Goal: Task Accomplishment & Management: Manage account settings

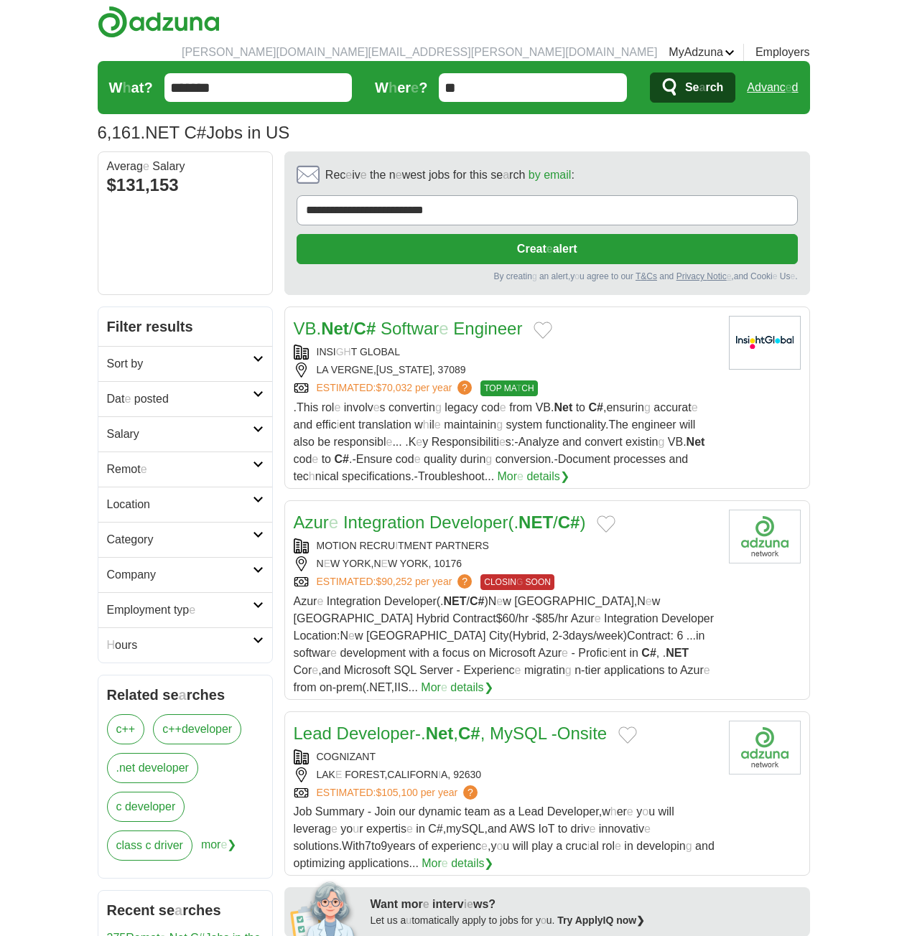
click at [152, 461] on h2 "Remot e" at bounding box center [180, 469] width 146 height 17
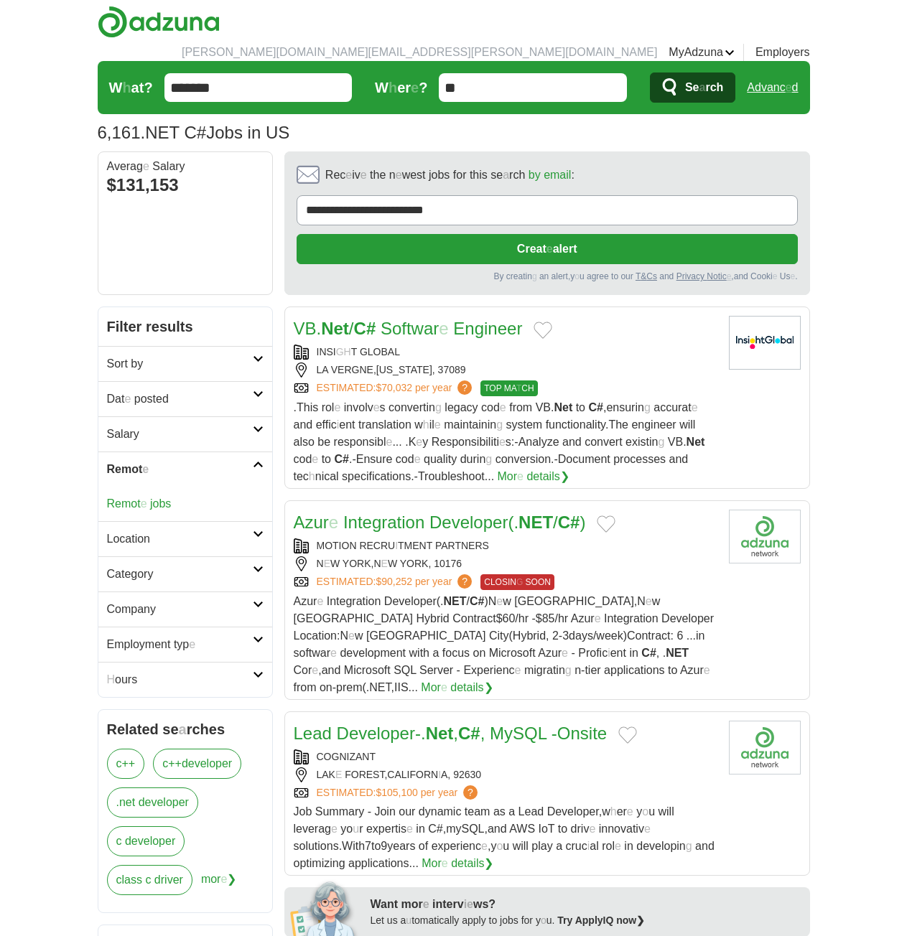
click at [156, 493] on div "Remot e jobs" at bounding box center [185, 504] width 174 height 34
click at [159, 498] on readpronunciation-word "jobs" at bounding box center [160, 504] width 21 height 12
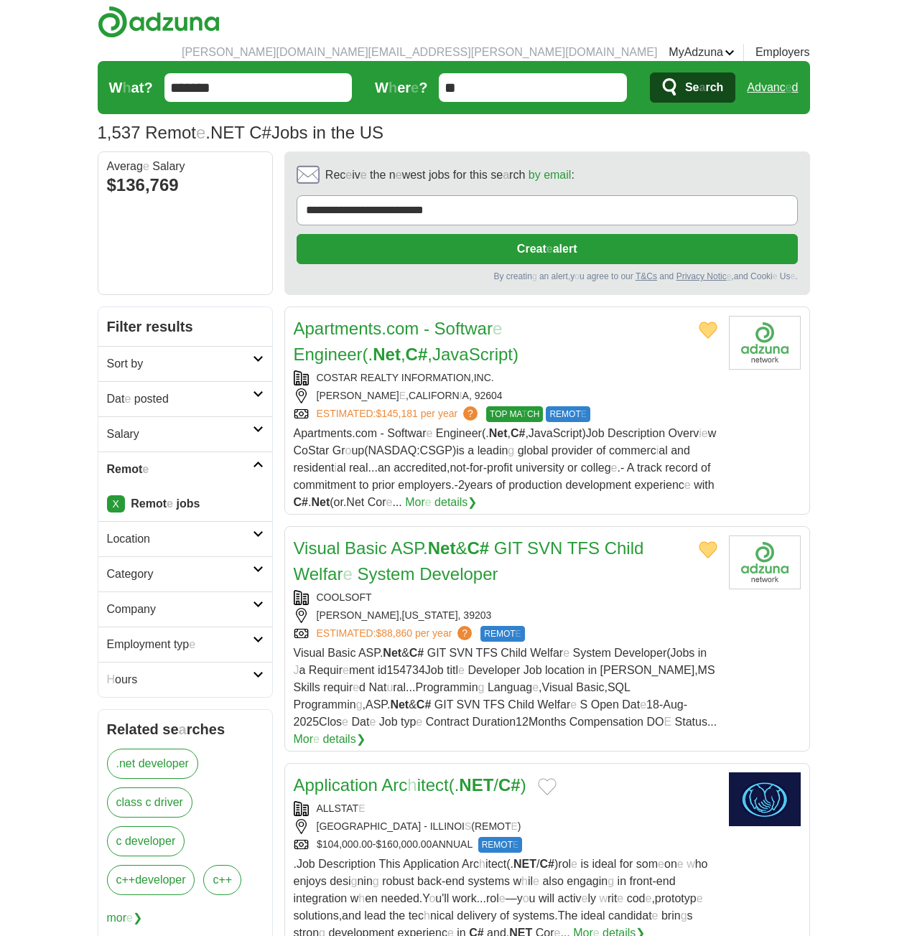
click at [167, 391] on h2 "Dat e posted" at bounding box center [180, 399] width 146 height 17
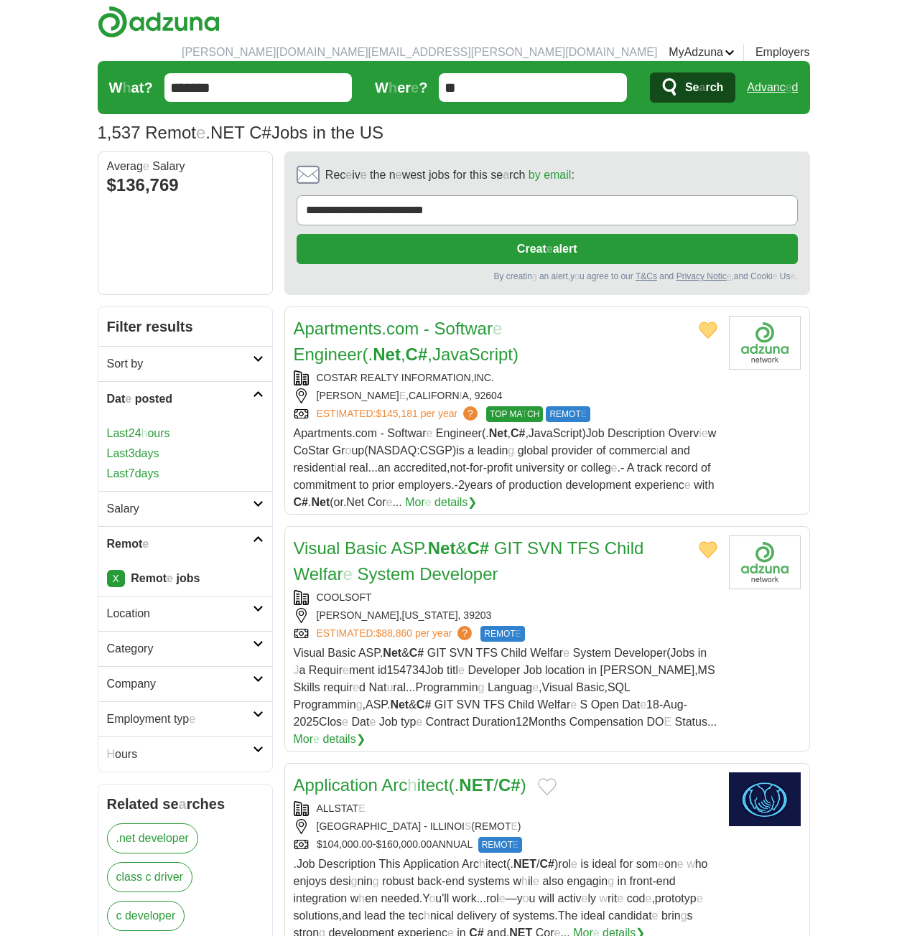
click at [162, 427] on readpronunciation-span "ours" at bounding box center [158, 433] width 22 height 12
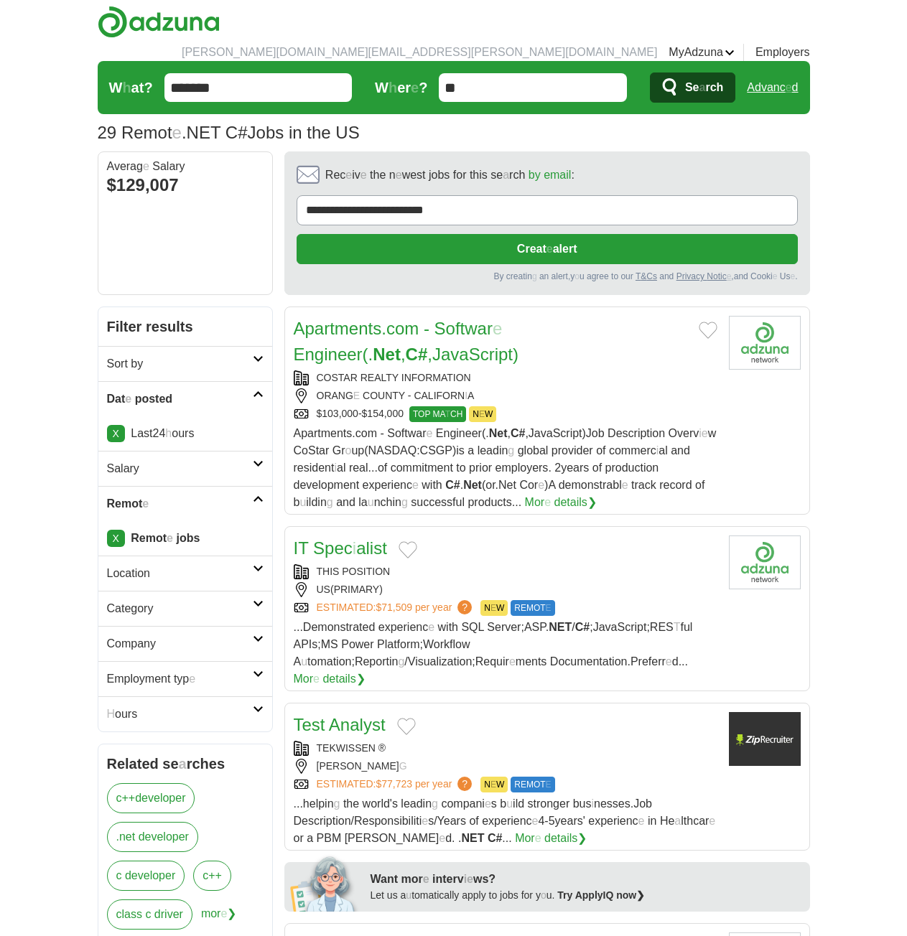
click at [253, 391] on icon at bounding box center [258, 394] width 11 height 7
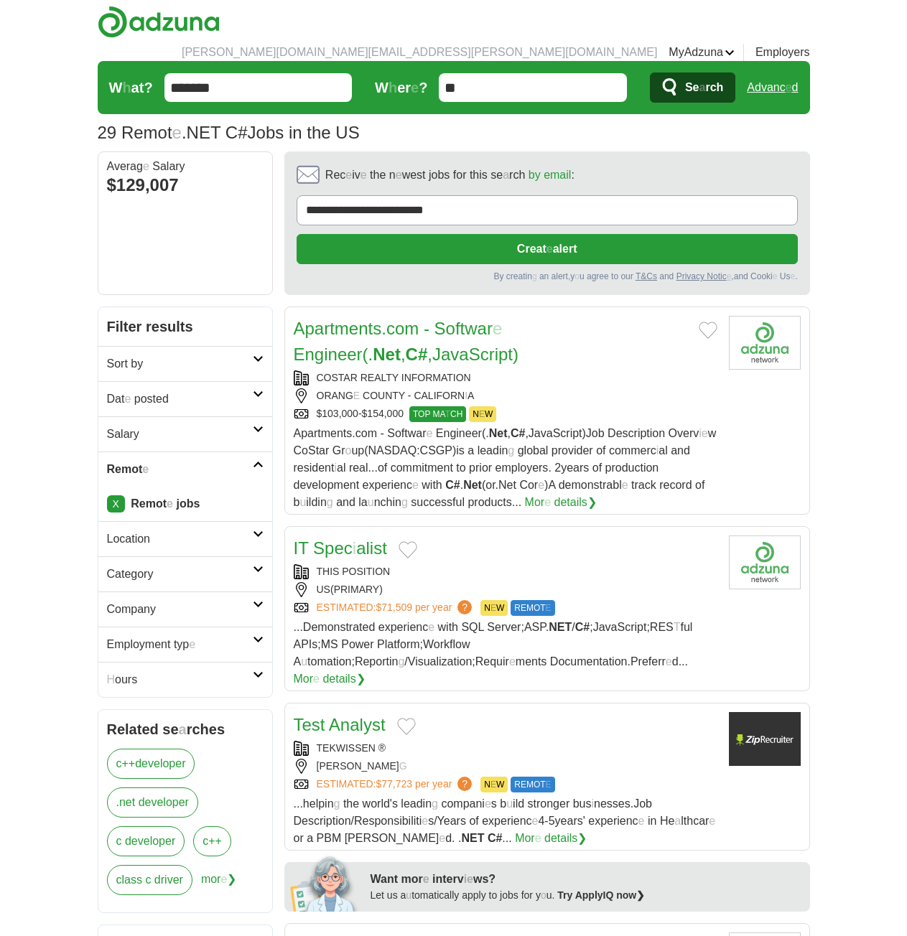
click at [253, 391] on icon at bounding box center [258, 394] width 11 height 7
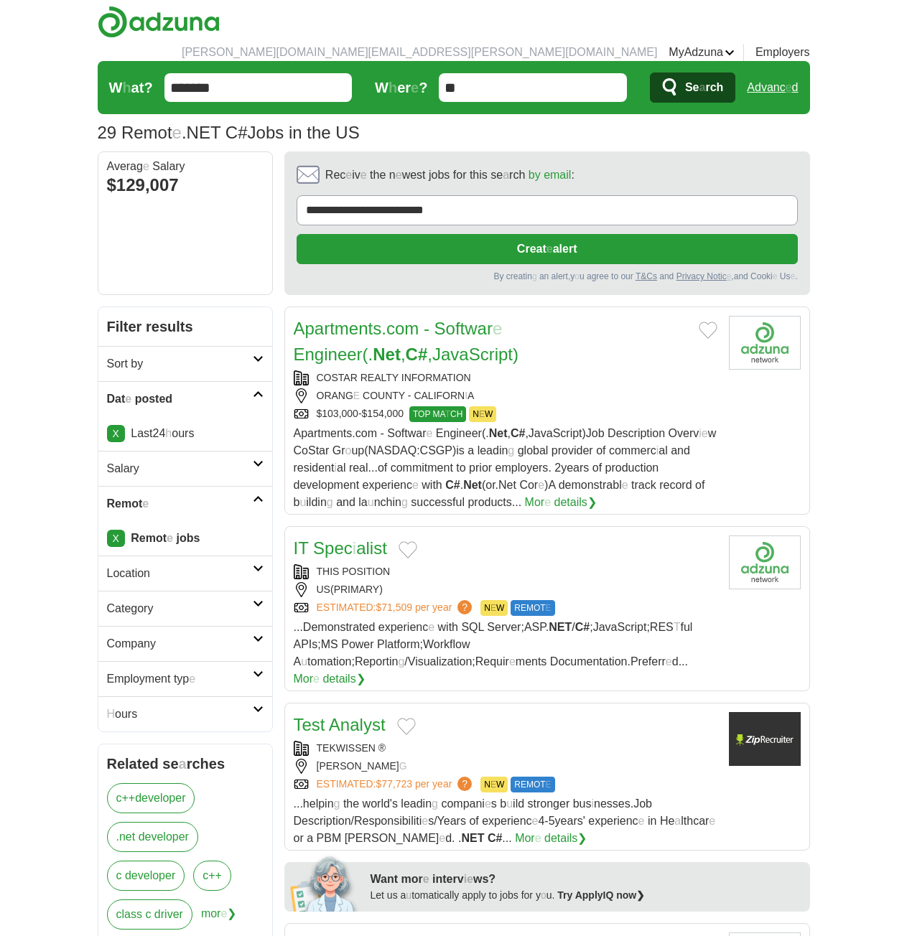
click at [163, 427] on readpronunciation-span "24" at bounding box center [159, 433] width 13 height 12
click at [111, 425] on link "X" at bounding box center [116, 433] width 18 height 17
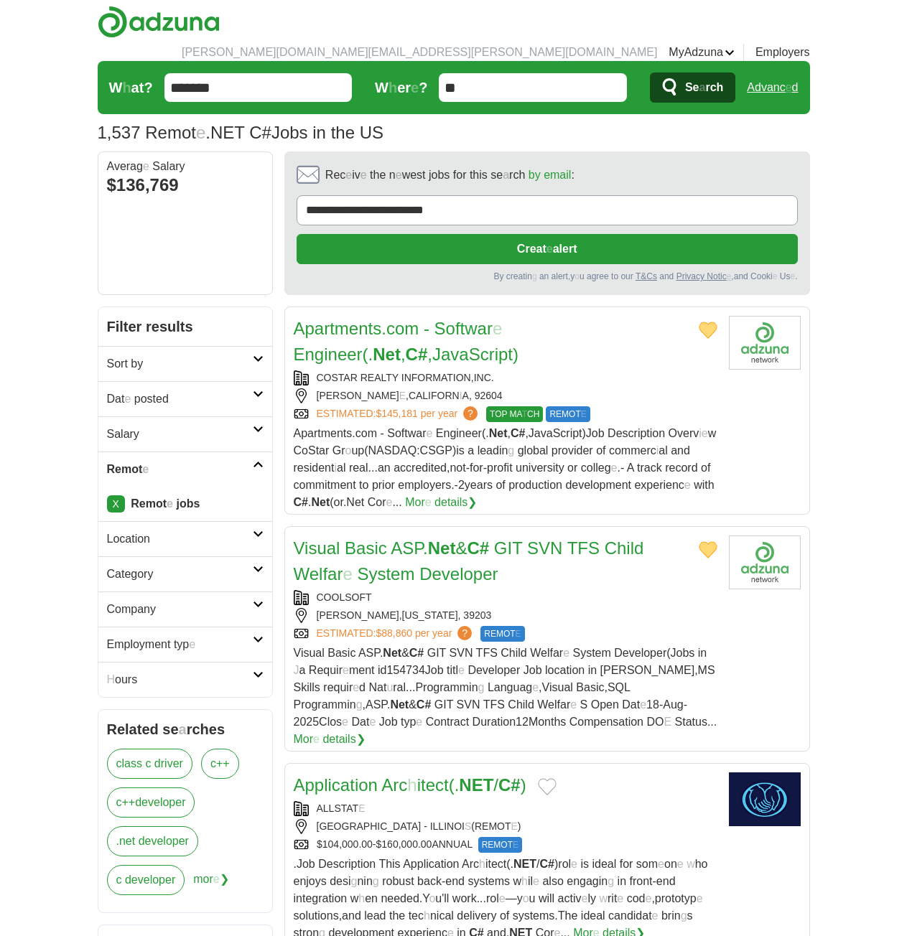
click at [156, 393] on readpronunciation-word "posted" at bounding box center [151, 399] width 34 height 12
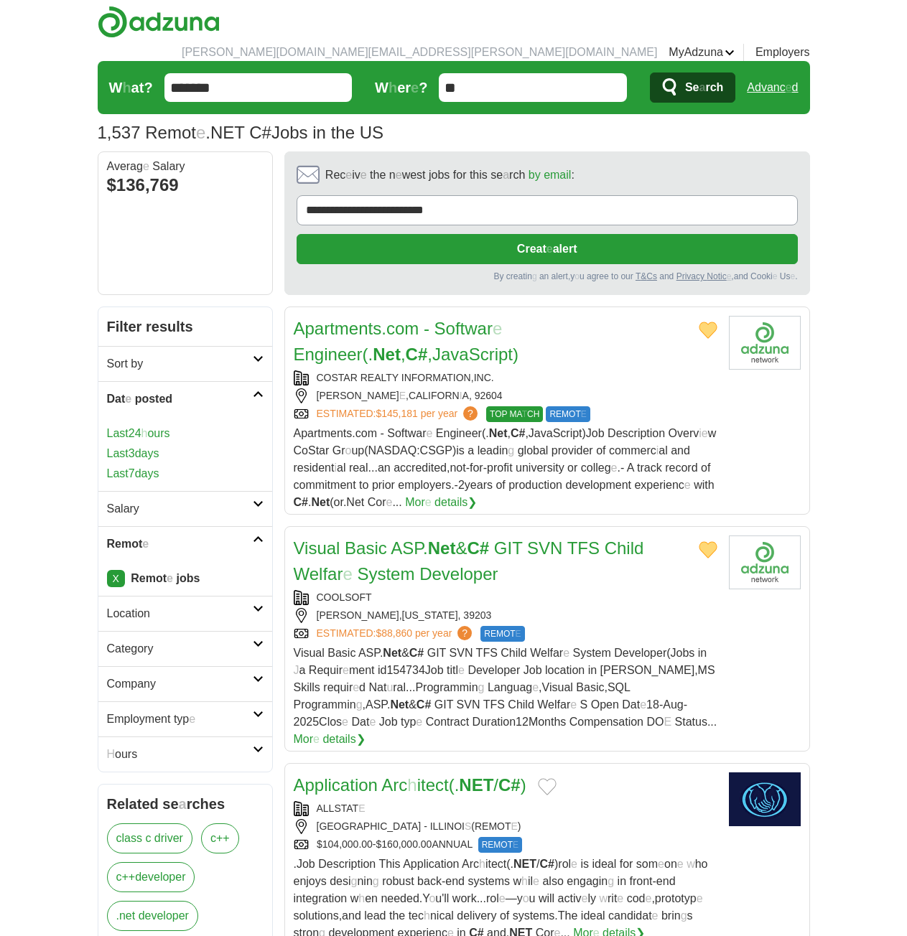
click at [127, 447] on readpronunciation-word "Last" at bounding box center [118, 453] width 22 height 12
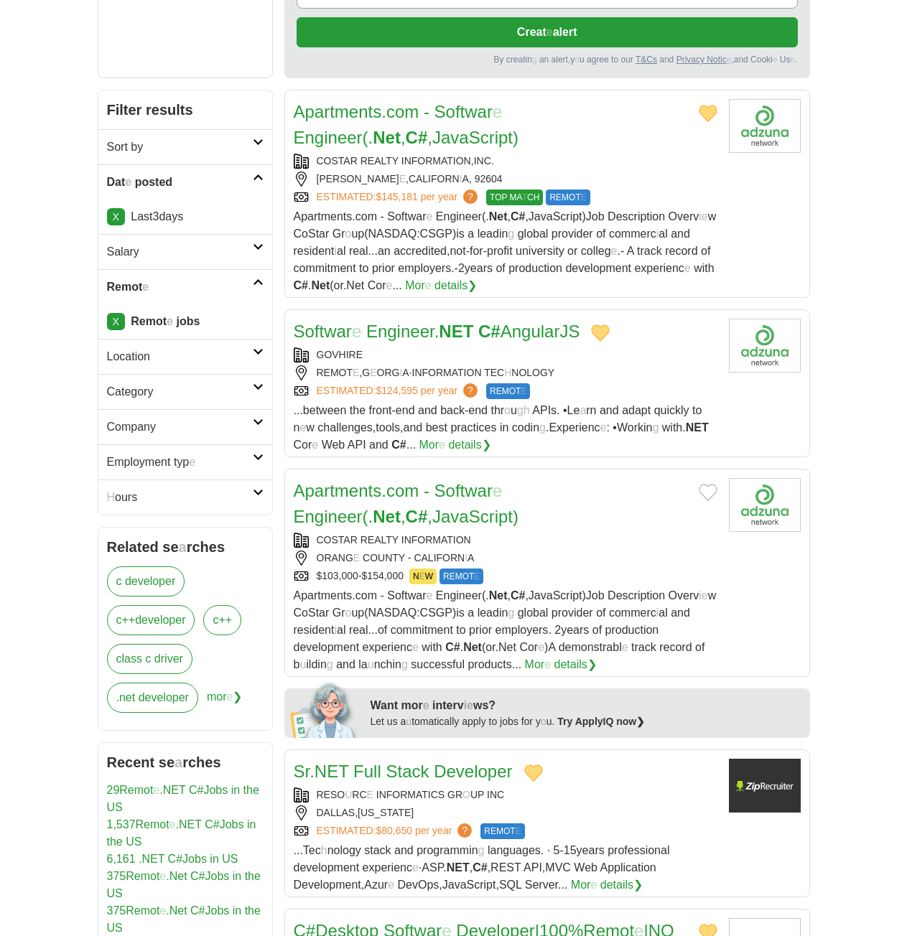
scroll to position [287, 0]
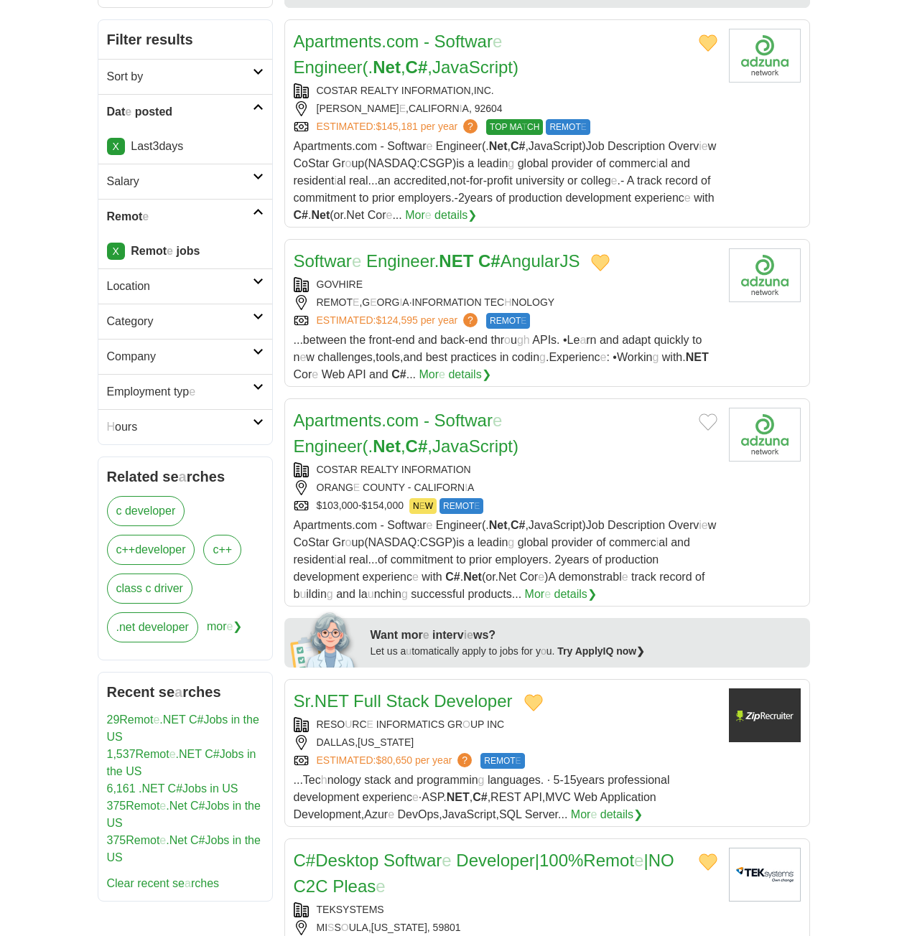
click at [708, 414] on button "Add to favorite jobs" at bounding box center [708, 422] width 19 height 17
click at [468, 411] on readpronunciation-span "Softwar" at bounding box center [463, 420] width 58 height 19
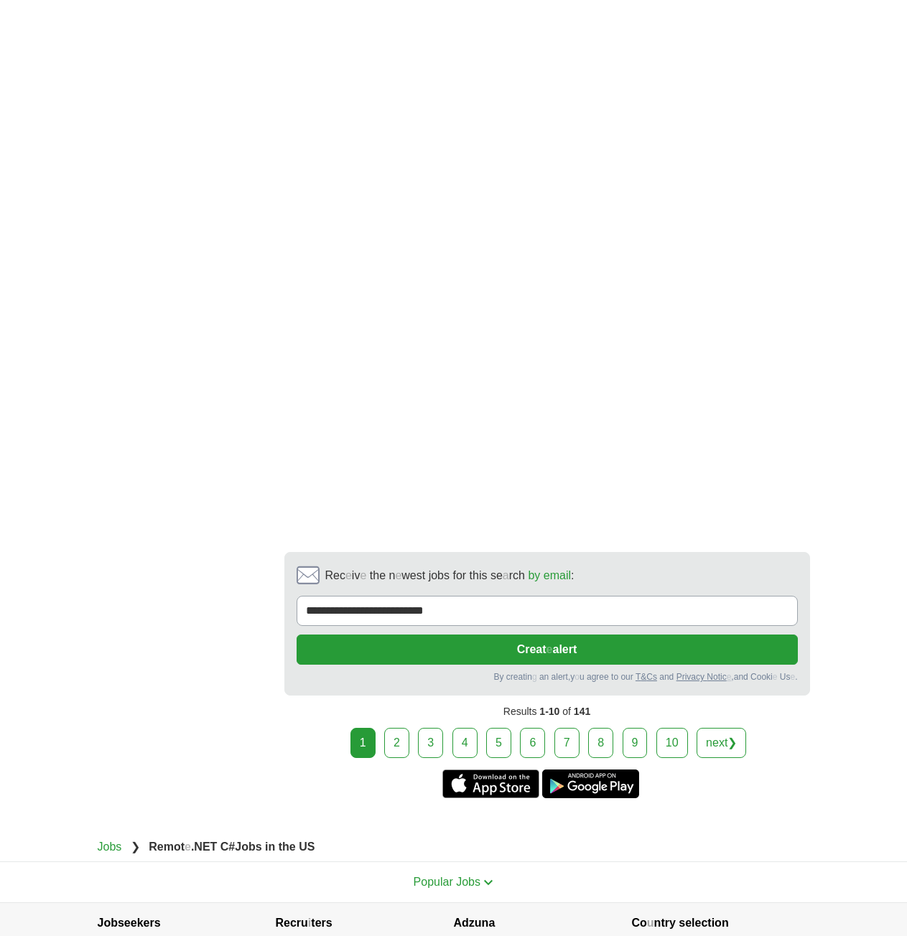
scroll to position [2586, 0]
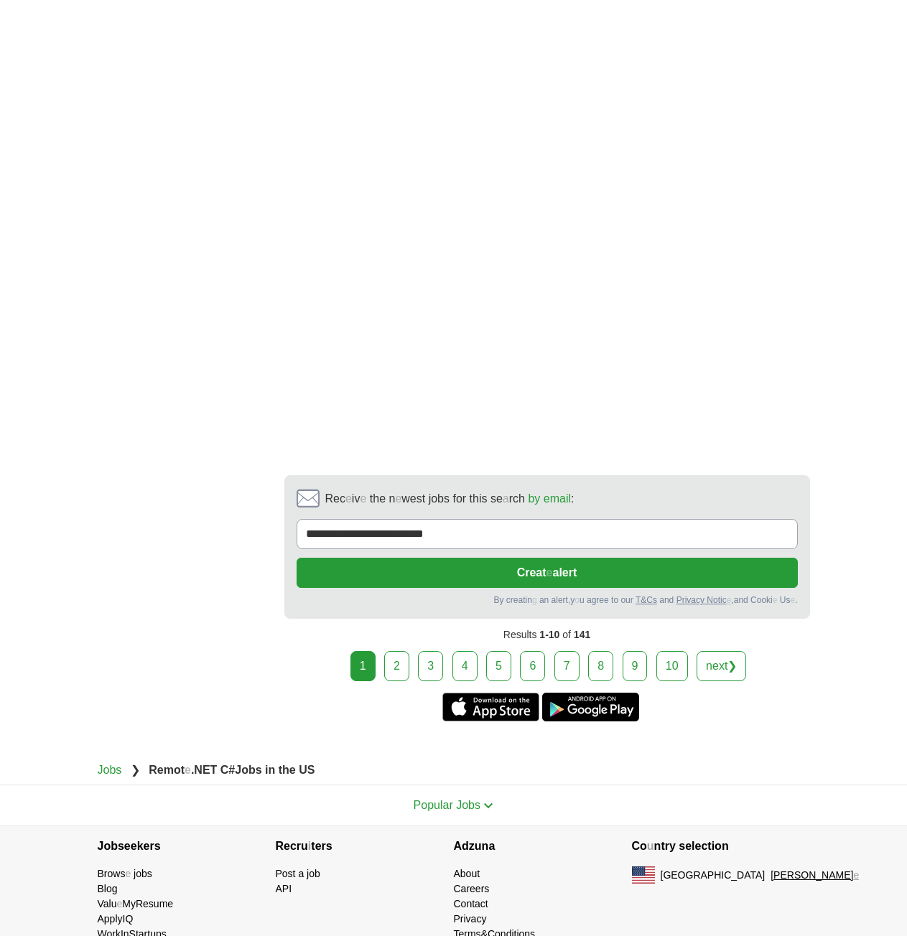
click at [397, 651] on link "2" at bounding box center [396, 666] width 25 height 30
click at [394, 651] on link "2" at bounding box center [396, 666] width 25 height 30
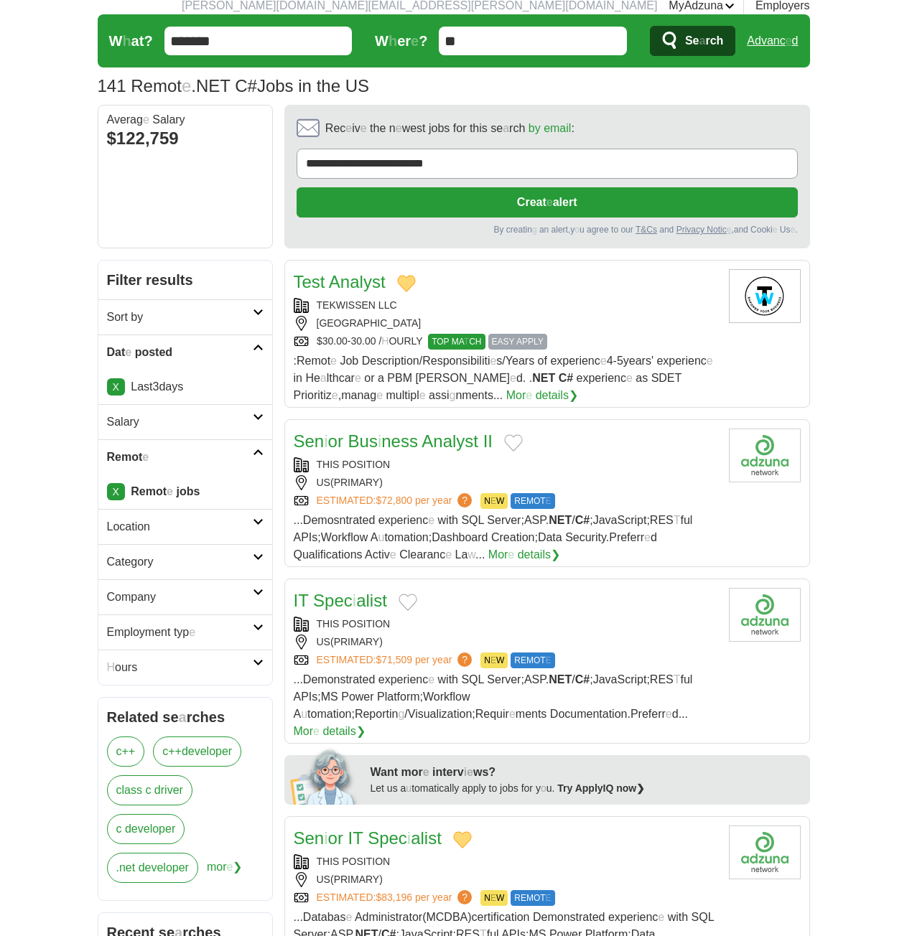
scroll to position [72, 0]
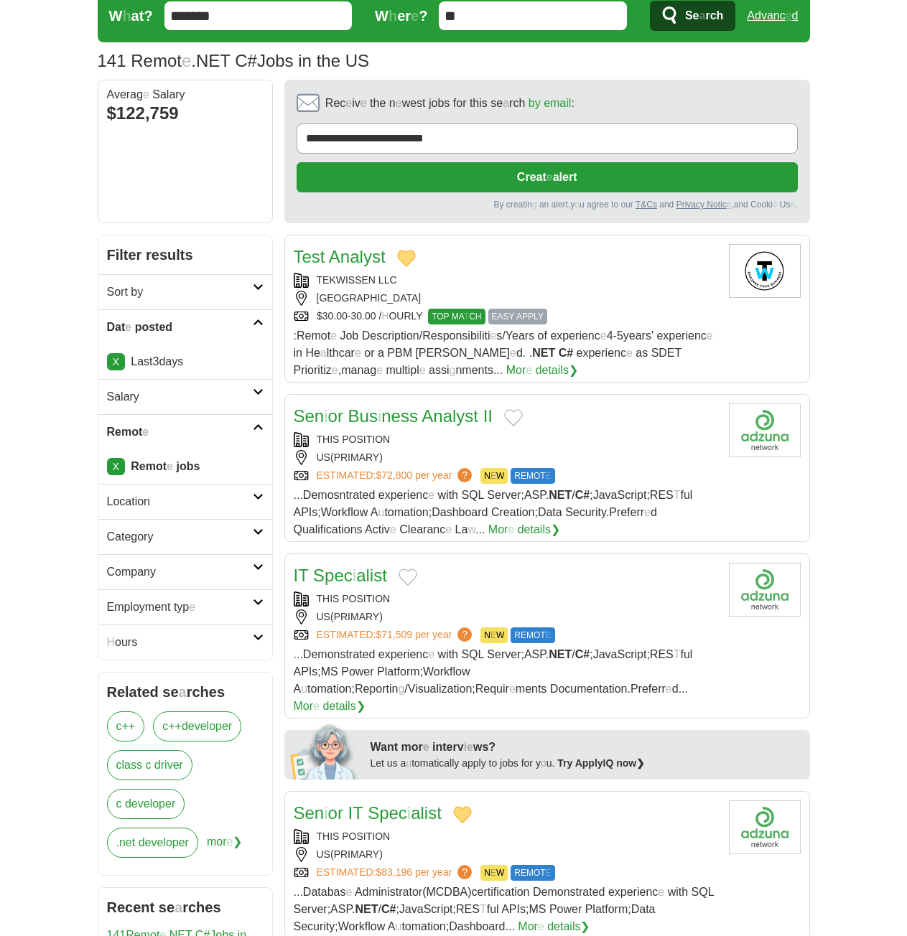
click at [513, 409] on button "Add to favorite jobs" at bounding box center [513, 417] width 19 height 17
click at [351, 406] on readpronunciation-span "Bus" at bounding box center [362, 415] width 29 height 19
click at [401, 569] on button "Add to favorite jobs" at bounding box center [408, 577] width 19 height 17
click at [331, 566] on readpronunciation-span "Spec" at bounding box center [332, 575] width 39 height 19
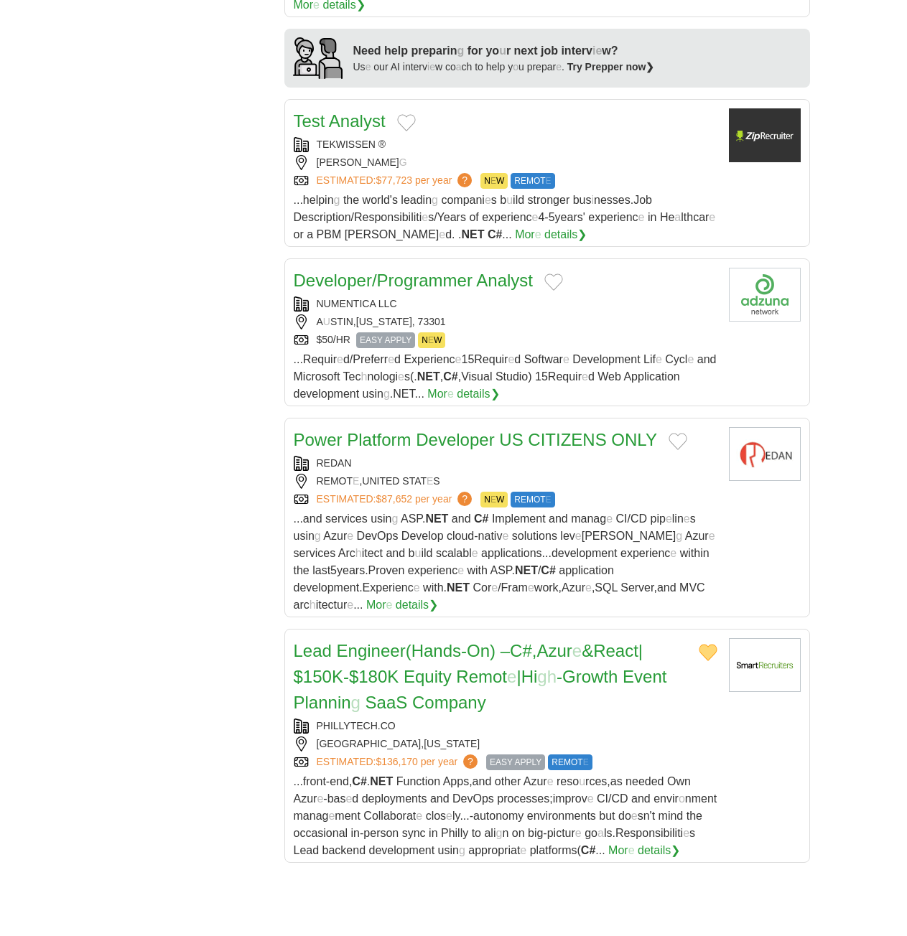
scroll to position [1077, 0]
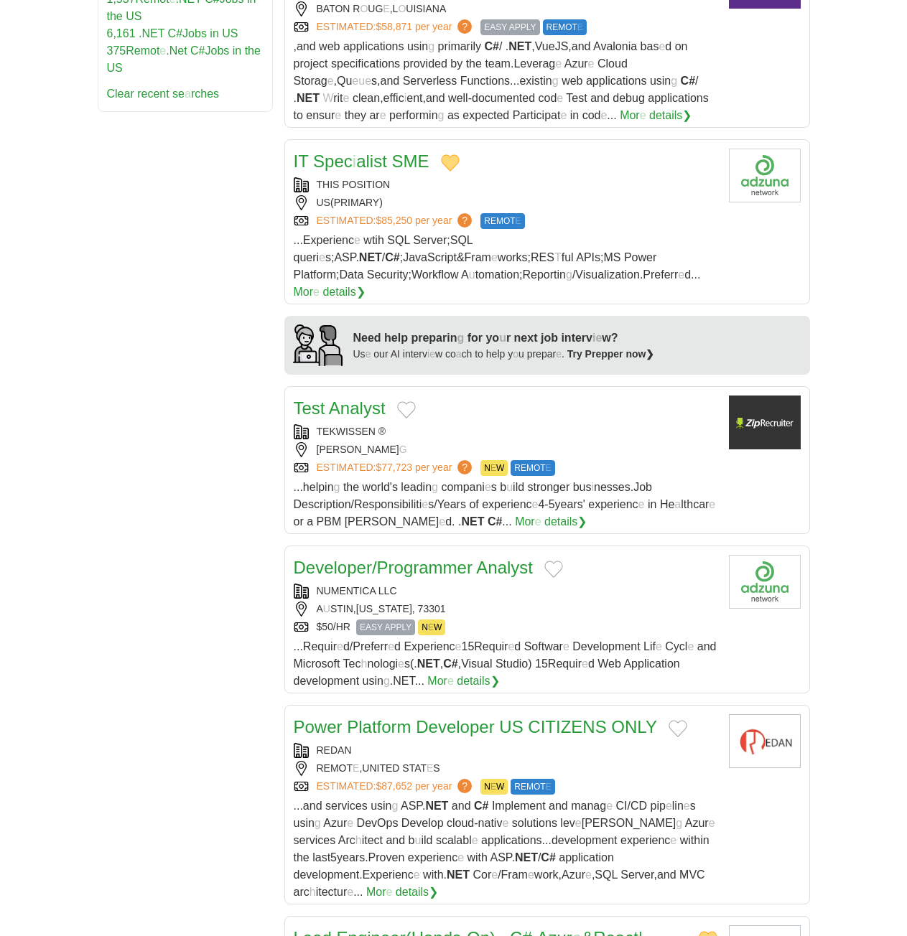
click at [413, 401] on button "Add to favorite jobs" at bounding box center [406, 409] width 19 height 17
drag, startPoint x: 338, startPoint y: 356, endPoint x: 546, endPoint y: 516, distance: 262.3
click at [338, 399] on readpronunciation-word "Analyst" at bounding box center [357, 408] width 57 height 19
click at [550, 561] on button "Add to favorite jobs" at bounding box center [553, 569] width 19 height 17
click at [461, 558] on readpronunciation-word "Programmer" at bounding box center [425, 567] width 96 height 19
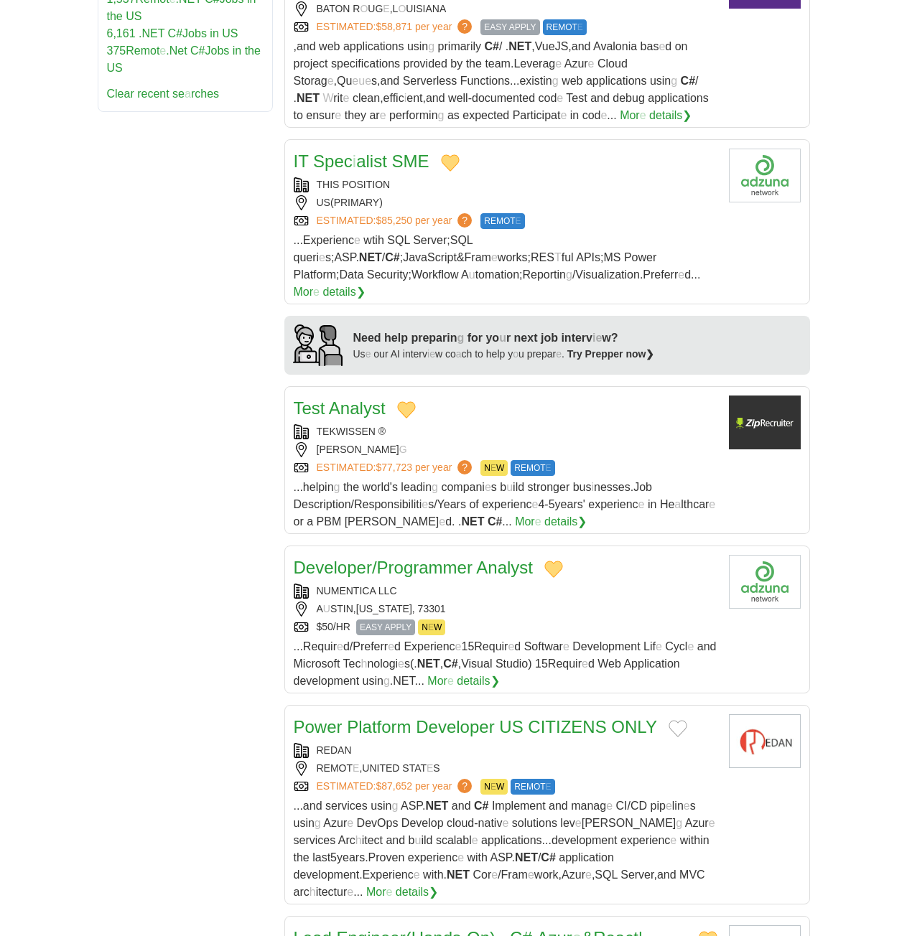
click at [676, 720] on button "Add to favorite jobs" at bounding box center [678, 728] width 19 height 17
click at [550, 717] on readpronunciation-word "CITIZENS" at bounding box center [567, 726] width 78 height 19
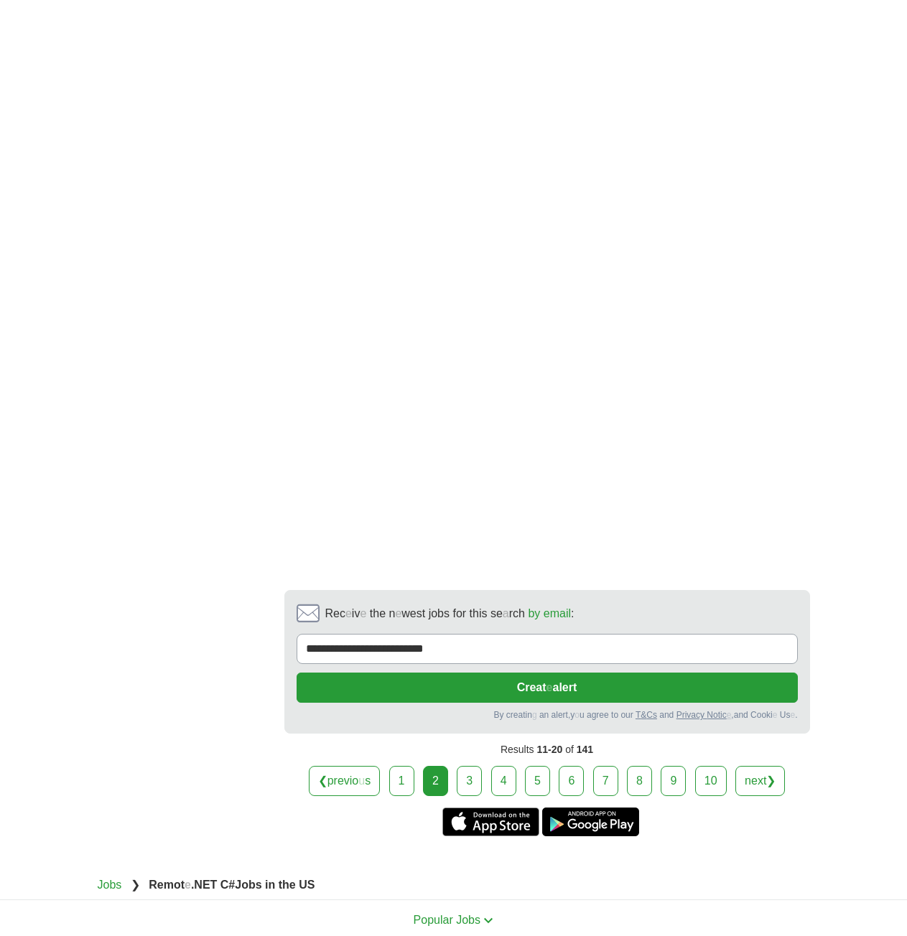
scroll to position [2298, 0]
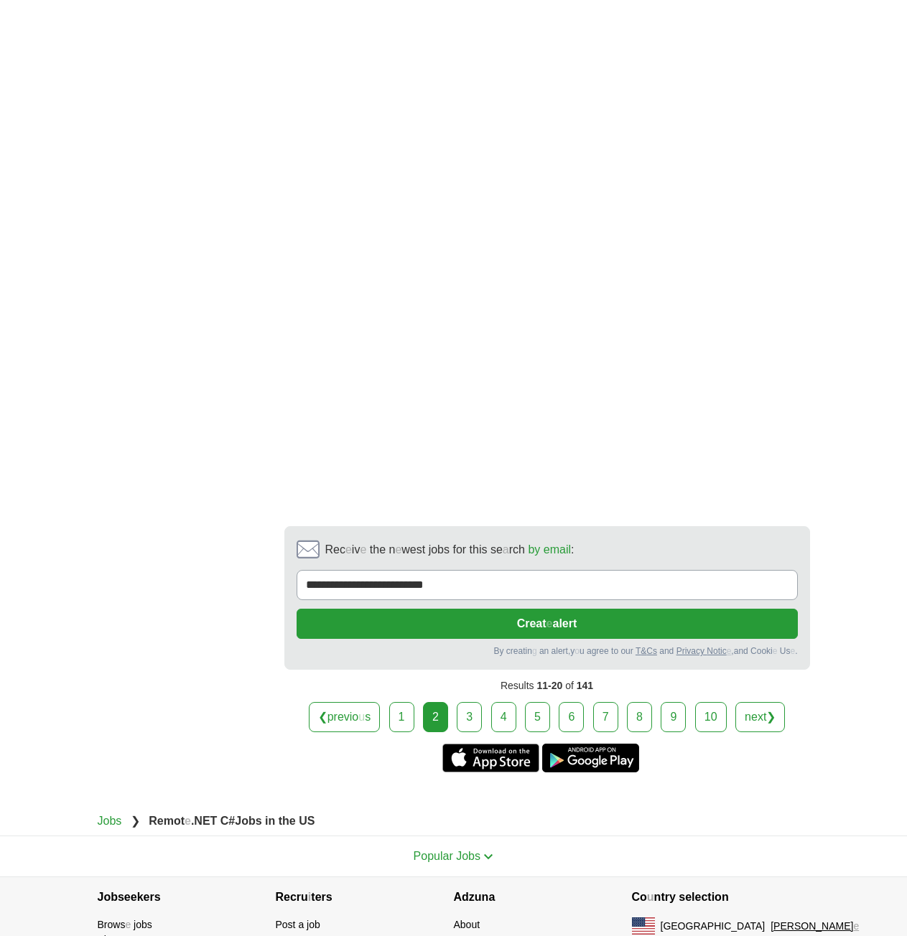
click at [475, 702] on link "3" at bounding box center [469, 717] width 25 height 30
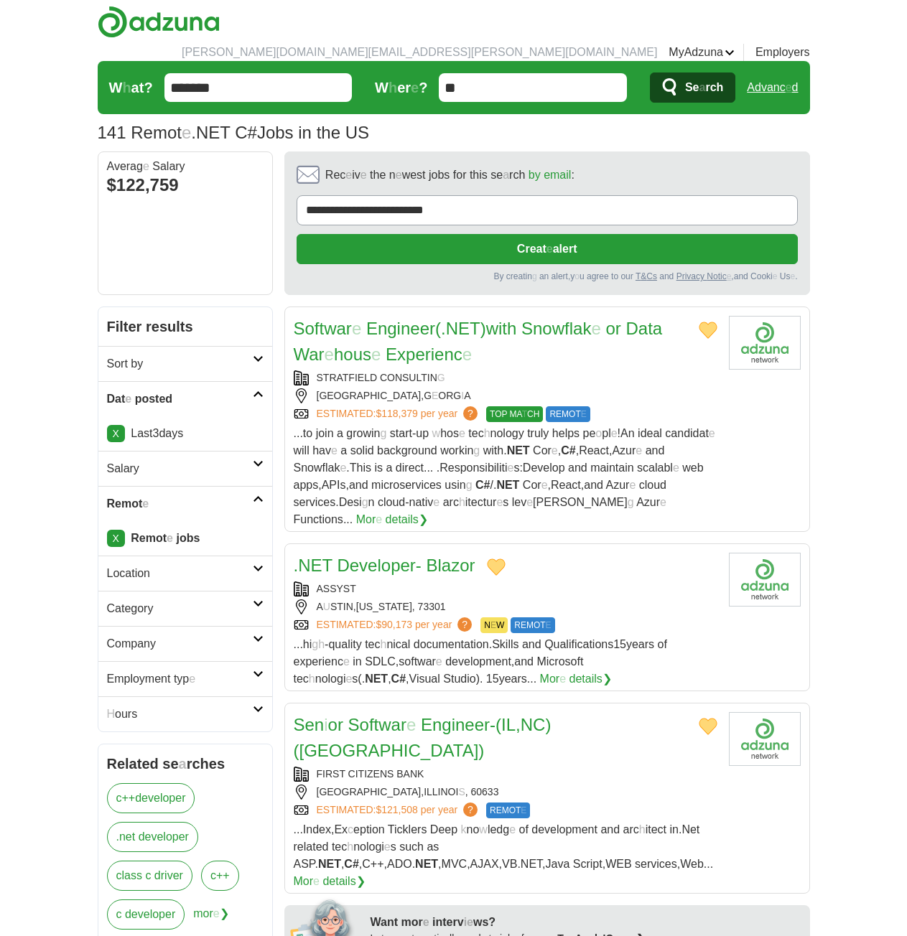
click at [707, 322] on button "Add to favorite jobs" at bounding box center [708, 330] width 19 height 17
click at [564, 319] on readpronunciation-span "Snowflak" at bounding box center [556, 328] width 70 height 19
click at [705, 322] on button "Add to favorite jobs" at bounding box center [708, 330] width 19 height 17
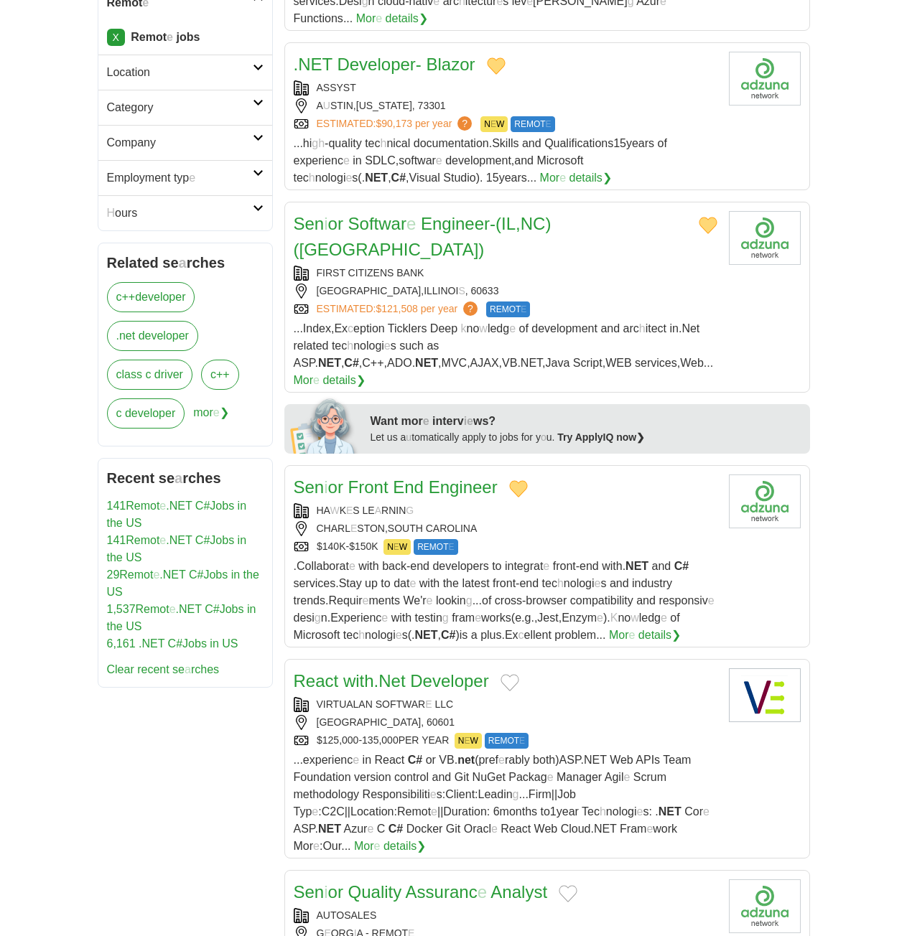
scroll to position [646, 0]
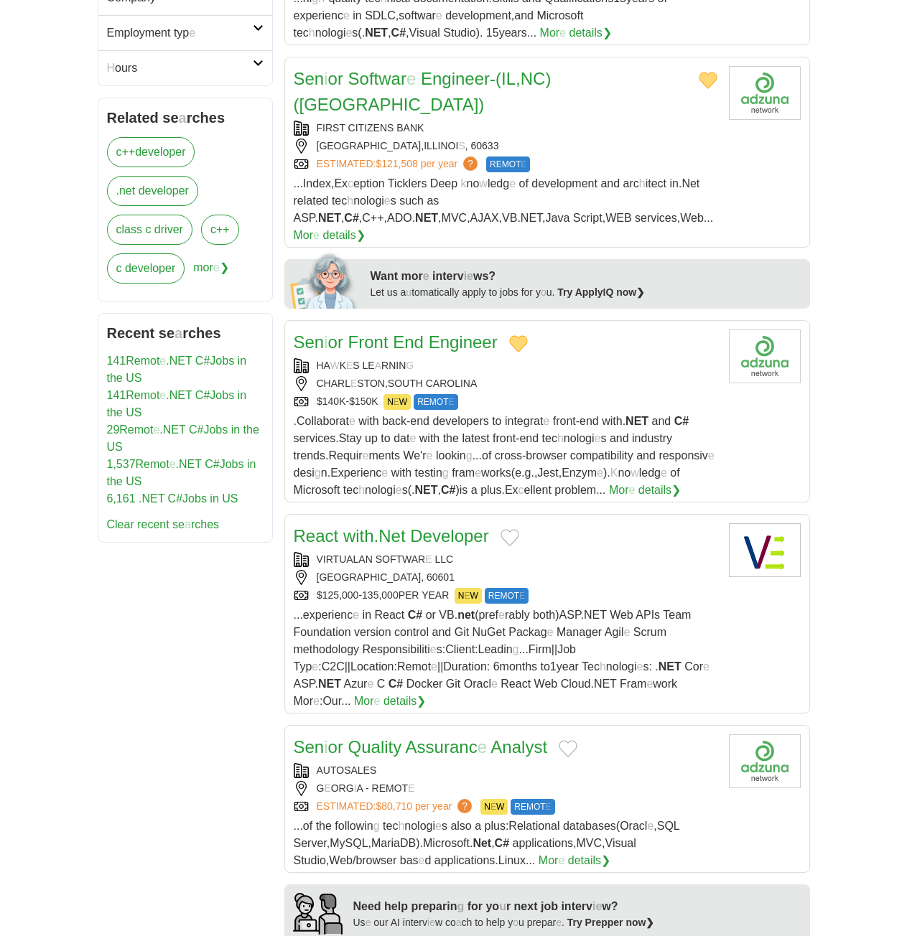
click at [518, 529] on button "Add to favorite jobs" at bounding box center [510, 537] width 19 height 17
click at [399, 526] on readpronunciation-word "Net" at bounding box center [391, 535] width 27 height 19
click at [571, 740] on button "Add to favorite jobs" at bounding box center [568, 748] width 19 height 17
click at [456, 737] on readpronunciation-span "Assuranc" at bounding box center [442, 746] width 72 height 19
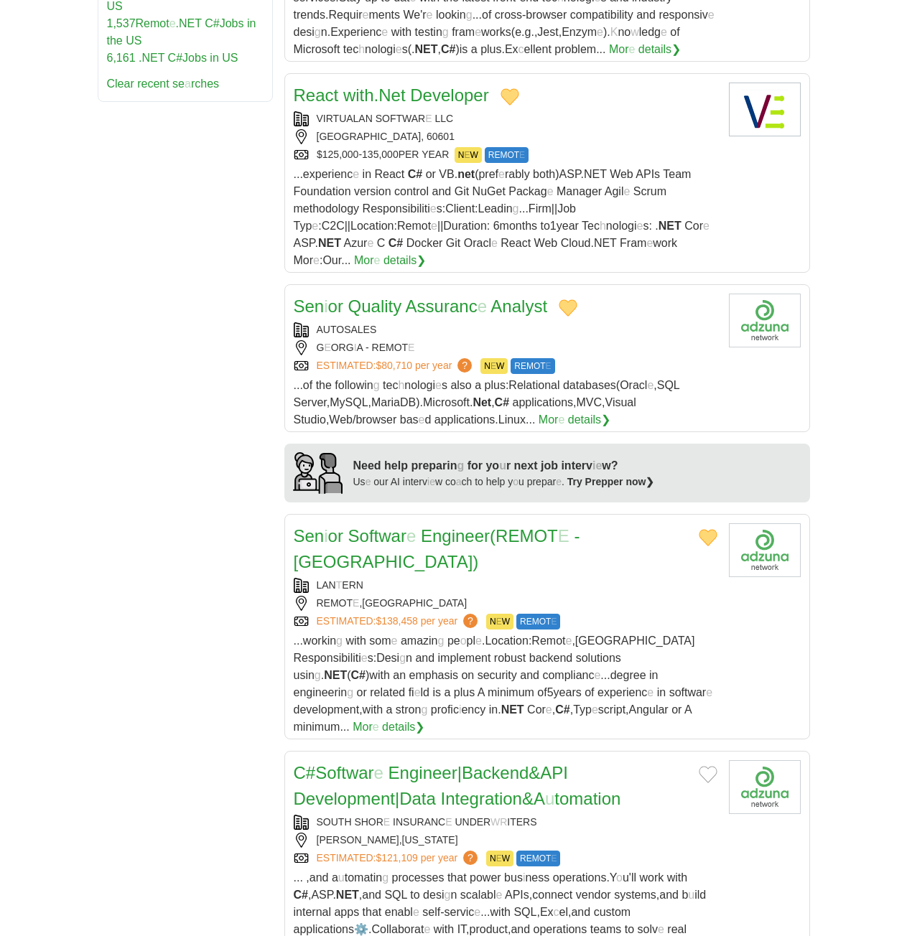
scroll to position [1364, 0]
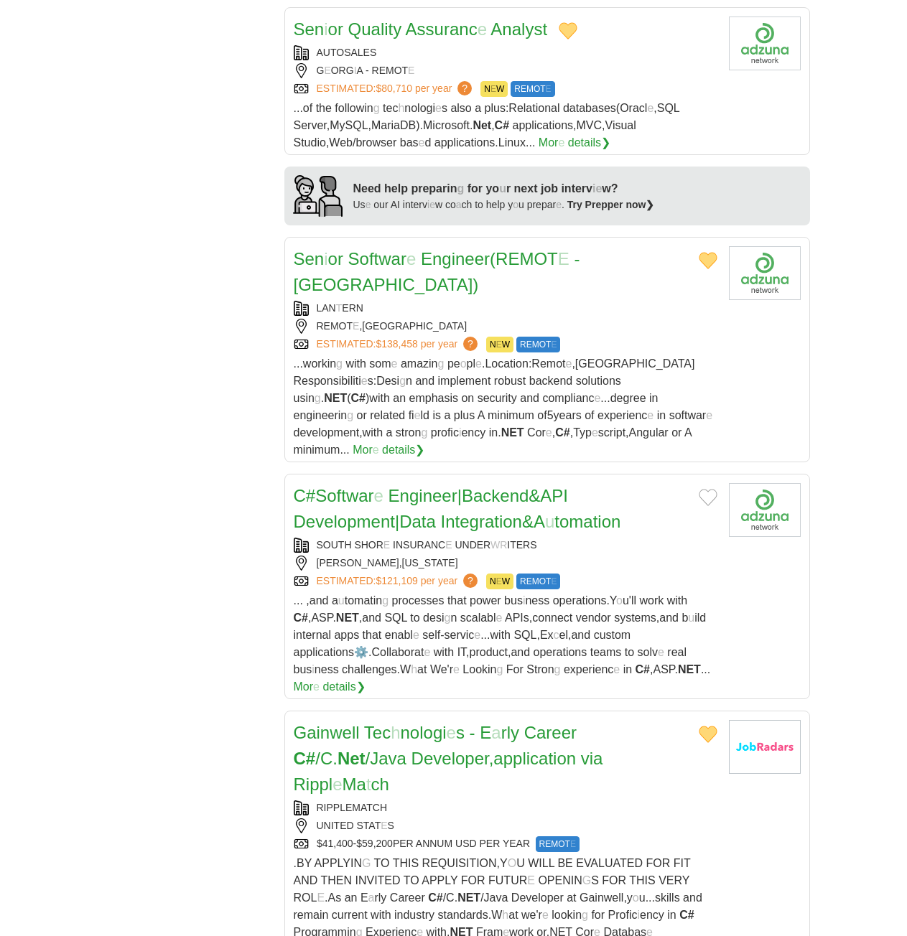
click at [712, 489] on button "Add to favorite jobs" at bounding box center [708, 497] width 19 height 17
click at [441, 483] on h2 "C # Softwar e Engineer | Backend & API Development | Data Integration & A u tom…" at bounding box center [491, 509] width 394 height 52
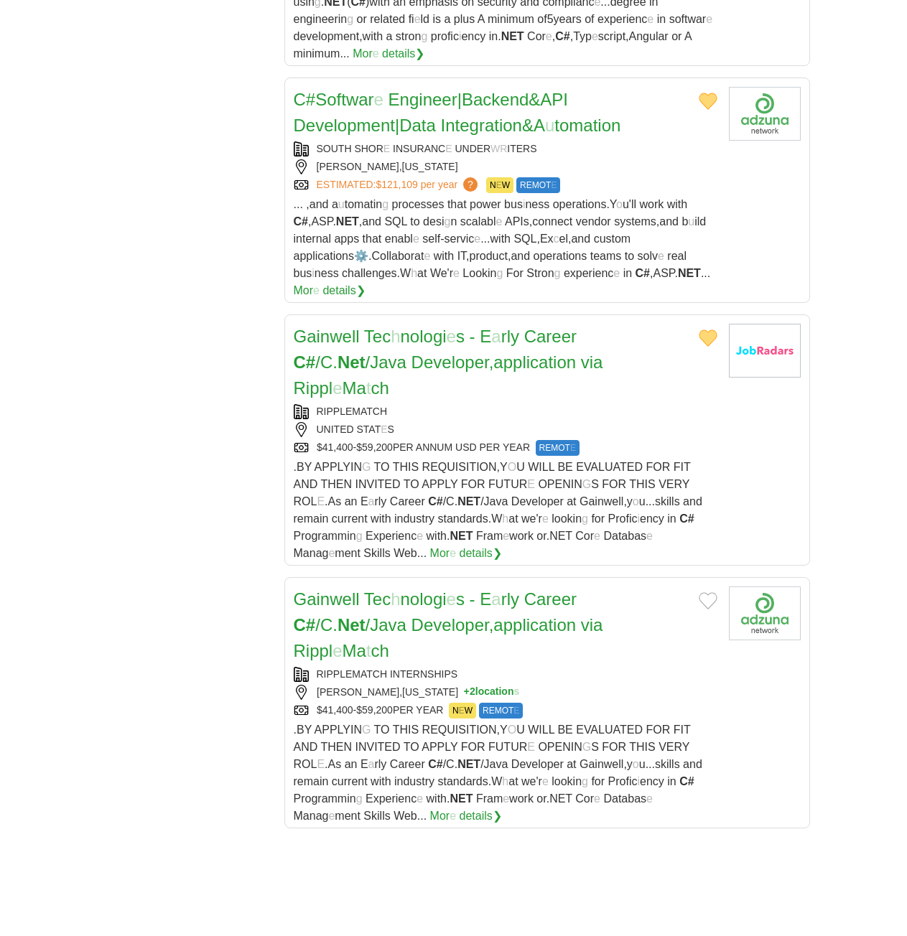
scroll to position [1795, 0]
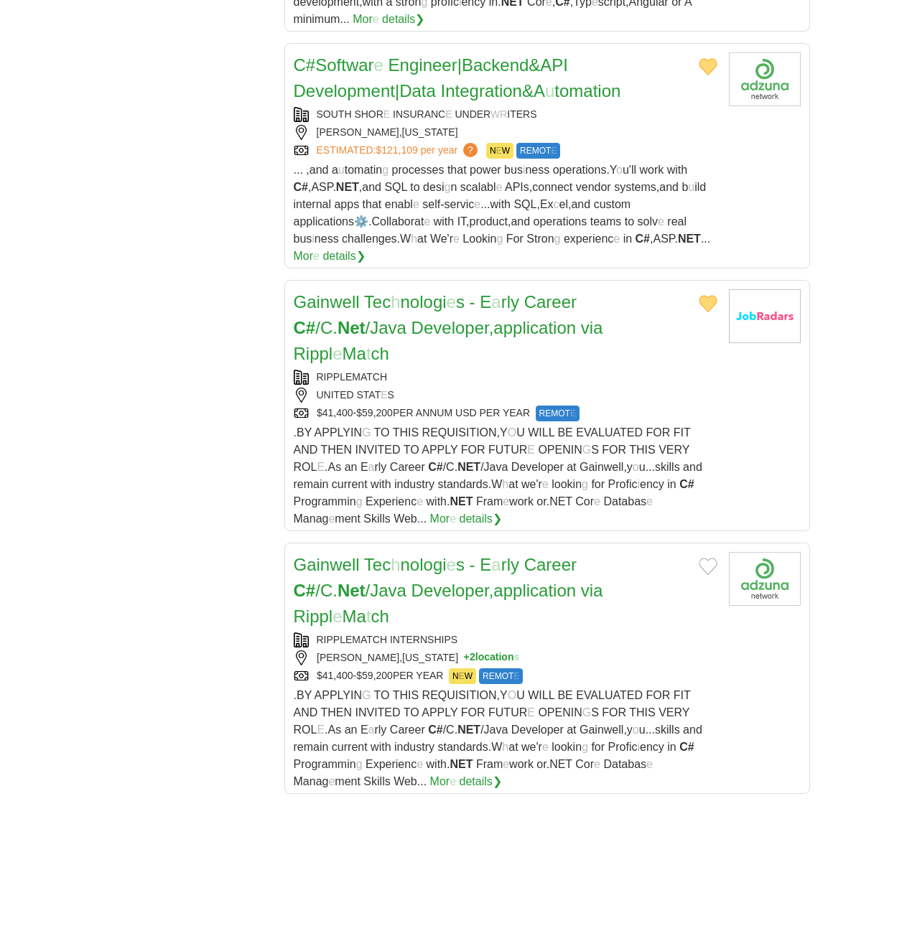
click at [705, 558] on button "Add to favorite jobs" at bounding box center [708, 566] width 19 height 17
click at [430, 555] on readpronunciation-span "nologi" at bounding box center [424, 564] width 46 height 19
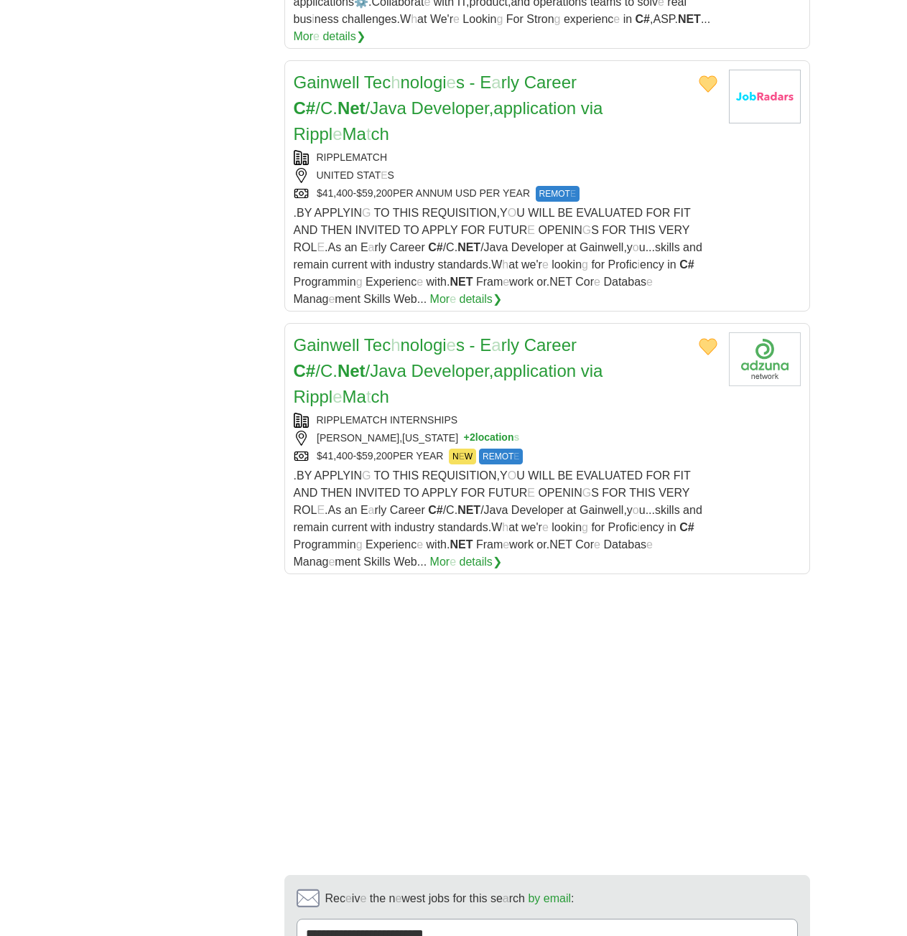
scroll to position [2154, 0]
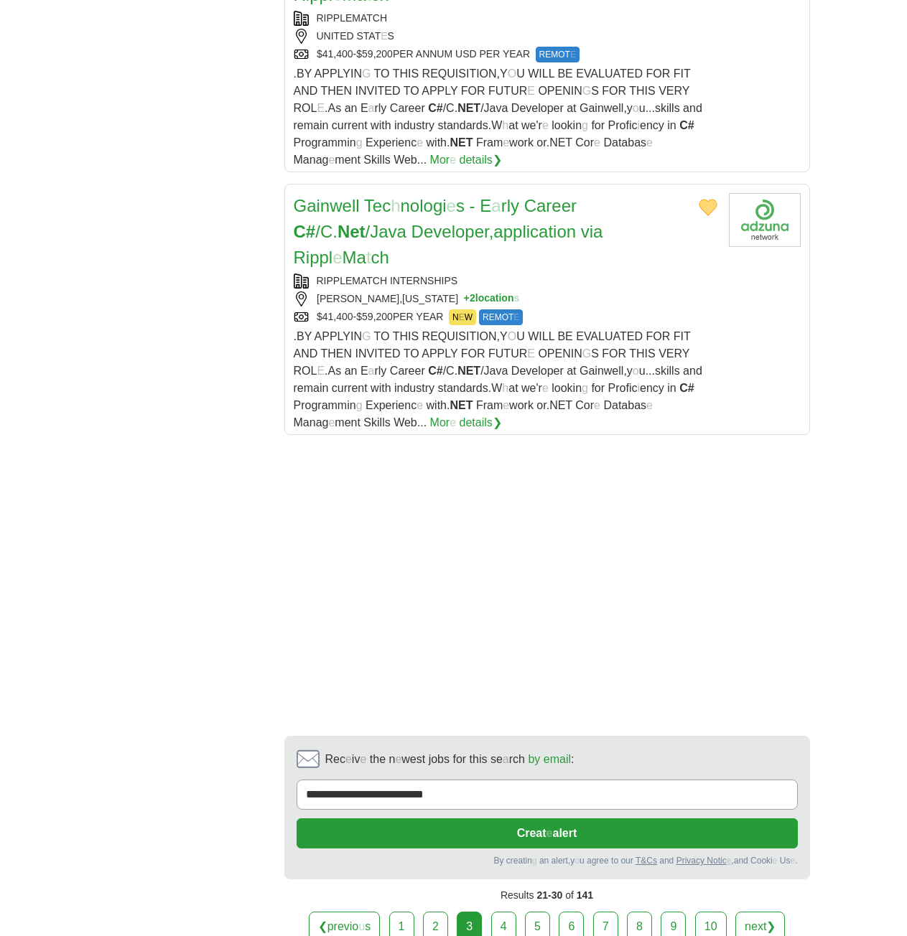
click at [500, 912] on link "4" at bounding box center [503, 927] width 25 height 30
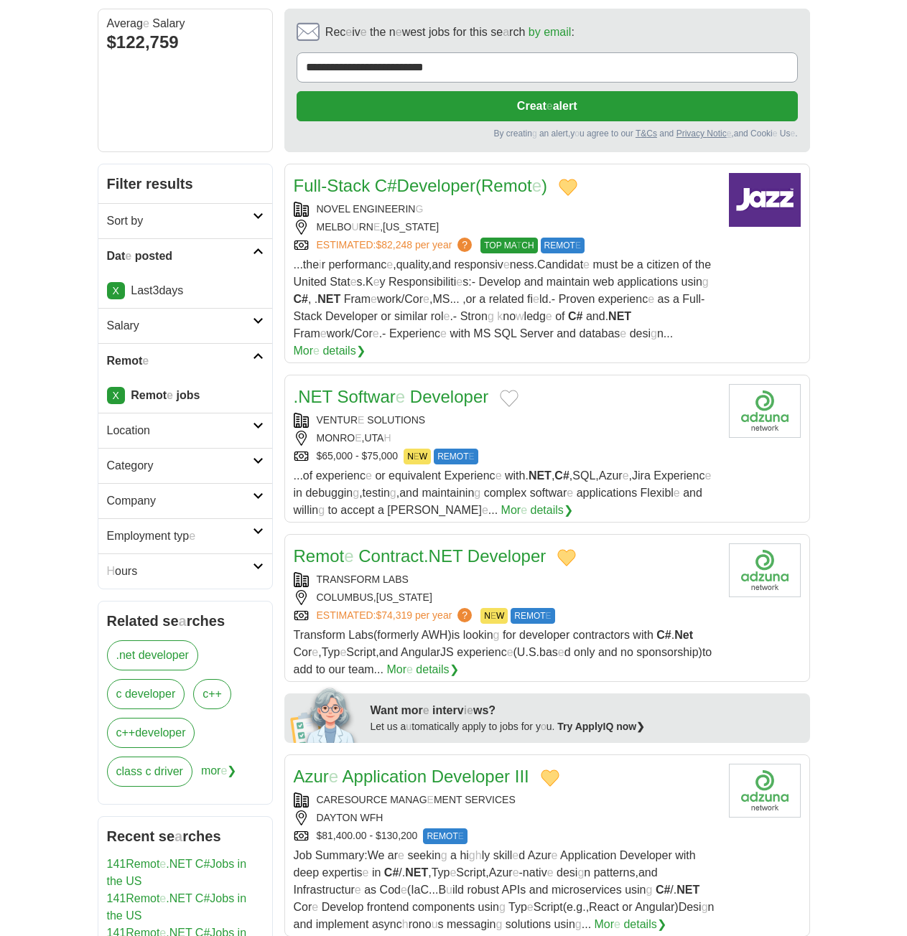
scroll to position [144, 0]
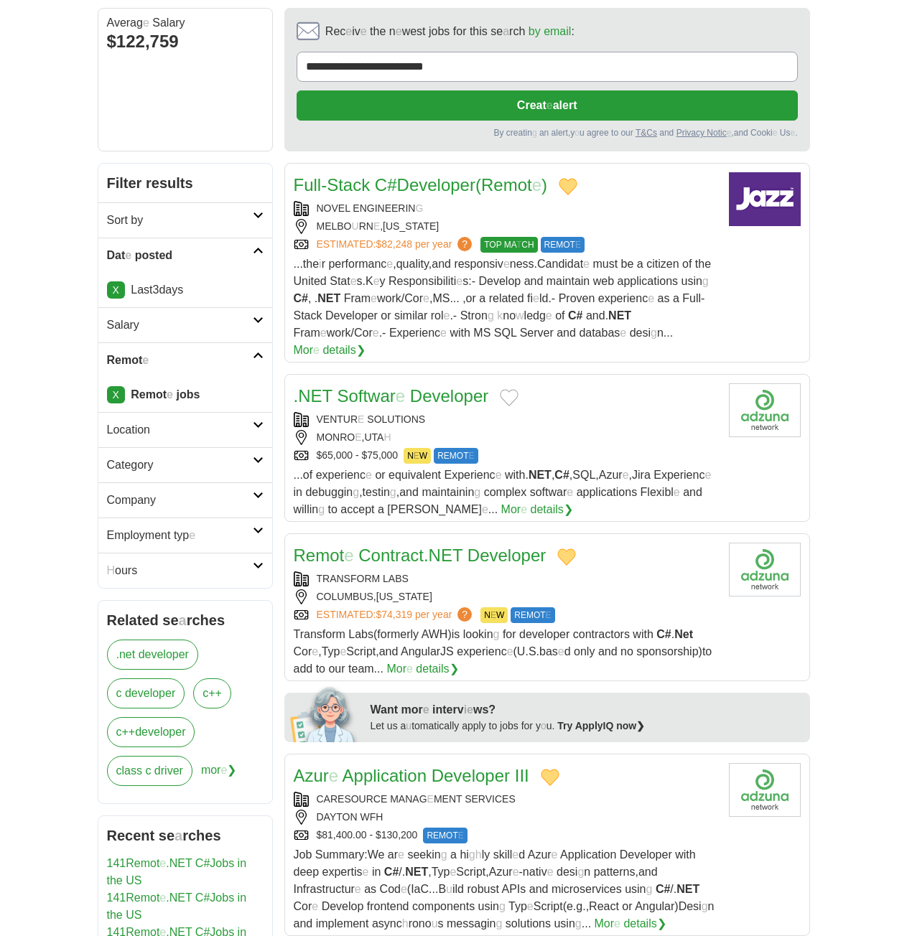
click at [504, 389] on button "Add to favorite jobs" at bounding box center [509, 397] width 19 height 17
click at [411, 386] on readpronunciation-word "Developer" at bounding box center [449, 395] width 78 height 19
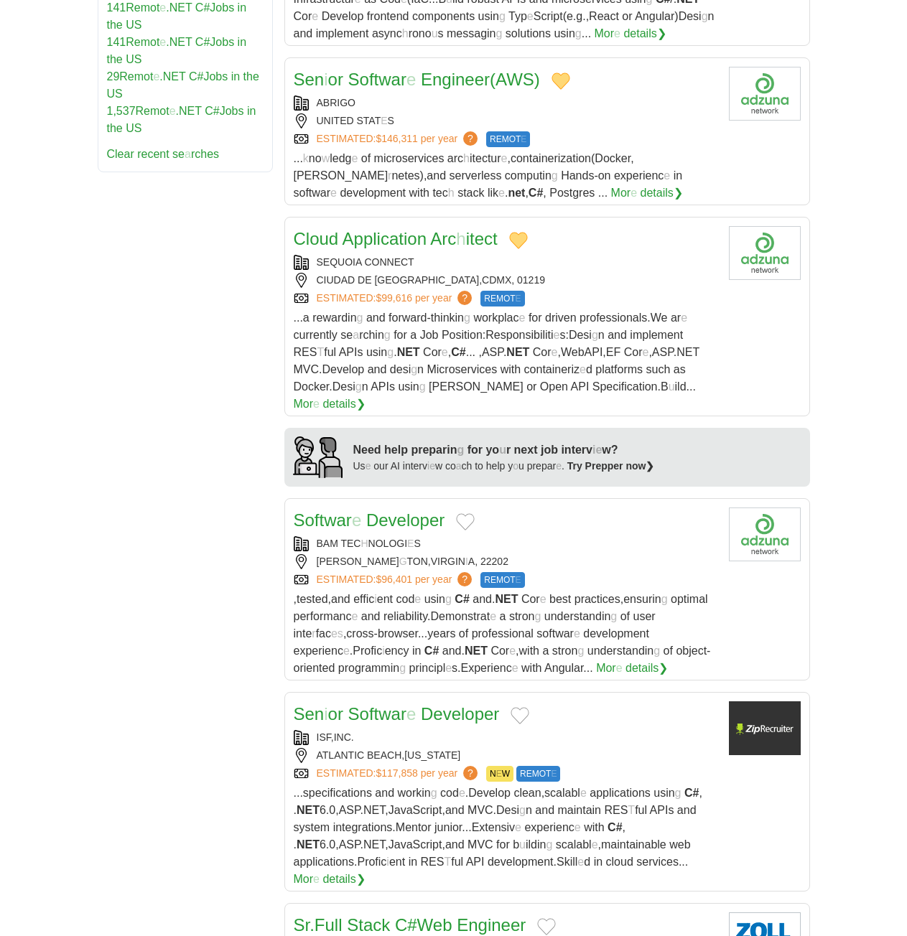
scroll to position [1221, 0]
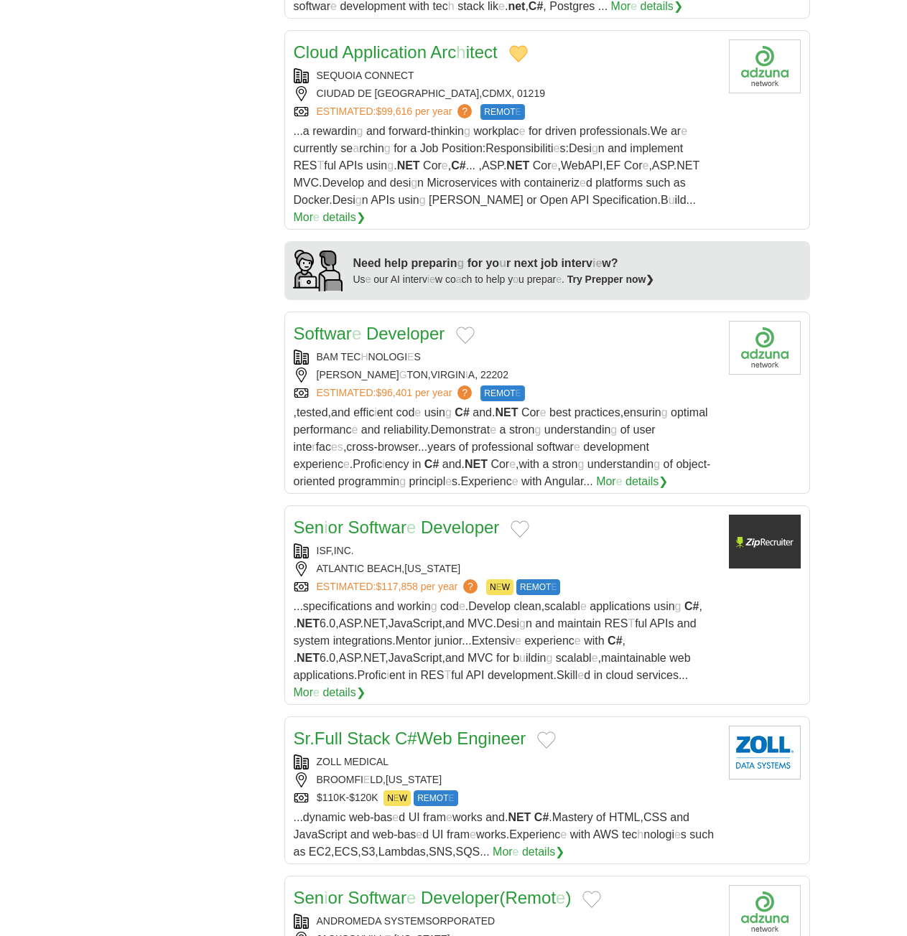
click at [462, 327] on button "Add to favorite jobs" at bounding box center [465, 335] width 19 height 17
click at [368, 324] on readpronunciation-word "Developer" at bounding box center [405, 333] width 78 height 19
click at [518, 521] on button "Add to favorite jobs" at bounding box center [520, 529] width 19 height 17
click at [406, 518] on readpronunciation-span "e" at bounding box center [410, 527] width 9 height 19
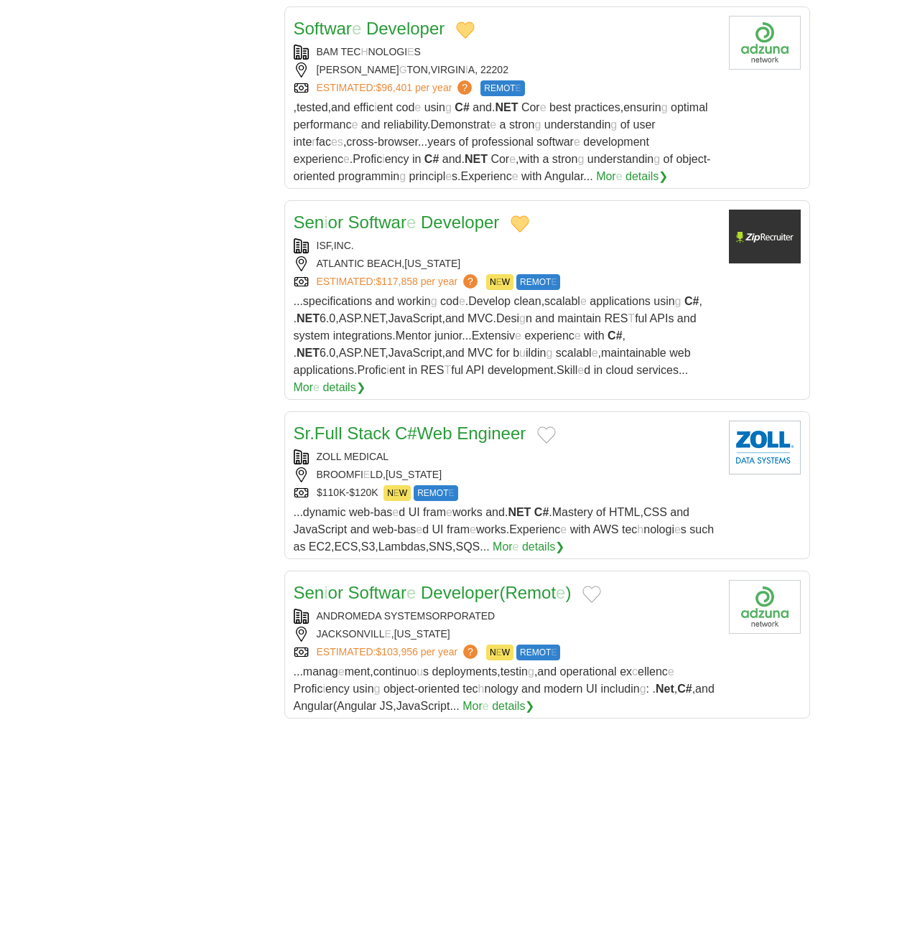
scroll to position [1652, 0]
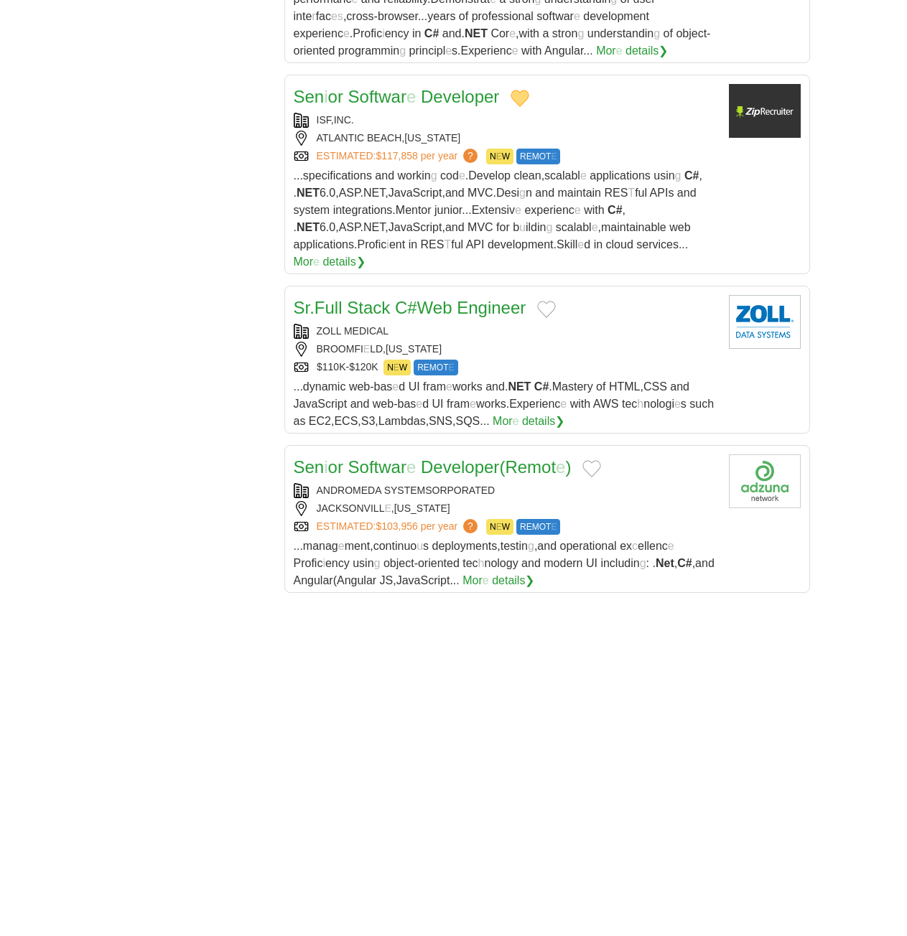
click at [552, 301] on button "Add to favorite jobs" at bounding box center [546, 309] width 19 height 17
click at [467, 298] on readpronunciation-word "Engineer" at bounding box center [491, 307] width 69 height 19
click at [597, 460] on button "Add to favorite jobs" at bounding box center [591, 468] width 19 height 17
click at [447, 457] on readpronunciation-word "Developer" at bounding box center [460, 466] width 78 height 19
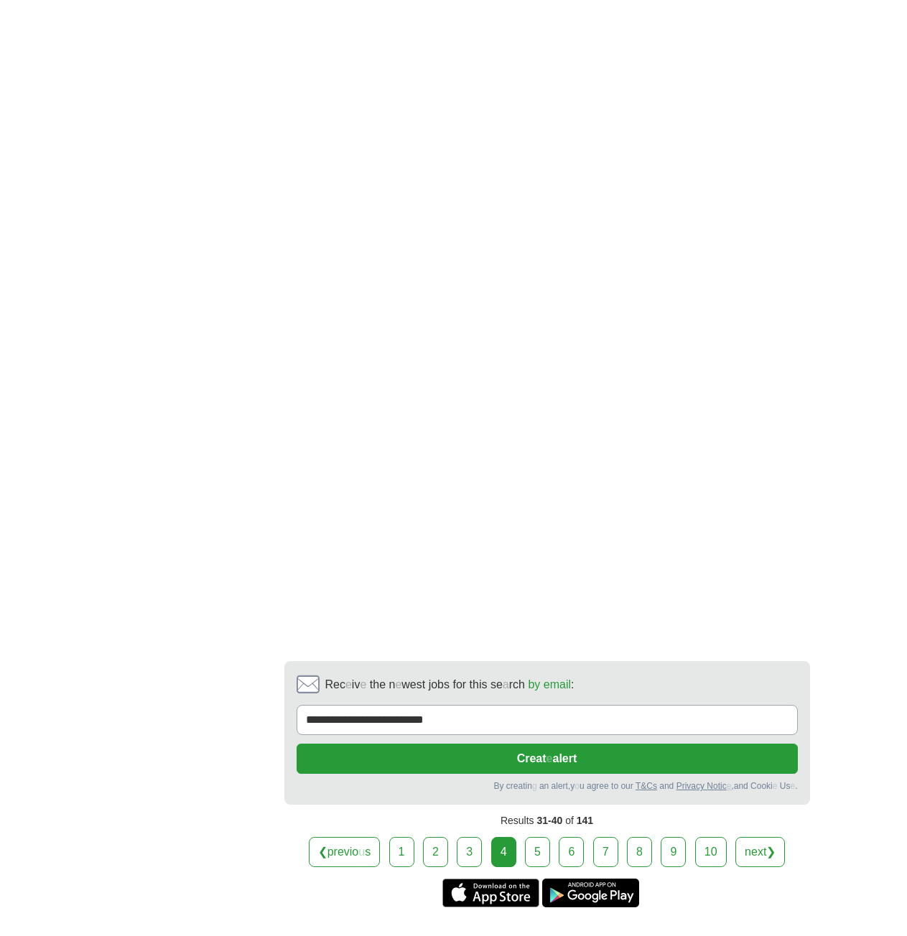
scroll to position [2546, 0]
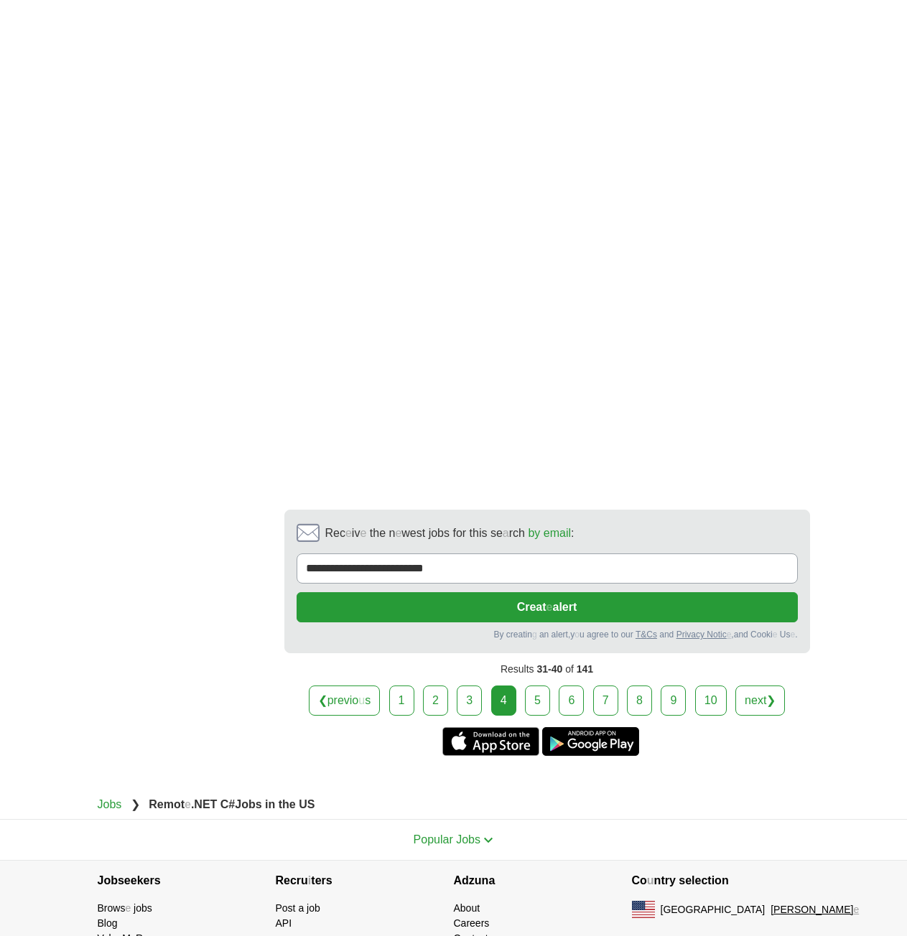
click at [536, 686] on link "5" at bounding box center [537, 701] width 25 height 30
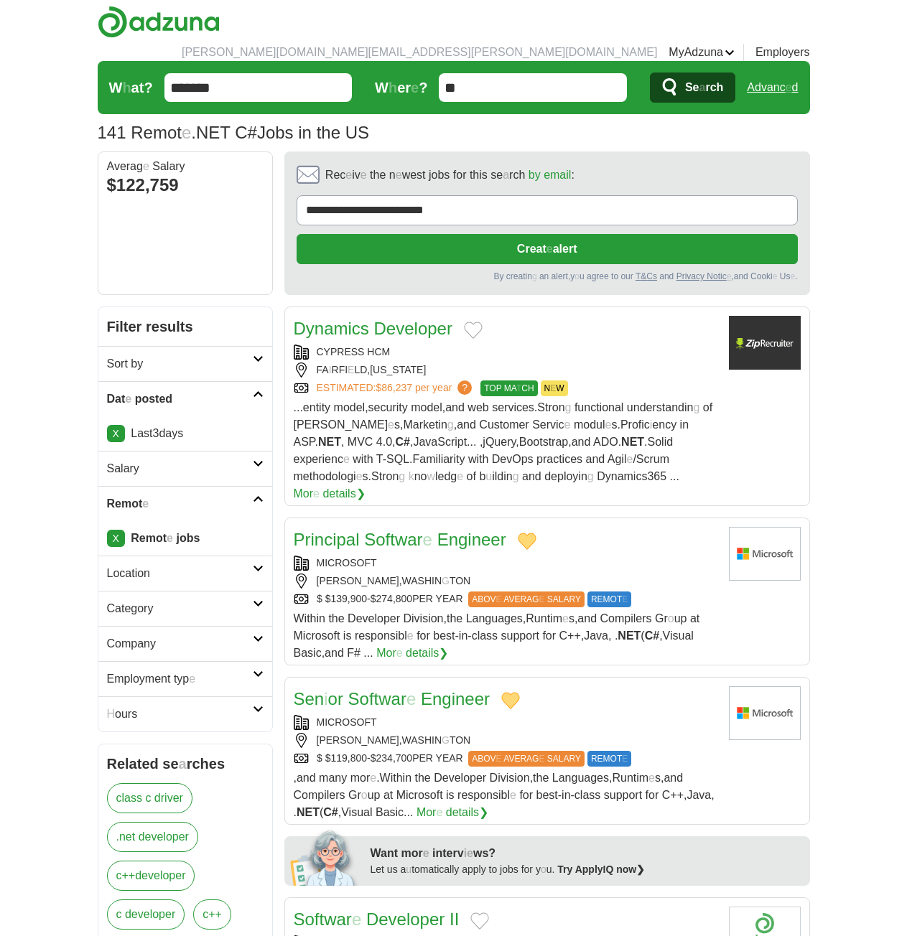
click at [480, 322] on button "Add to favorite jobs" at bounding box center [473, 330] width 19 height 17
click at [385, 319] on readpronunciation-word "Developer" at bounding box center [413, 328] width 78 height 19
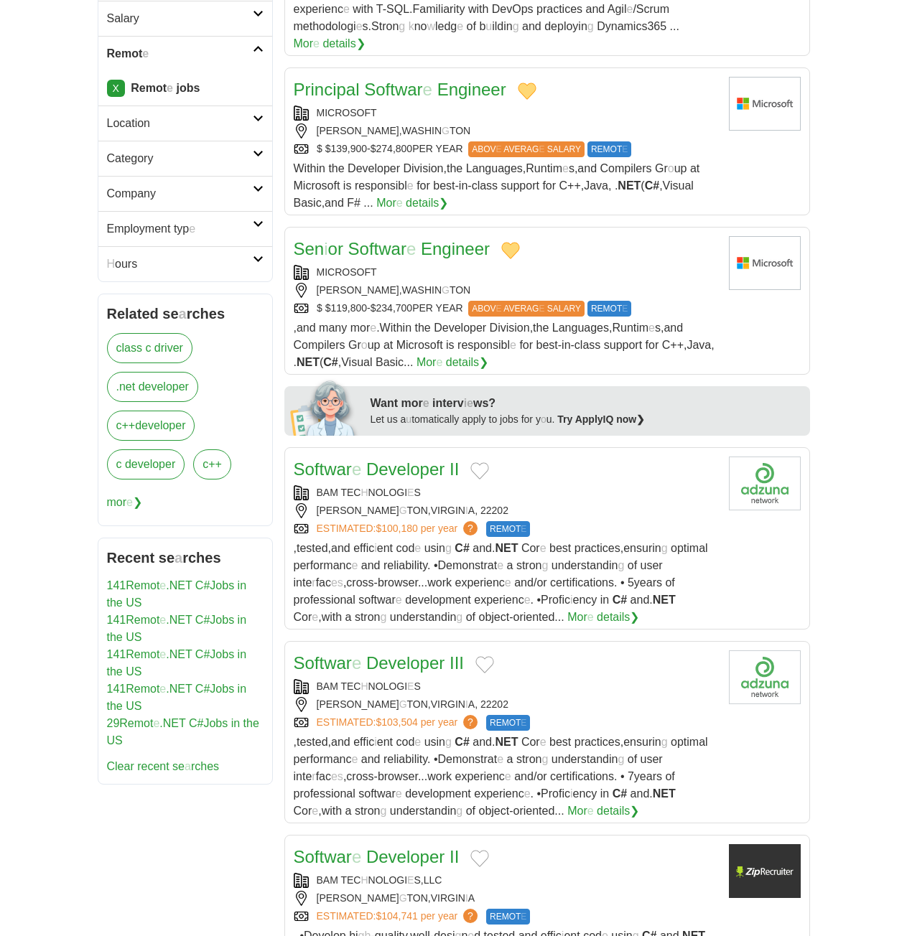
scroll to position [646, 0]
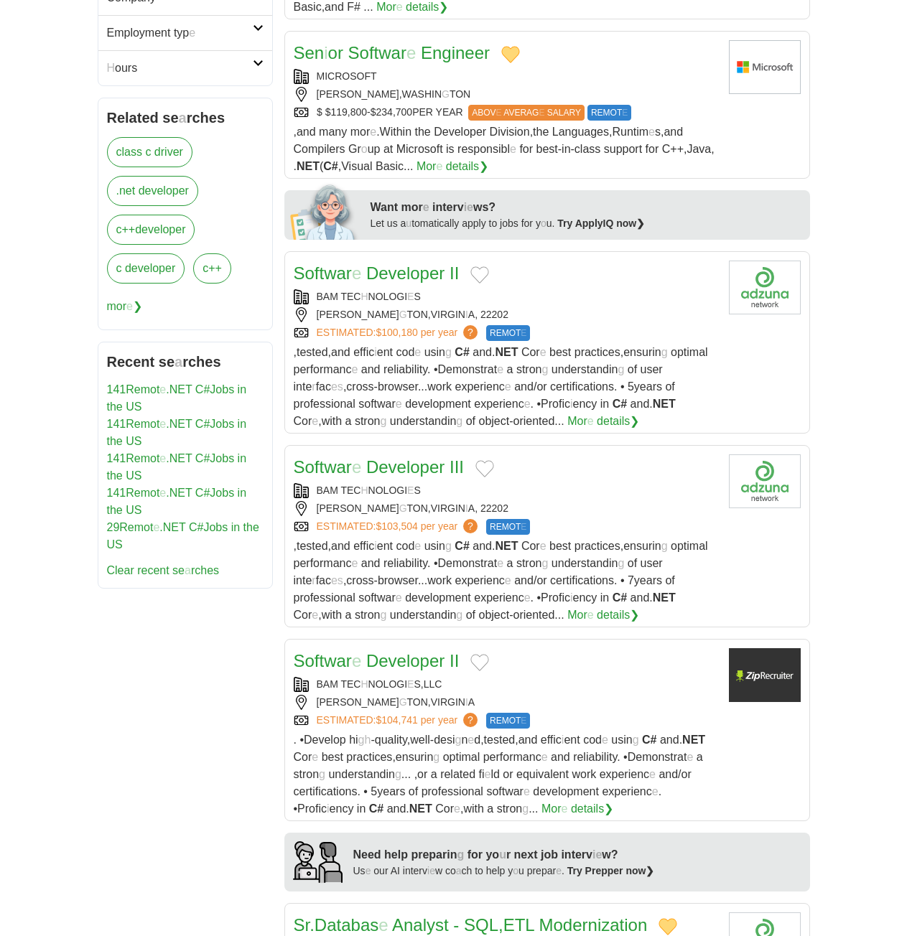
click at [480, 266] on button "Add to favorite jobs" at bounding box center [479, 274] width 19 height 17
click at [422, 264] on readpronunciation-word "Developer" at bounding box center [405, 273] width 78 height 19
click at [483, 460] on button "Add to favorite jobs" at bounding box center [484, 468] width 19 height 17
click at [424, 457] on readpronunciation-word "Developer" at bounding box center [405, 466] width 78 height 19
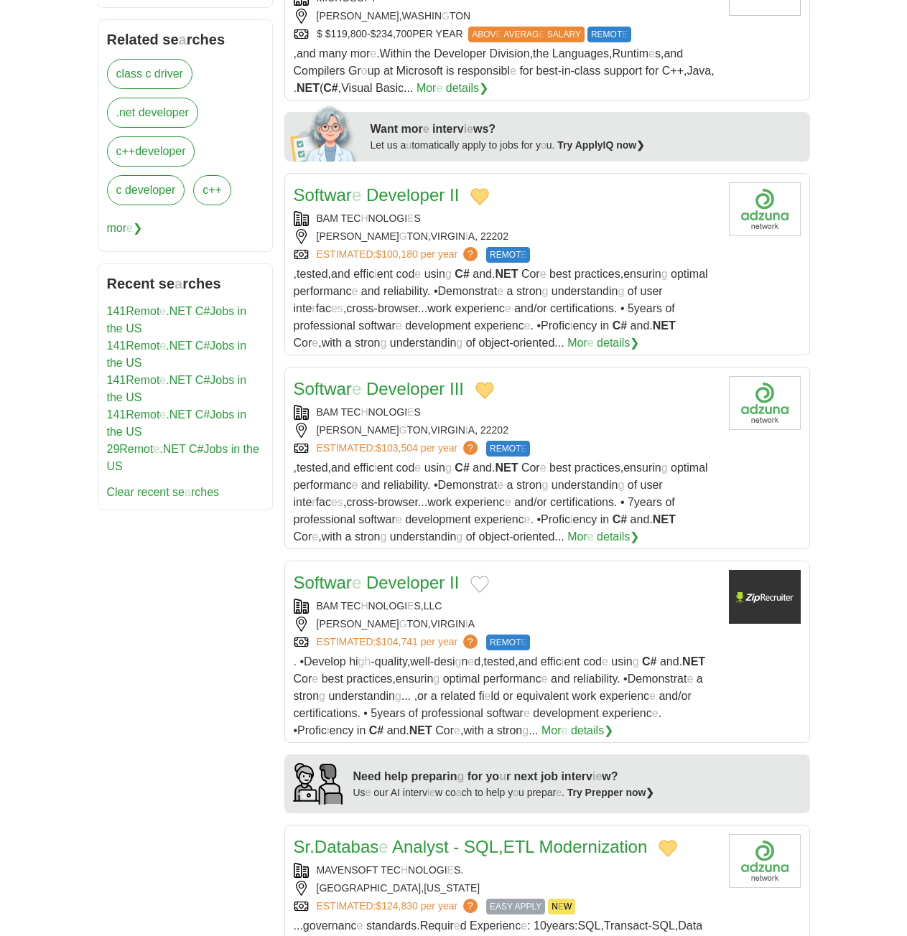
scroll to position [862, 0]
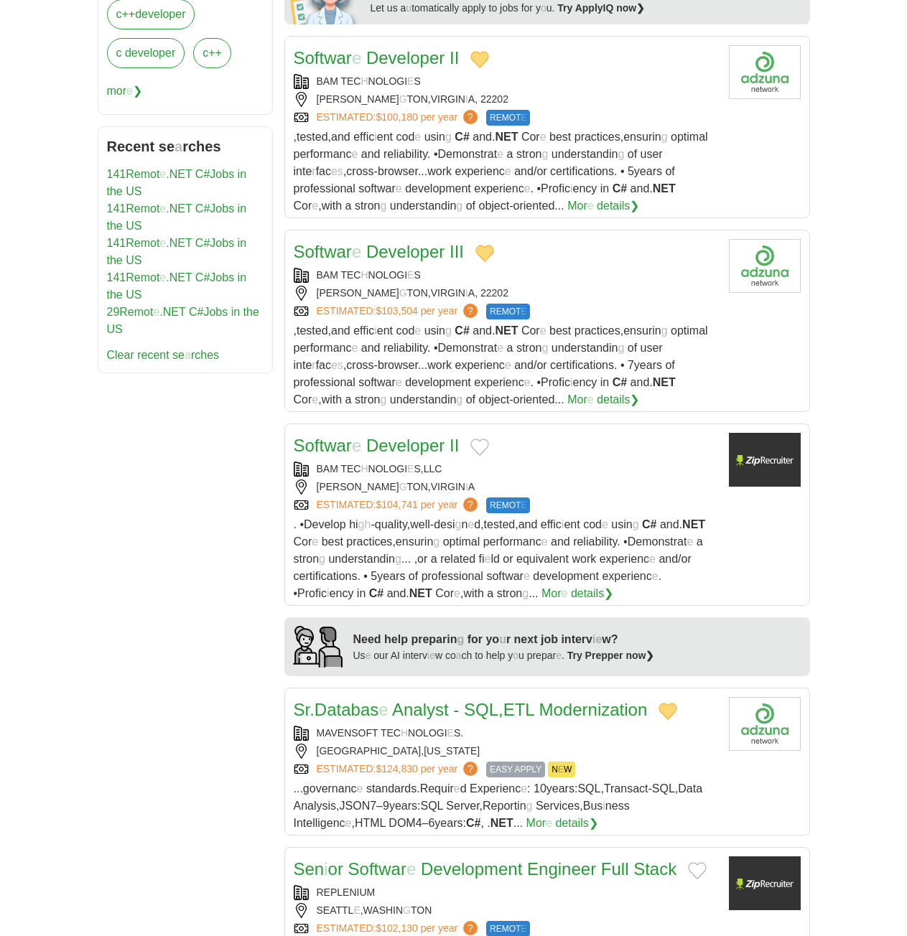
click at [475, 439] on button "Add to favorite jobs" at bounding box center [479, 447] width 19 height 17
click at [367, 436] on readpronunciation-word "Developer" at bounding box center [405, 445] width 78 height 19
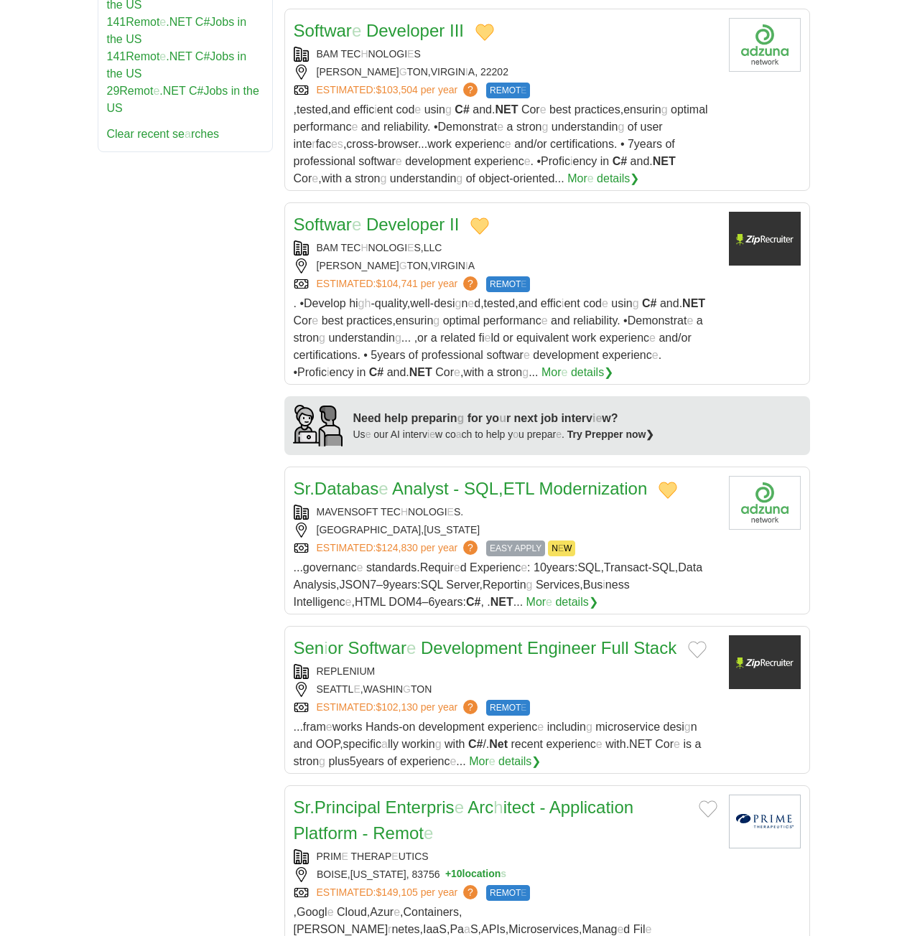
scroll to position [1149, 0]
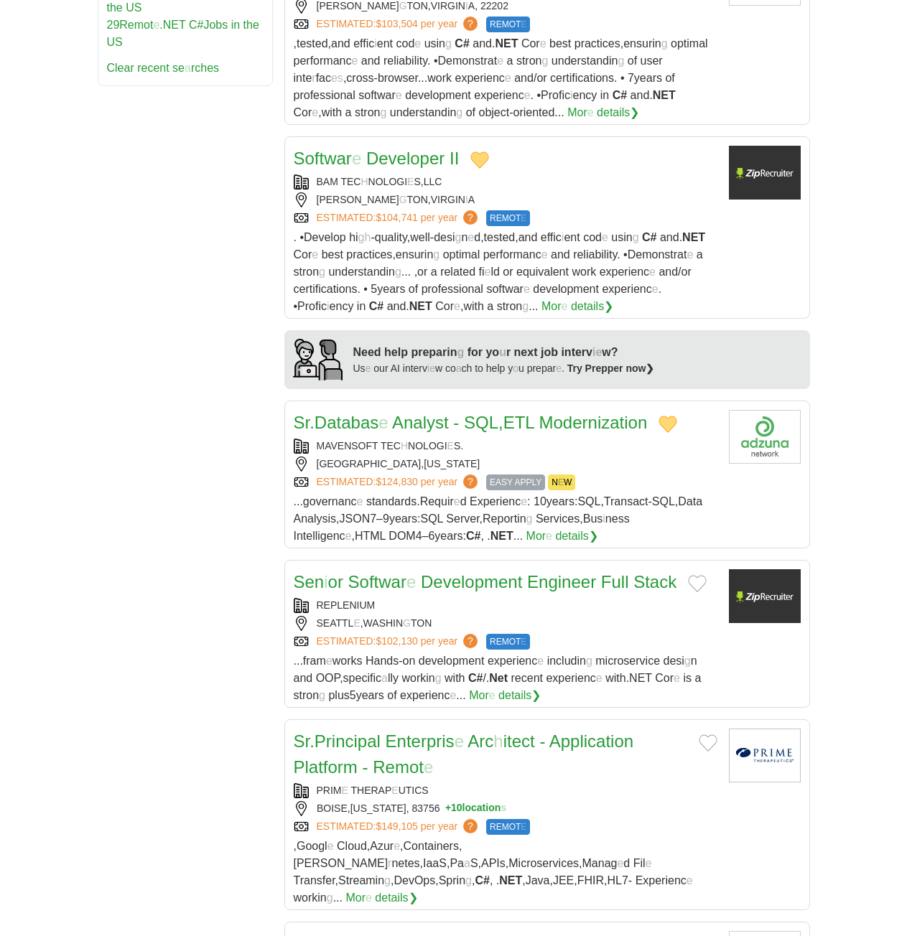
click at [697, 575] on button "Add to favorite jobs" at bounding box center [697, 583] width 19 height 17
click at [556, 572] on readpronunciation-word "Engineer" at bounding box center [561, 581] width 69 height 19
click at [710, 735] on button "Add to favorite jobs" at bounding box center [708, 743] width 19 height 17
click at [529, 732] on readpronunciation-span "itect" at bounding box center [519, 741] width 32 height 19
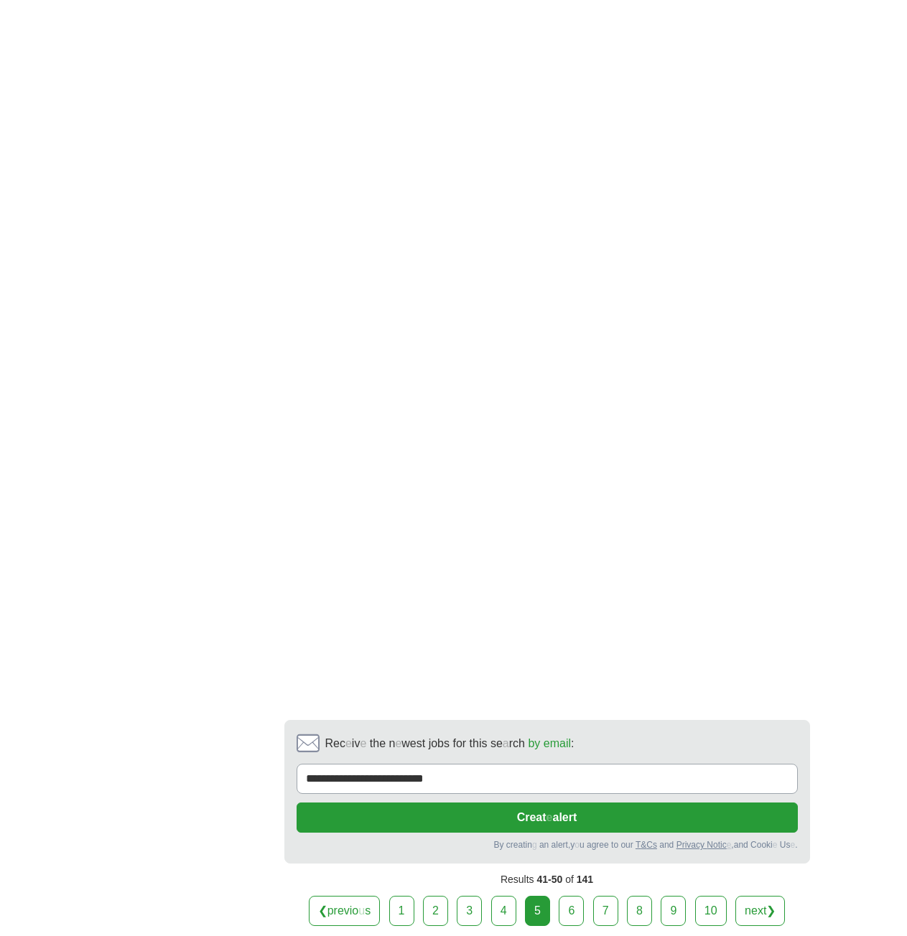
scroll to position [2454, 0]
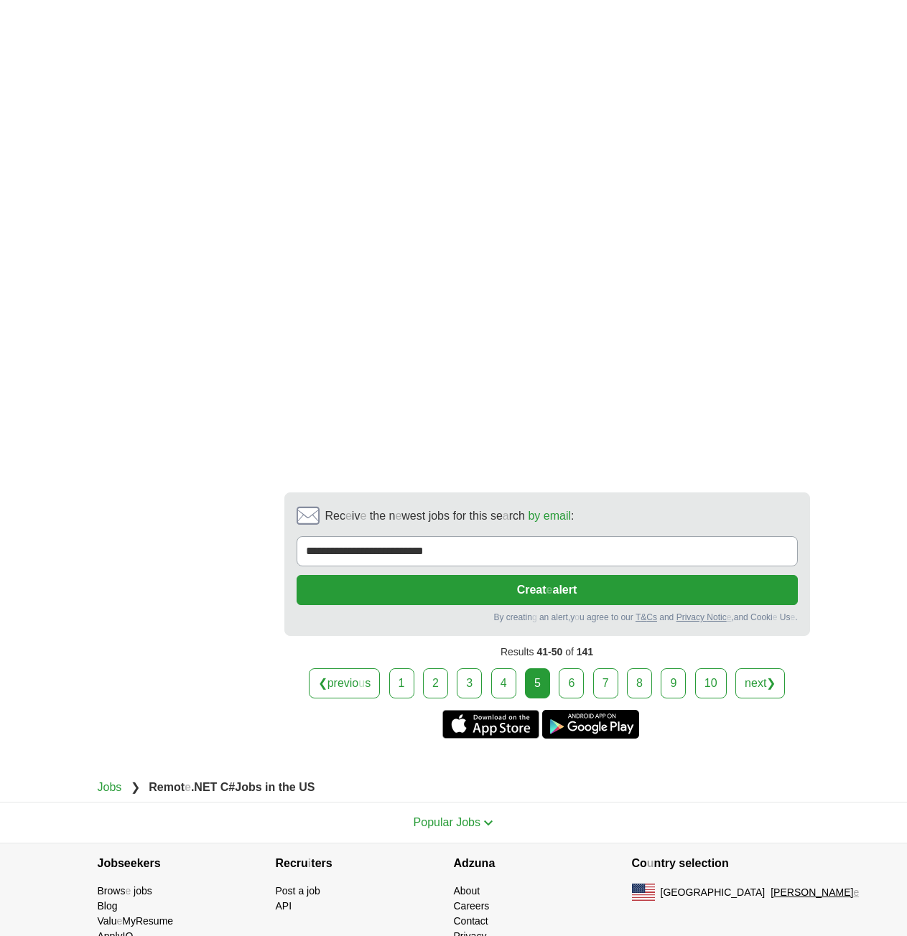
click at [572, 669] on link "6" at bounding box center [571, 684] width 25 height 30
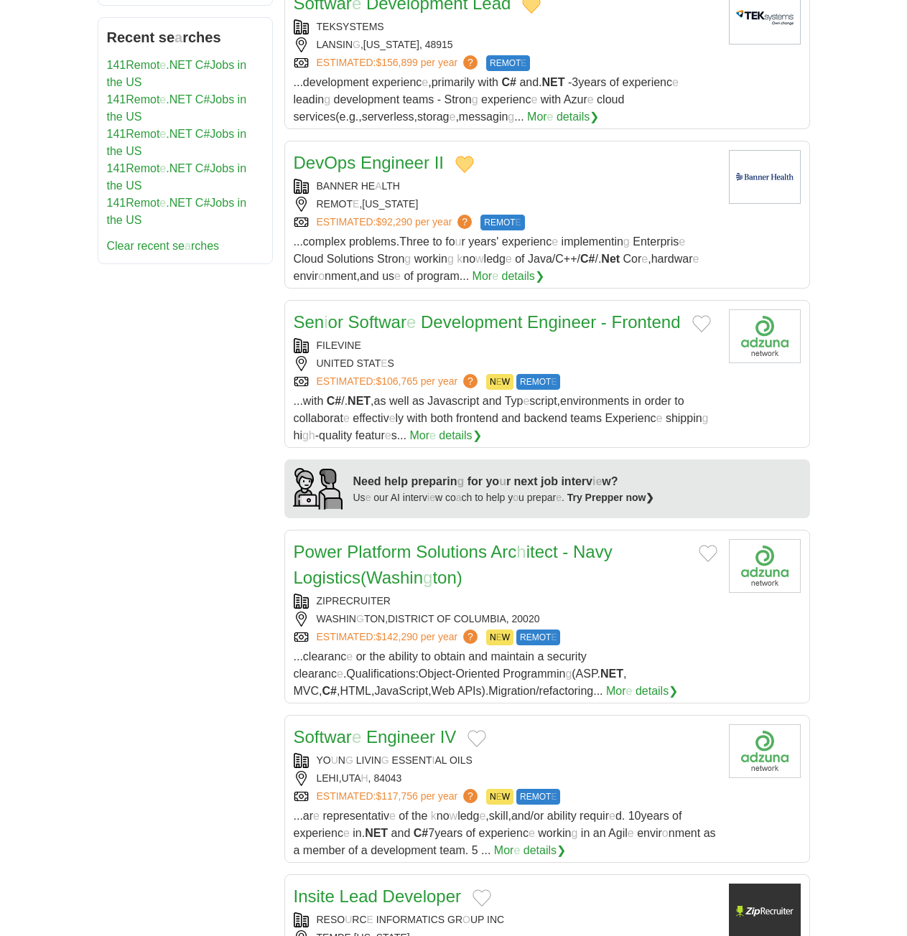
scroll to position [1005, 0]
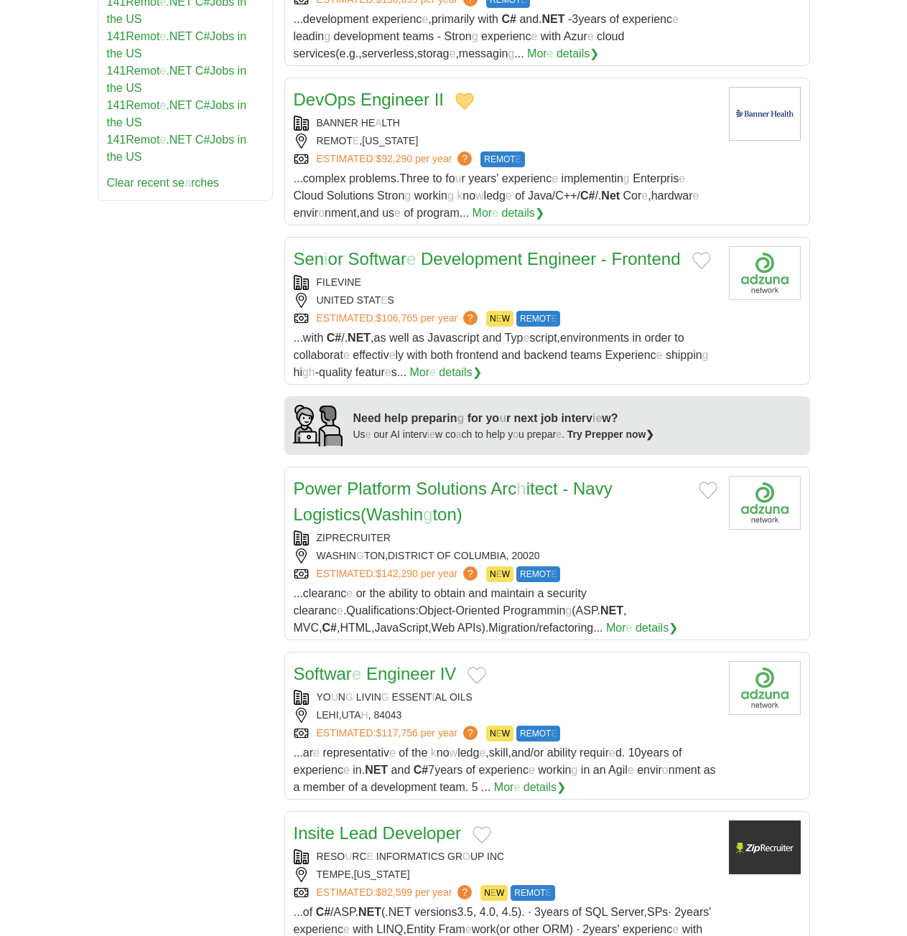
click at [699, 252] on button "Add to favorite jobs" at bounding box center [701, 260] width 19 height 17
click at [525, 249] on readpronunciation-span at bounding box center [524, 258] width 5 height 19
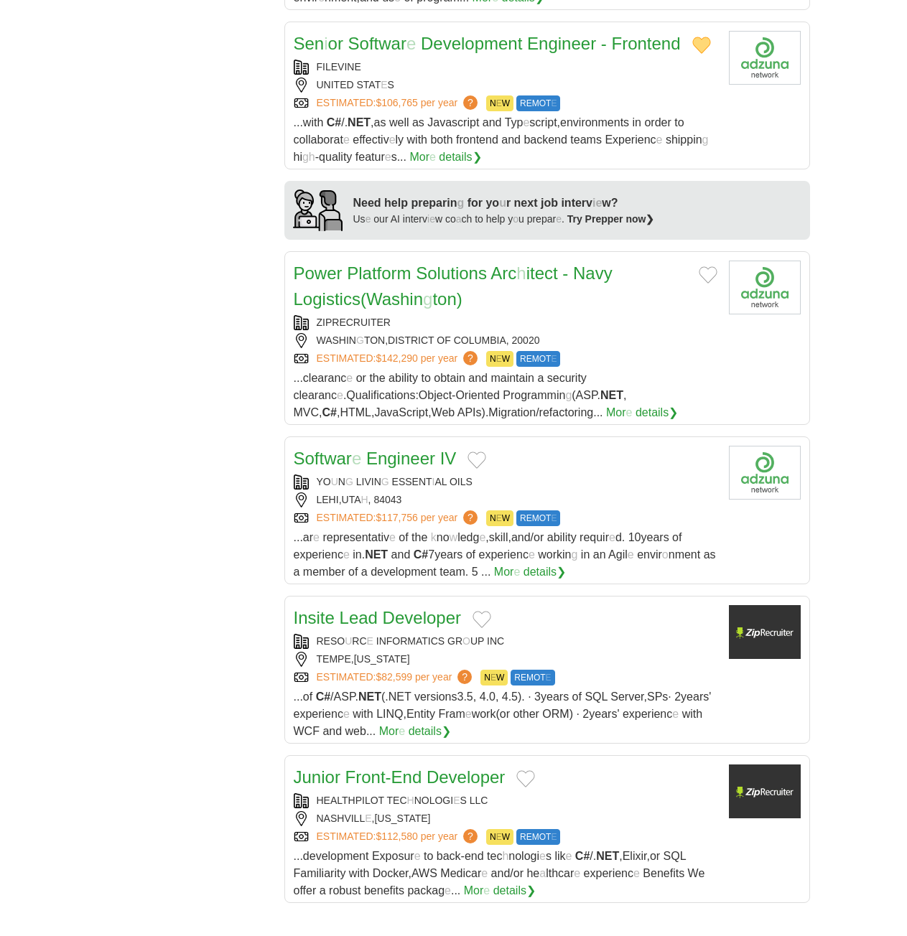
click at [712, 266] on button "Add to favorite jobs" at bounding box center [708, 274] width 19 height 17
click at [550, 264] on readpronunciation-span "itect" at bounding box center [542, 273] width 32 height 19
drag, startPoint x: 478, startPoint y: 441, endPoint x: 450, endPoint y: 441, distance: 27.3
click at [478, 452] on button "Add to favorite jobs" at bounding box center [476, 460] width 19 height 17
click at [406, 449] on readpronunciation-word "Engineer" at bounding box center [400, 458] width 69 height 19
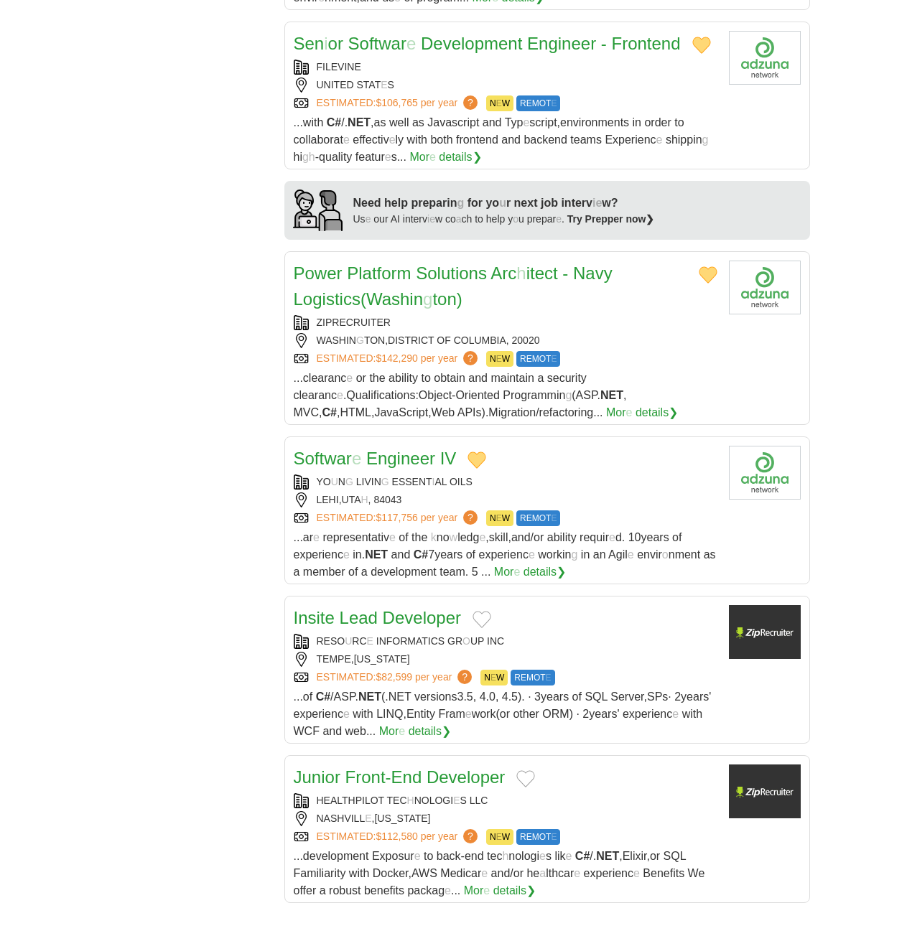
click at [479, 611] on button "Add to favorite jobs" at bounding box center [482, 619] width 19 height 17
click at [374, 608] on readpronunciation-word "Lead" at bounding box center [359, 617] width 38 height 19
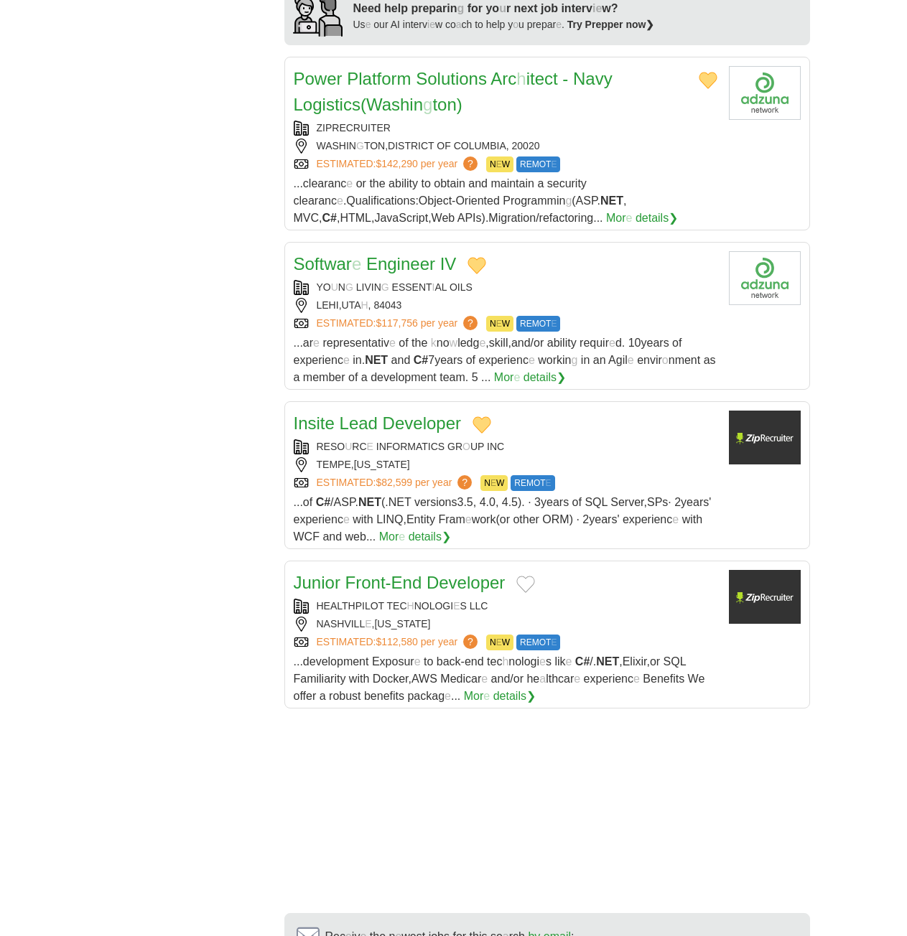
scroll to position [1436, 0]
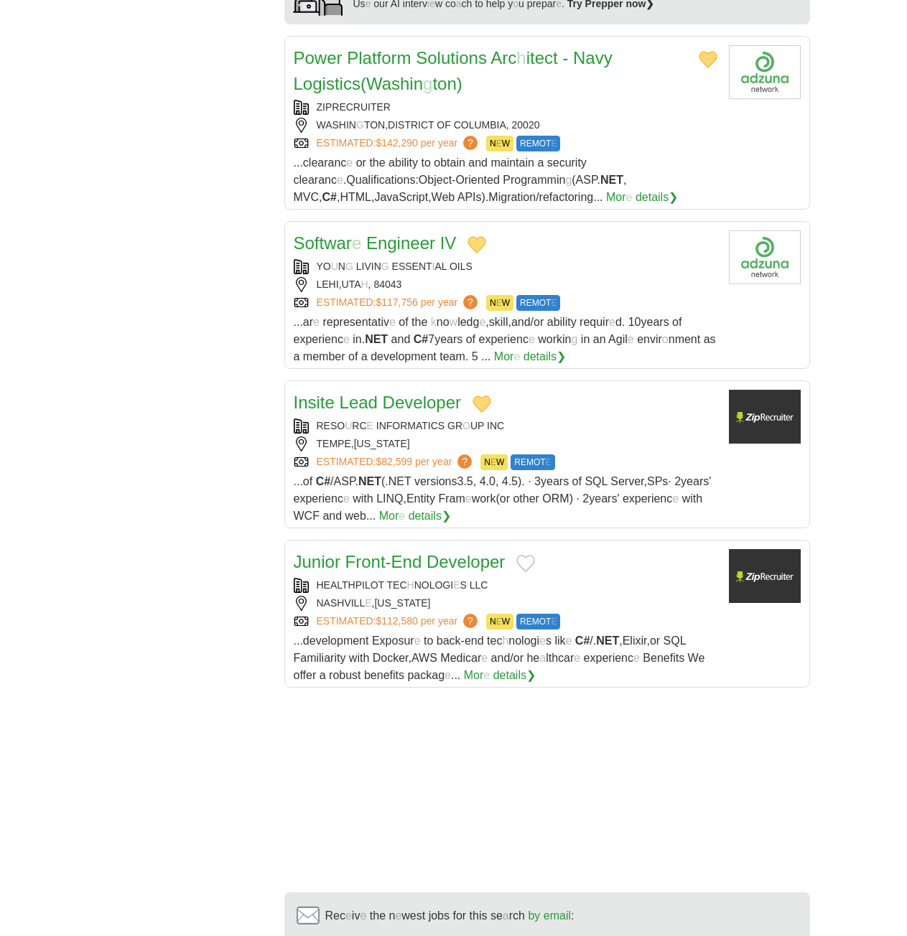
click at [521, 555] on button "Add to favorite jobs" at bounding box center [525, 563] width 19 height 17
click at [422, 552] on readpronunciation-span at bounding box center [424, 561] width 5 height 19
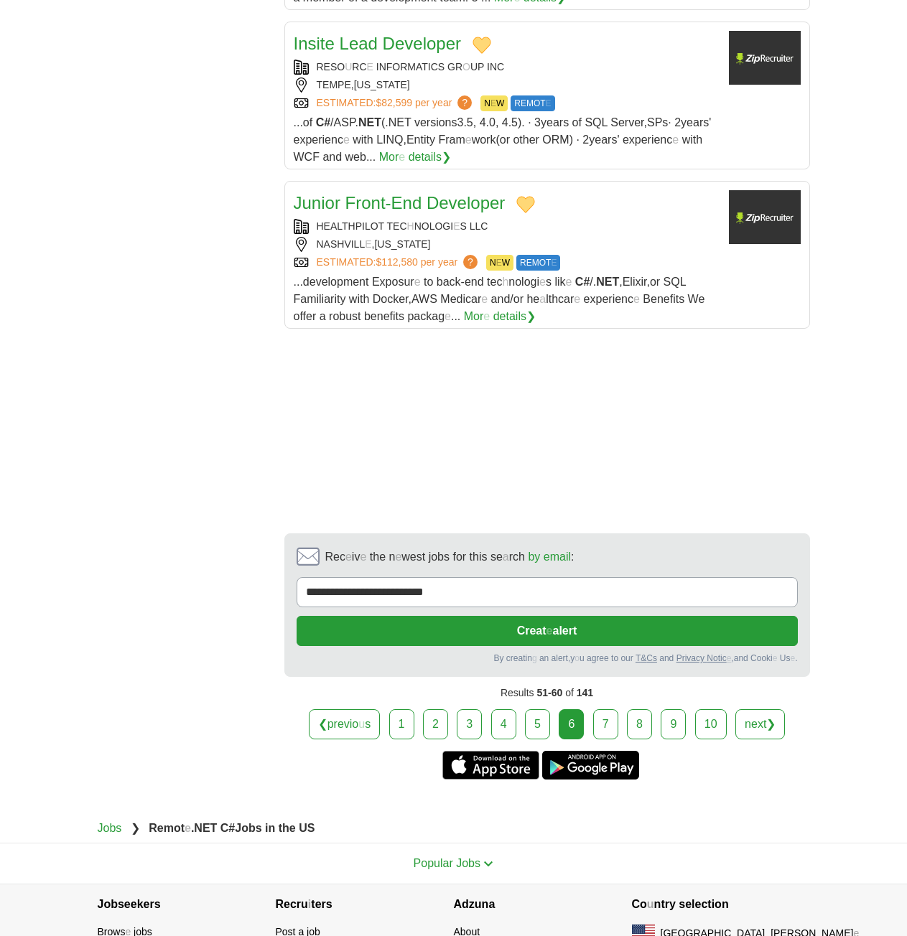
click at [605, 709] on link "7" at bounding box center [605, 724] width 25 height 30
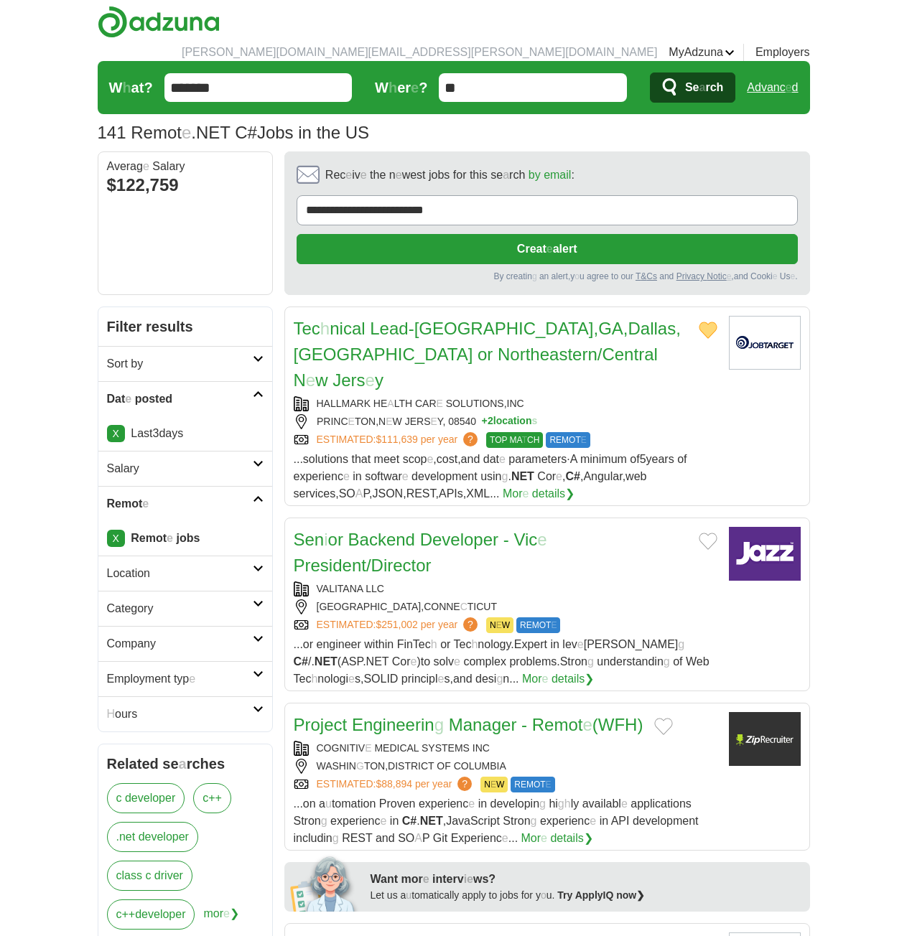
click at [710, 533] on button "Add to favorite jobs" at bounding box center [708, 541] width 19 height 17
click at [539, 530] on readpronunciation-span "e" at bounding box center [541, 539] width 9 height 19
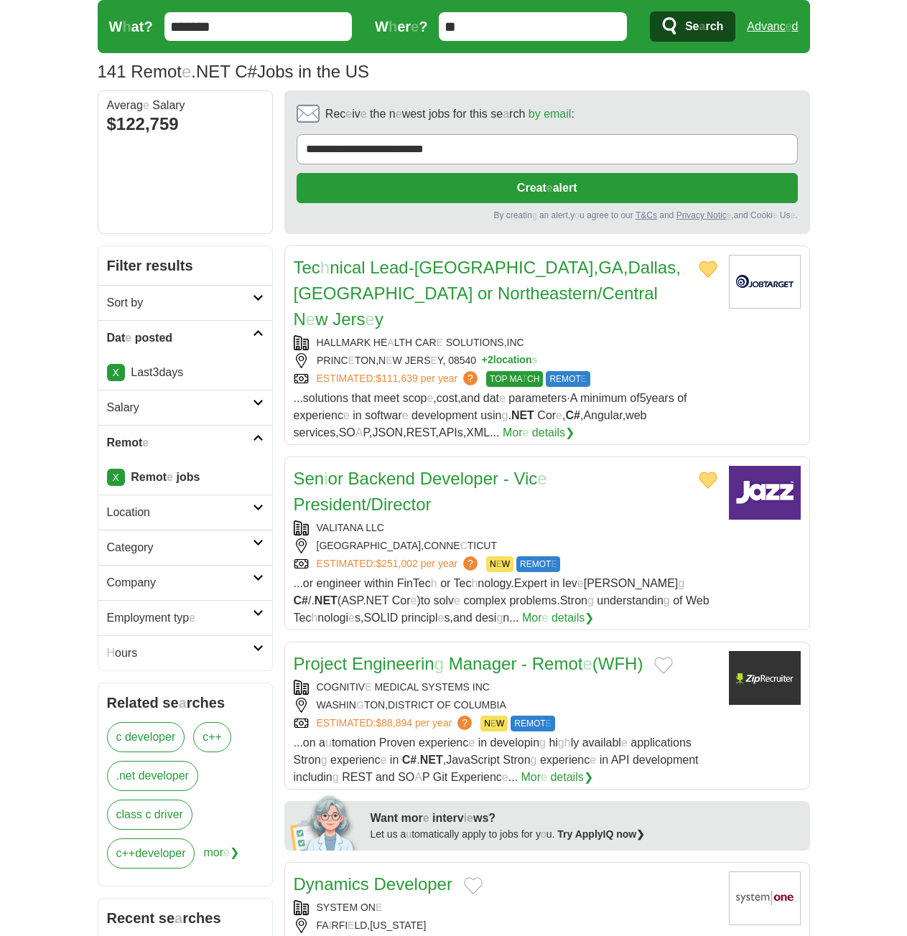
scroll to position [144, 0]
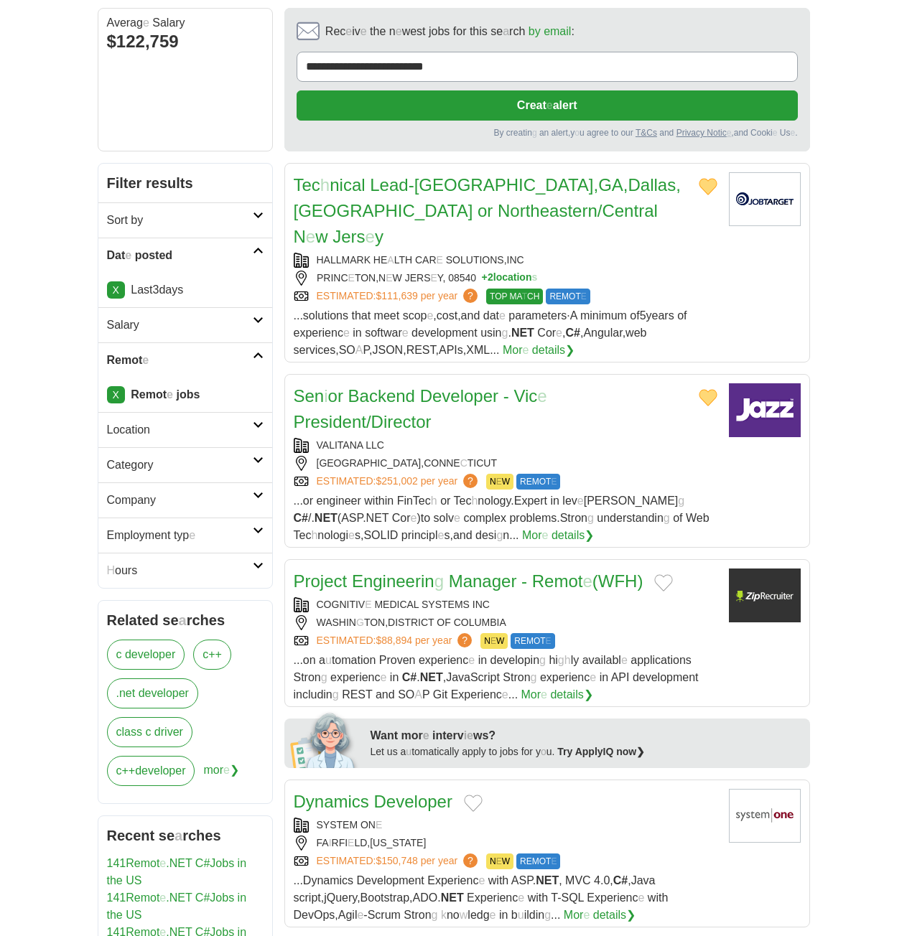
click at [670, 574] on button "Add to favorite jobs" at bounding box center [663, 582] width 19 height 17
click at [520, 572] on readpronunciation-span at bounding box center [518, 581] width 5 height 19
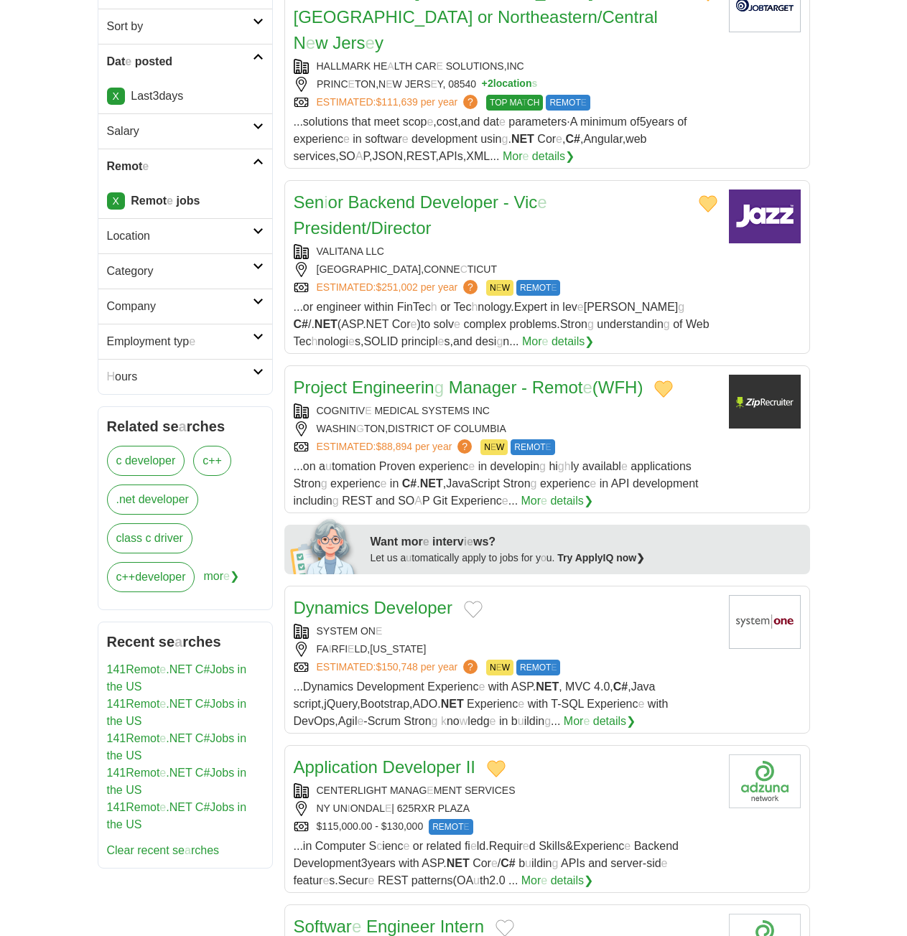
scroll to position [359, 0]
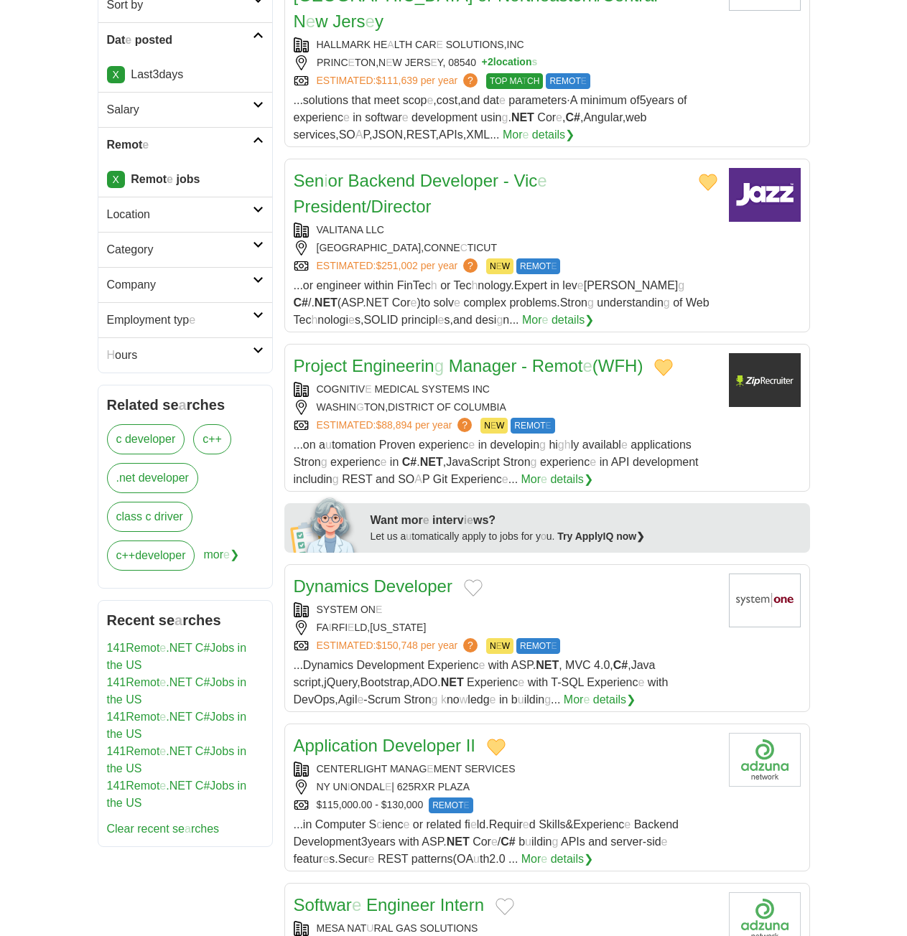
click at [480, 580] on button "Add to favorite jobs" at bounding box center [473, 588] width 19 height 17
click at [360, 577] on readpronunciation-word "Dynamics" at bounding box center [331, 586] width 75 height 19
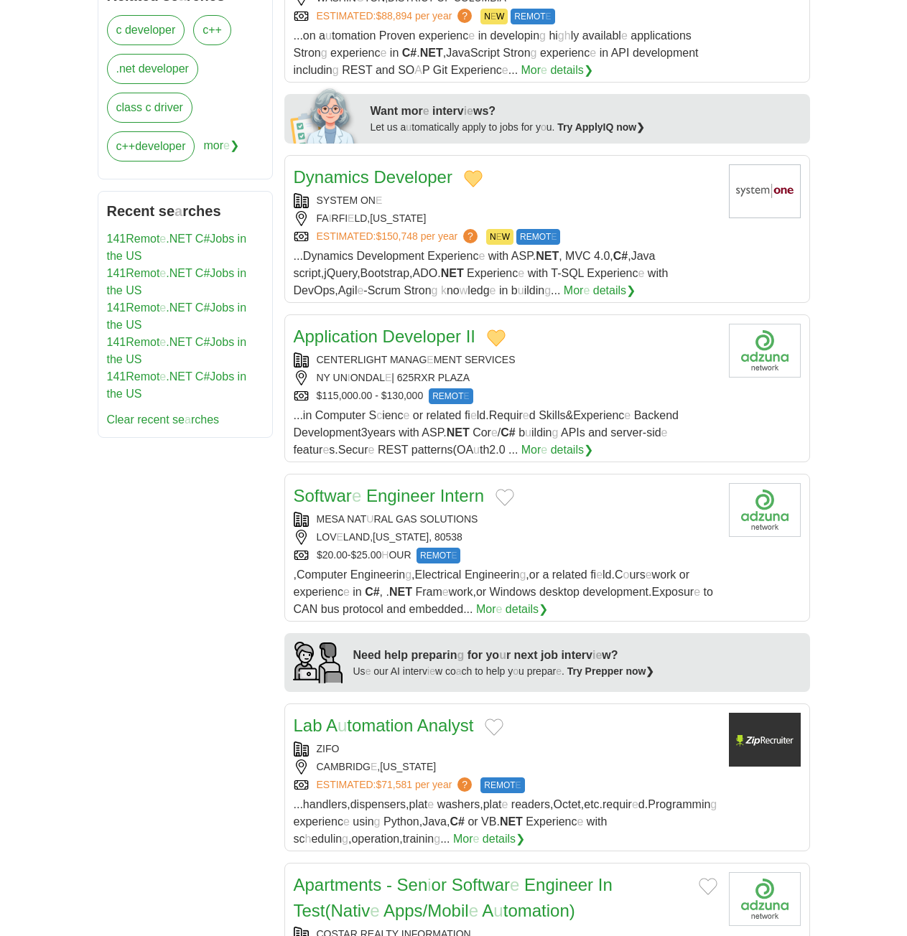
scroll to position [790, 0]
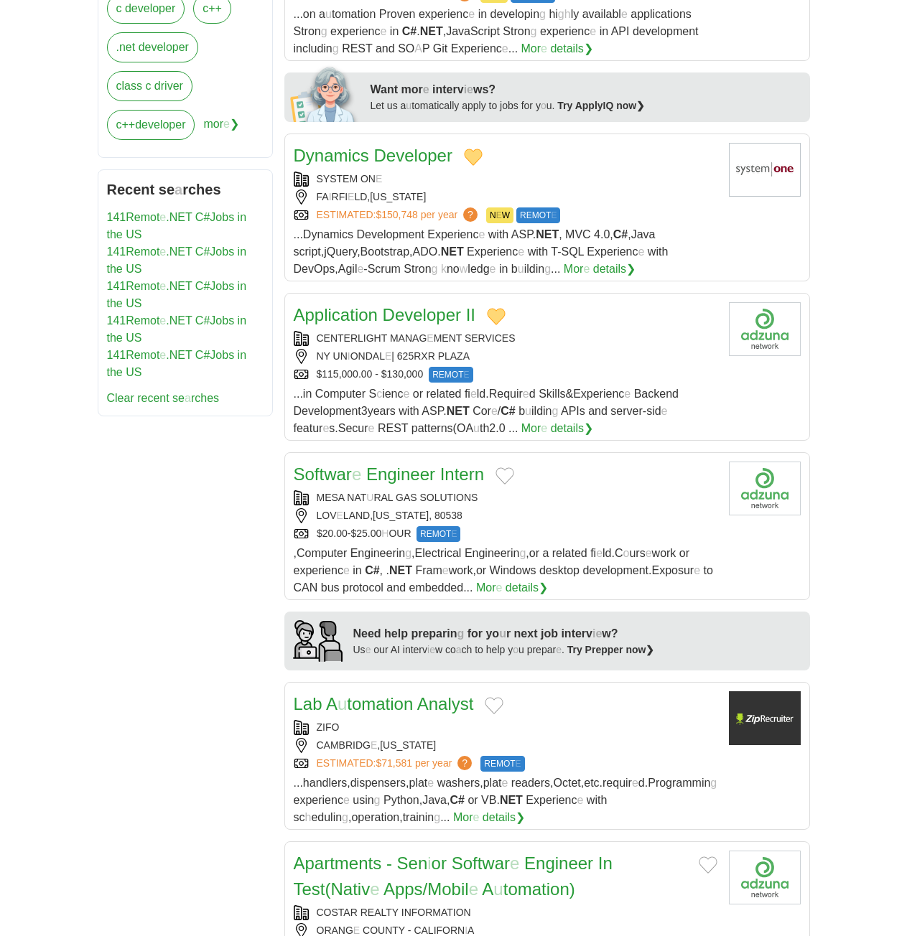
click at [504, 467] on button "Add to favorite jobs" at bounding box center [504, 475] width 19 height 17
click at [332, 465] on readpronunciation-span "Softwar" at bounding box center [323, 474] width 58 height 19
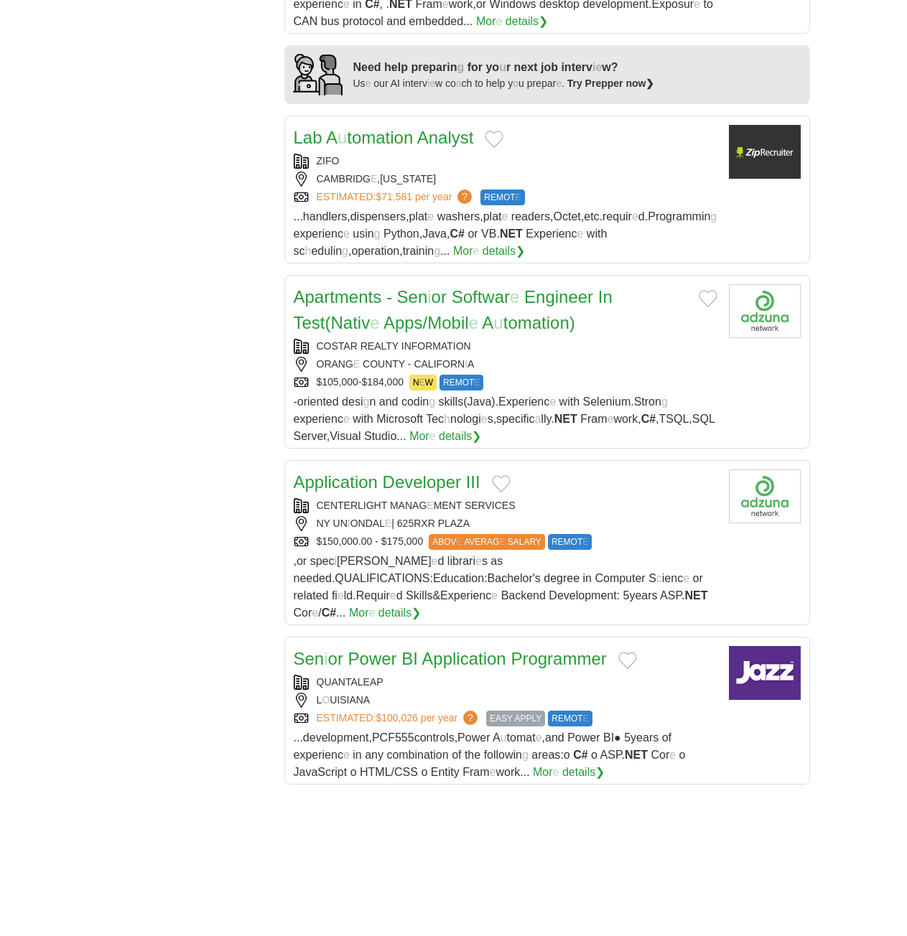
scroll to position [1364, 0]
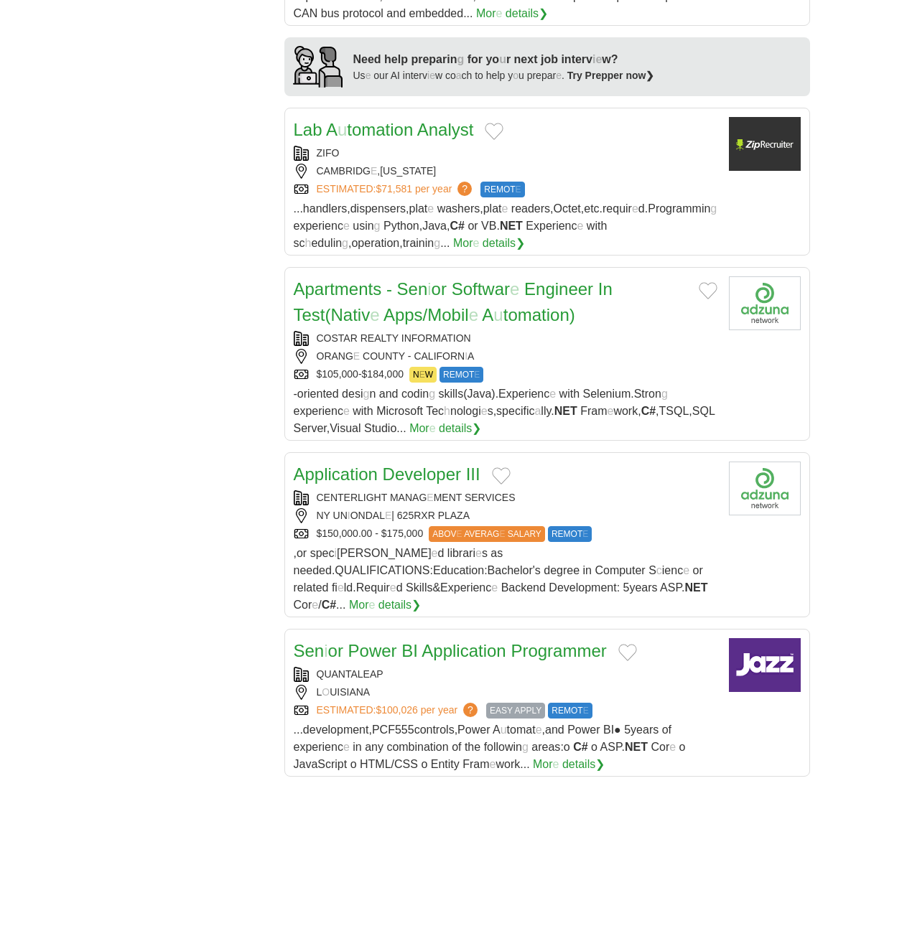
click at [493, 123] on button "Add to favorite jobs" at bounding box center [494, 131] width 19 height 17
click at [401, 120] on readpronunciation-span "tomation" at bounding box center [380, 129] width 66 height 19
click at [713, 282] on button "Add to favorite jobs" at bounding box center [708, 290] width 19 height 17
click at [499, 279] on readpronunciation-span "Softwar" at bounding box center [481, 288] width 58 height 19
click at [503, 467] on button "Add to favorite jobs" at bounding box center [501, 475] width 19 height 17
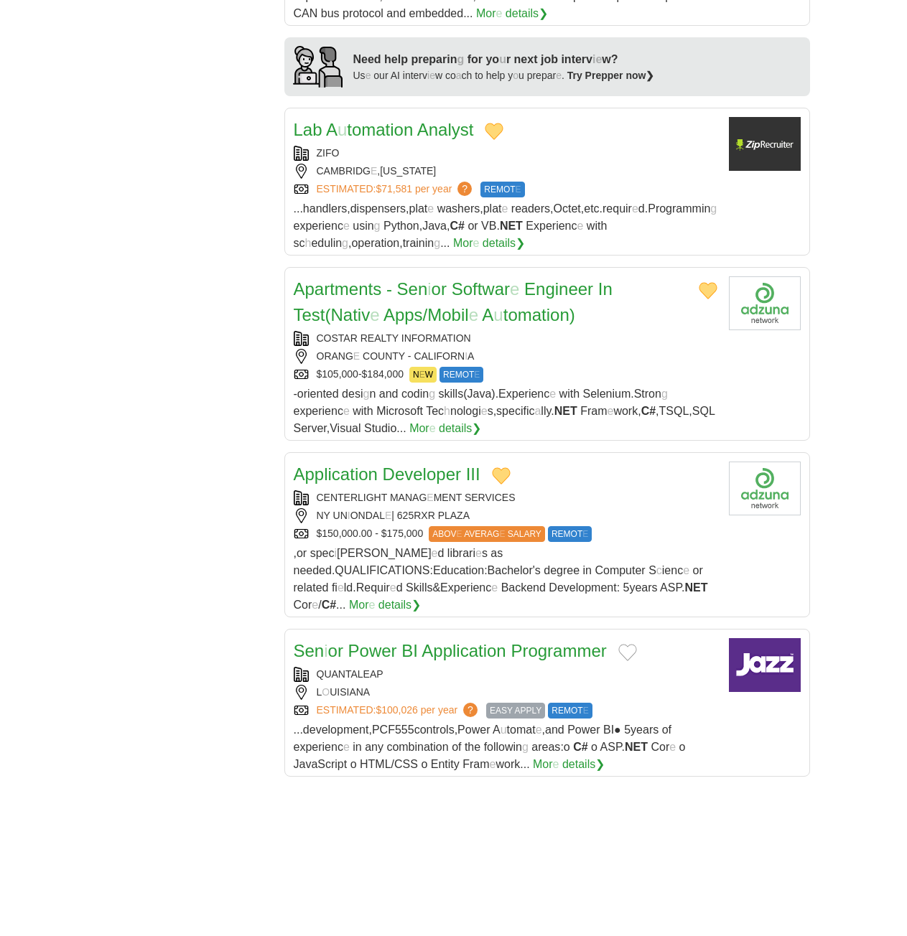
click at [431, 465] on readpronunciation-word "Developer" at bounding box center [422, 474] width 78 height 19
click at [628, 644] on button "Add to favorite jobs" at bounding box center [627, 652] width 19 height 17
click at [474, 641] on readpronunciation-word "Application" at bounding box center [464, 650] width 84 height 19
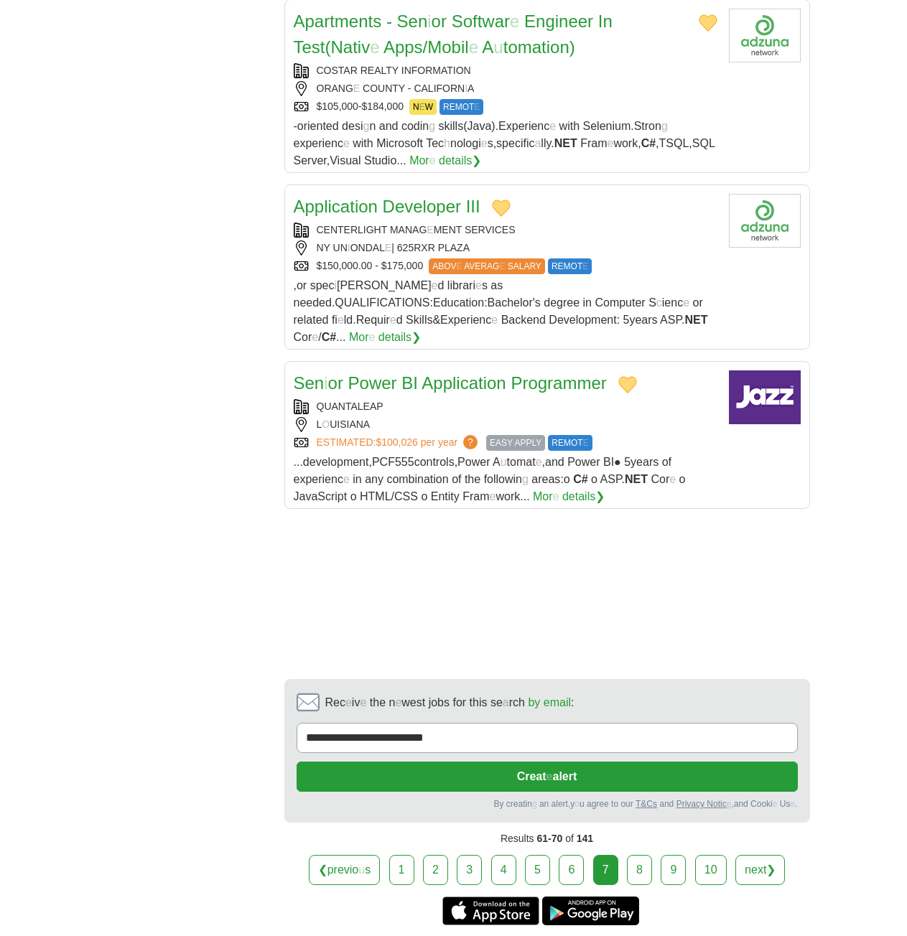
scroll to position [1795, 0]
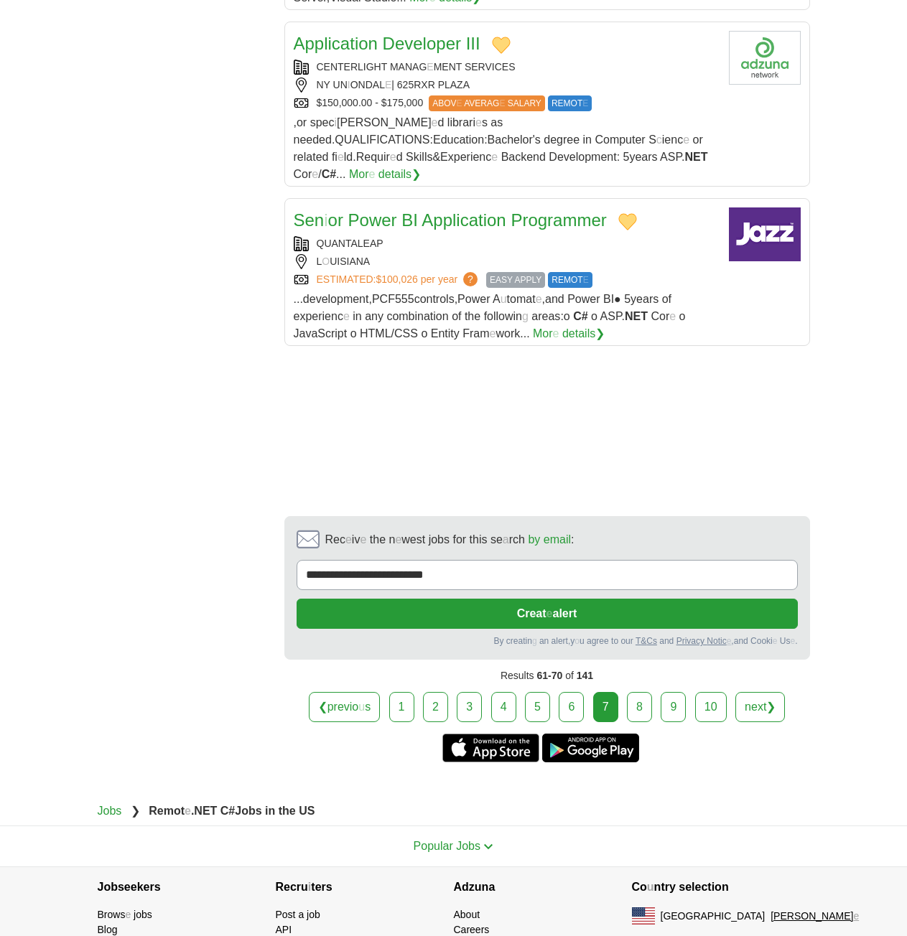
click at [634, 692] on link "8" at bounding box center [639, 707] width 25 height 30
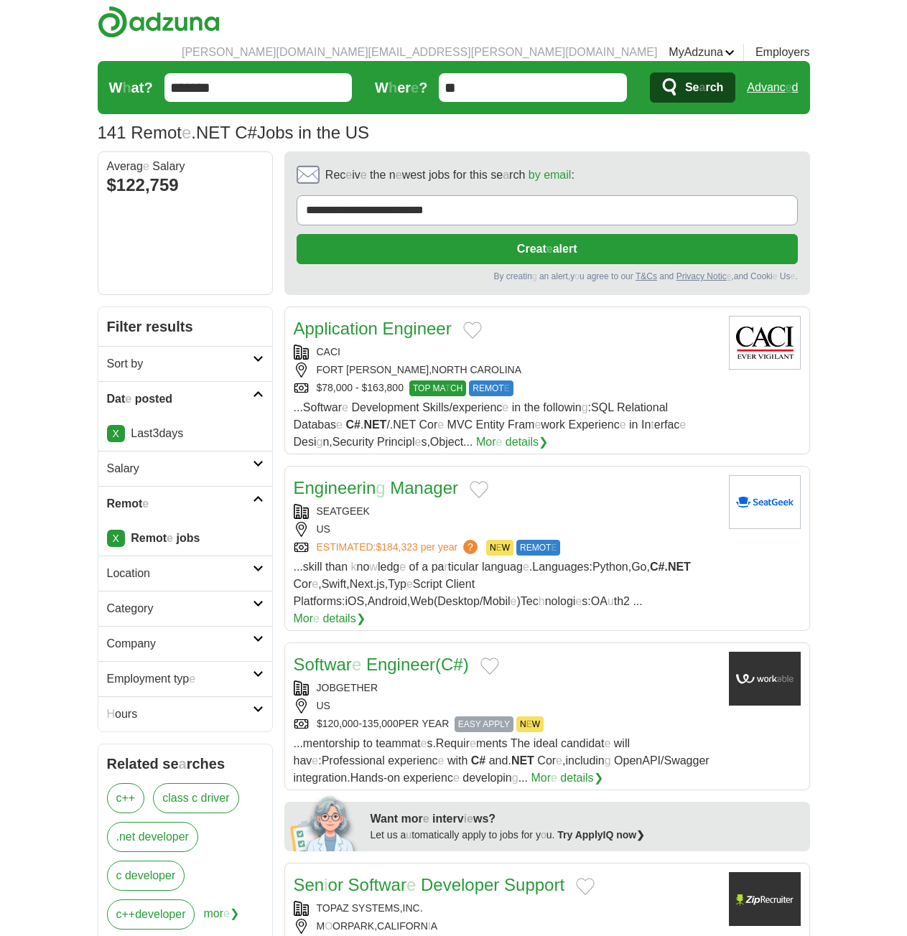
click at [465, 322] on button "Add to favorite jobs" at bounding box center [472, 330] width 19 height 17
click at [362, 319] on readpronunciation-word "Application" at bounding box center [336, 328] width 84 height 19
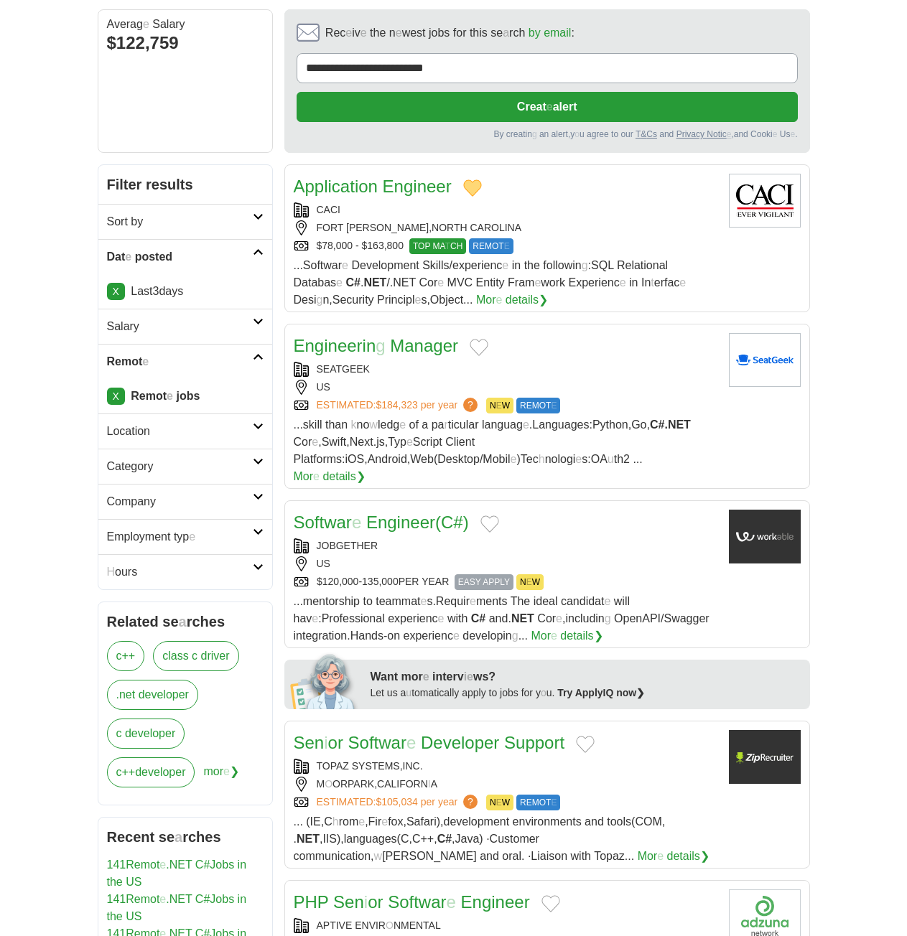
scroll to position [144, 0]
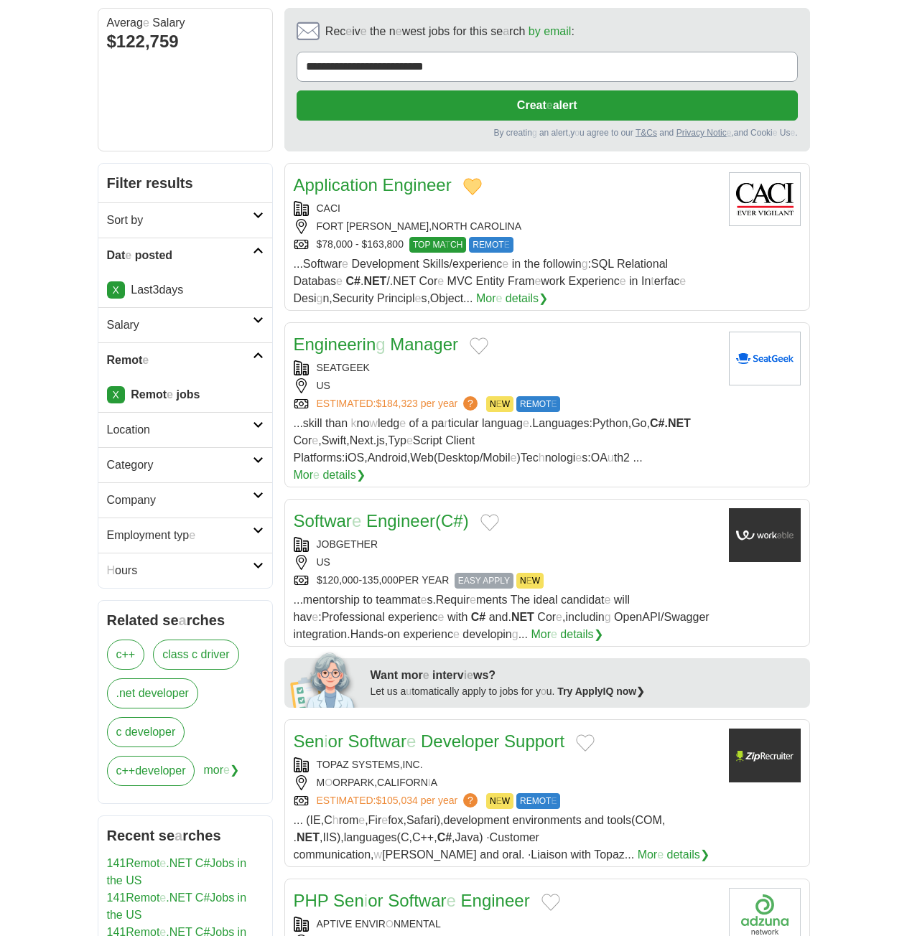
click at [479, 338] on button "Add to favorite jobs" at bounding box center [479, 346] width 19 height 17
click at [493, 514] on button "Add to favorite jobs" at bounding box center [489, 522] width 19 height 17
click at [361, 511] on readpronunciation-span at bounding box center [363, 520] width 5 height 19
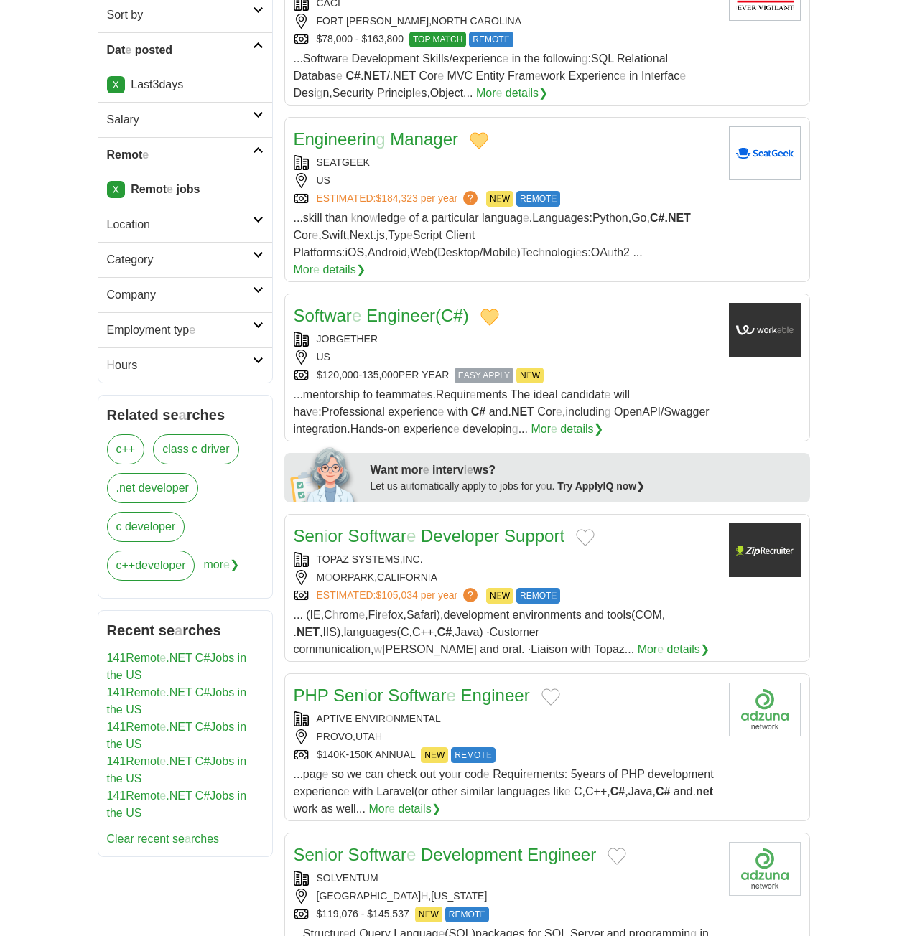
scroll to position [431, 0]
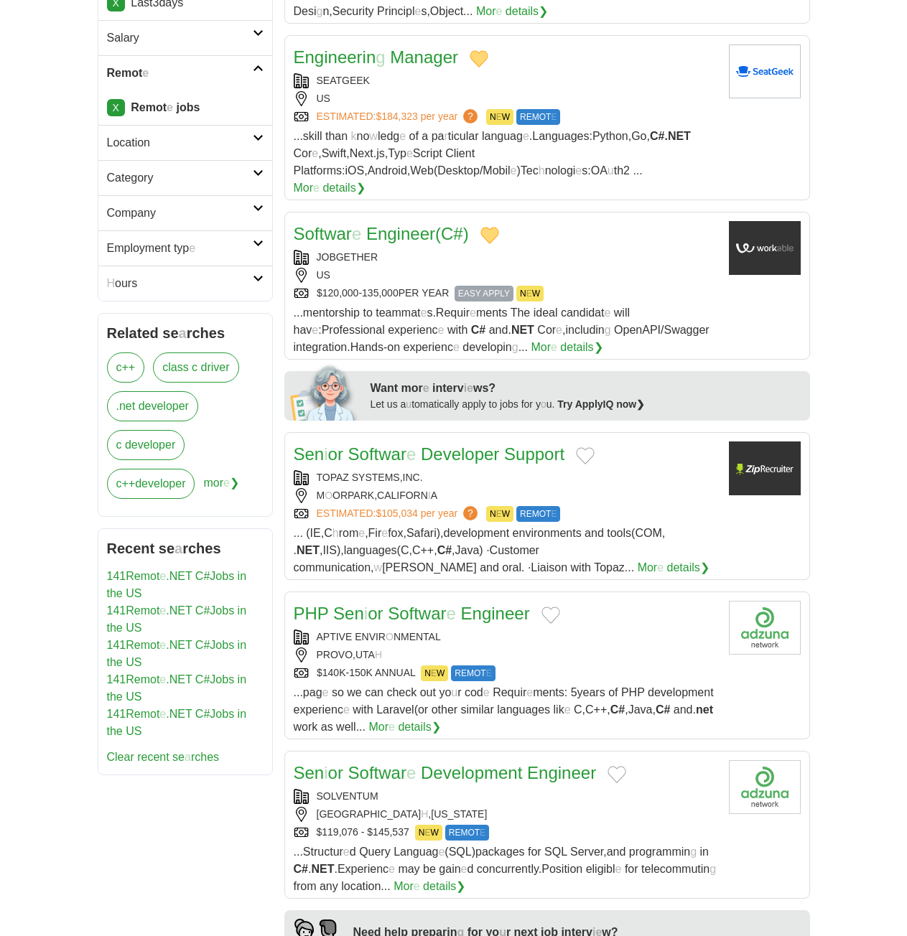
click at [583, 447] on button "Add to favorite jobs" at bounding box center [585, 455] width 19 height 17
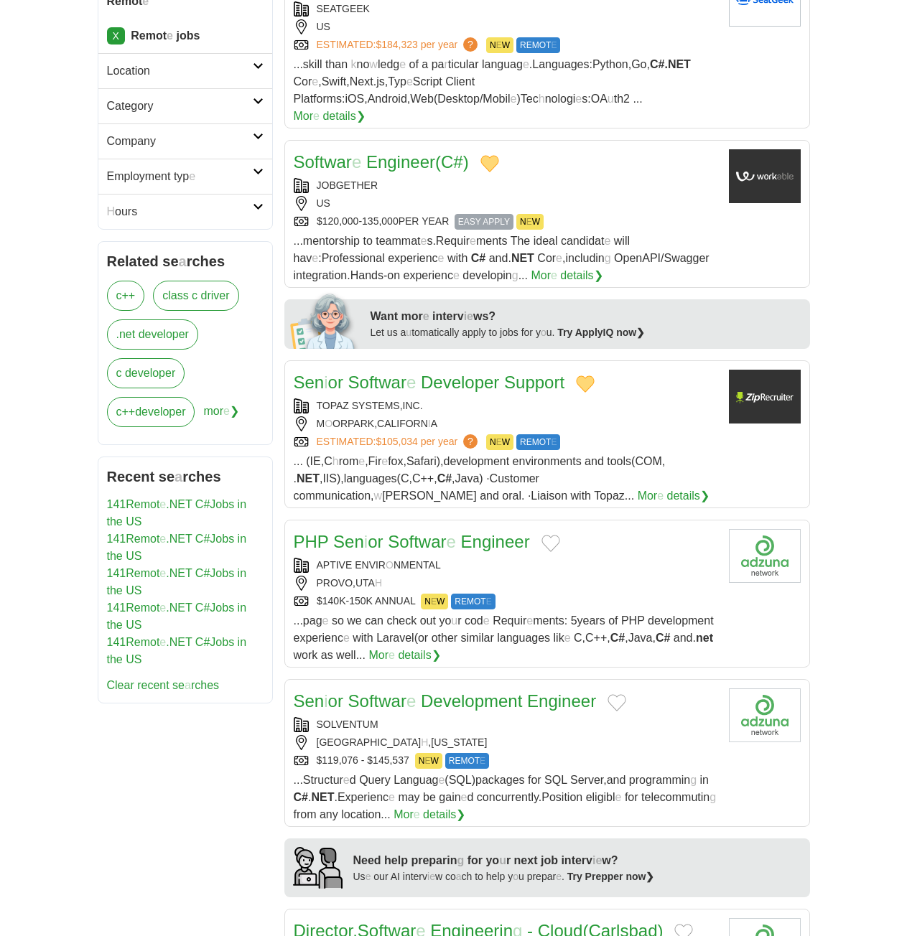
click at [462, 373] on readpronunciation-word "Developer" at bounding box center [460, 382] width 78 height 19
click at [551, 535] on button "Add to favorite jobs" at bounding box center [550, 543] width 19 height 17
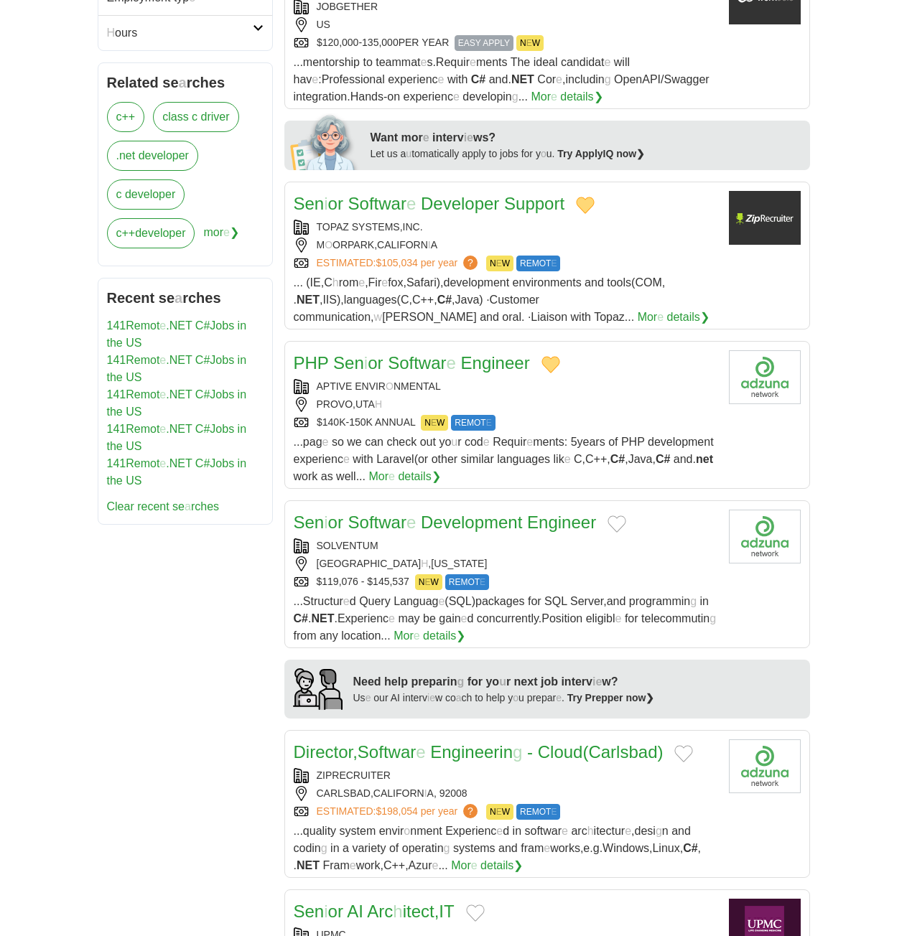
scroll to position [718, 0]
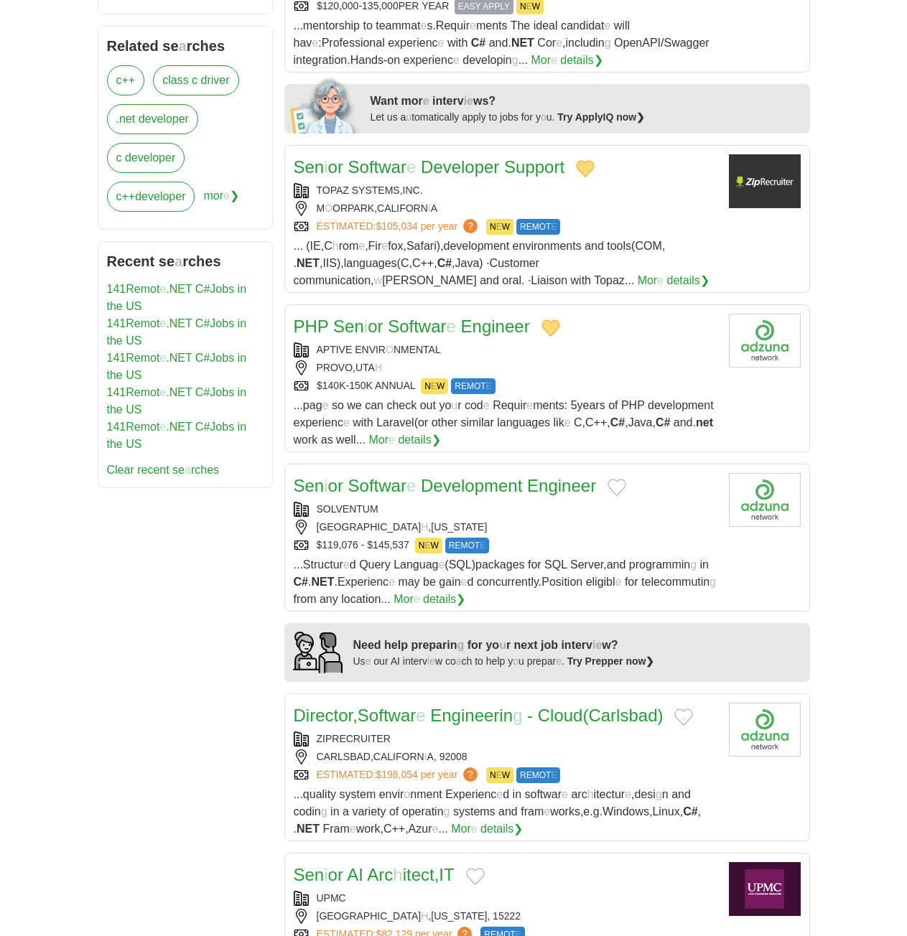
click at [613, 479] on button "Add to favorite jobs" at bounding box center [617, 487] width 19 height 17
click at [457, 476] on readpronunciation-word "Development" at bounding box center [471, 485] width 101 height 19
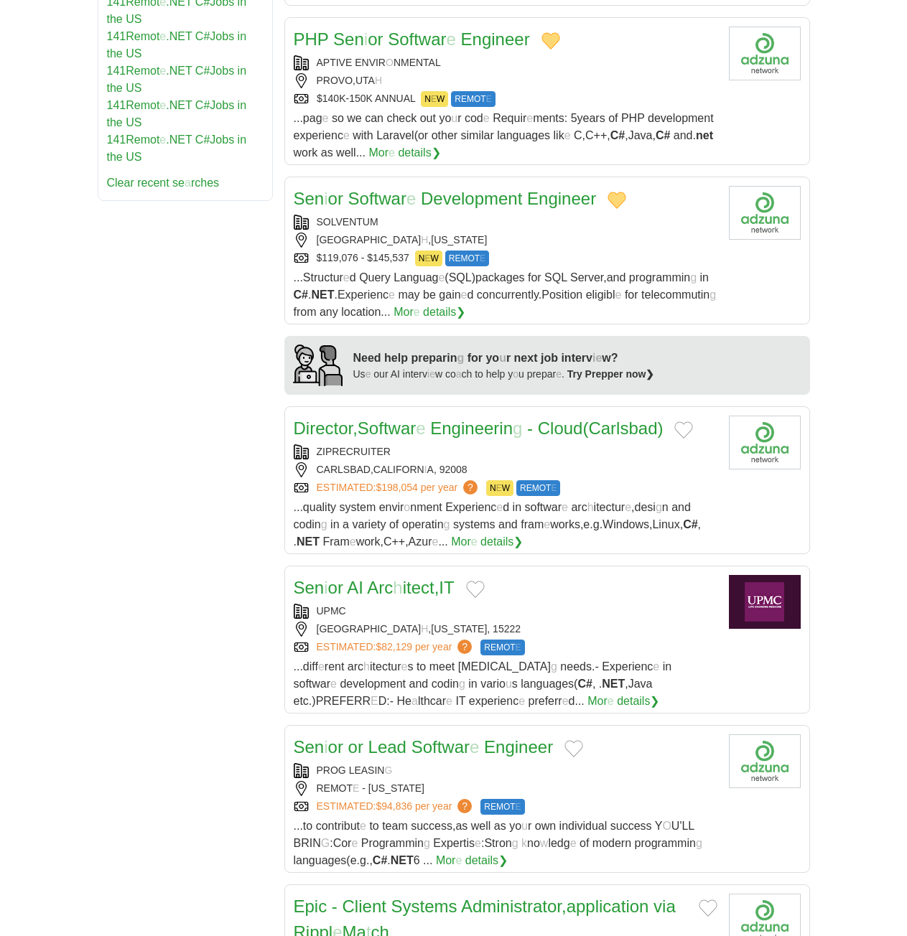
click at [689, 422] on button "Add to favorite jobs" at bounding box center [683, 430] width 19 height 17
click at [465, 419] on readpronunciation-span "Engineerin" at bounding box center [471, 428] width 83 height 19
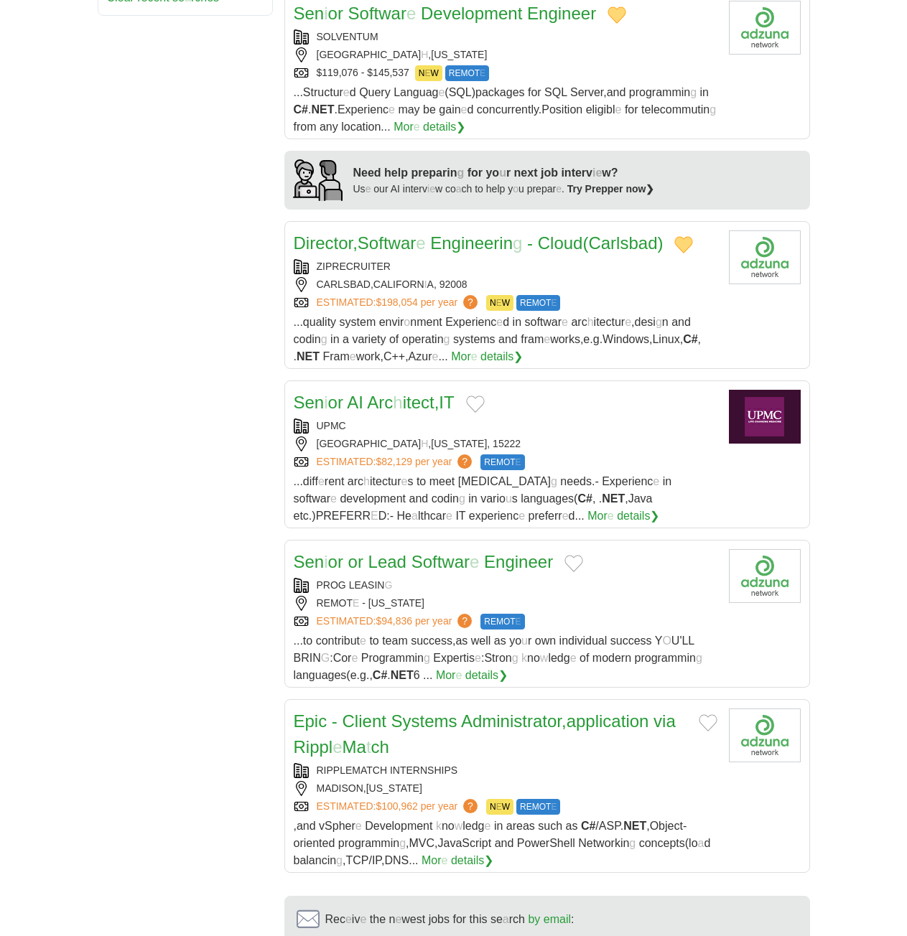
scroll to position [1221, 0]
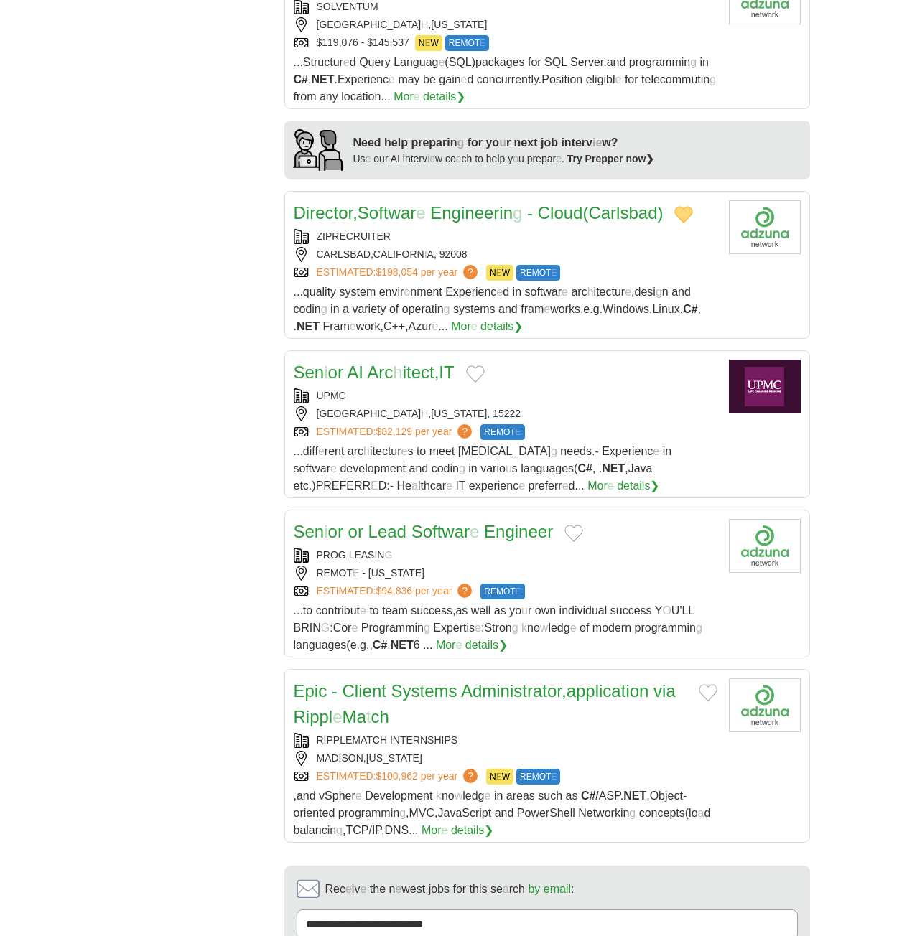
click at [480, 366] on button "Add to favorite jobs" at bounding box center [475, 374] width 19 height 17
click at [574, 525] on button "Add to favorite jobs" at bounding box center [573, 533] width 19 height 17
click at [449, 522] on readpronunciation-span "Softwar" at bounding box center [440, 531] width 58 height 19
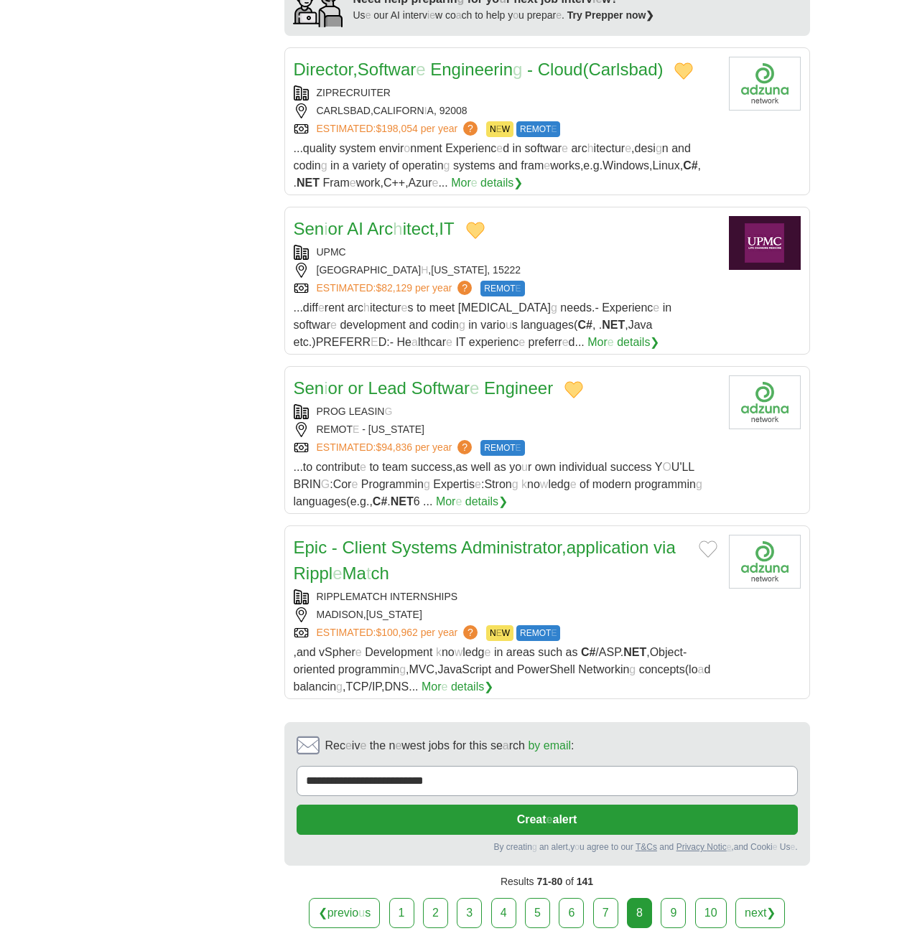
click at [710, 541] on button "Add to favorite jobs" at bounding box center [708, 549] width 19 height 17
click at [666, 898] on link "9" at bounding box center [673, 913] width 25 height 30
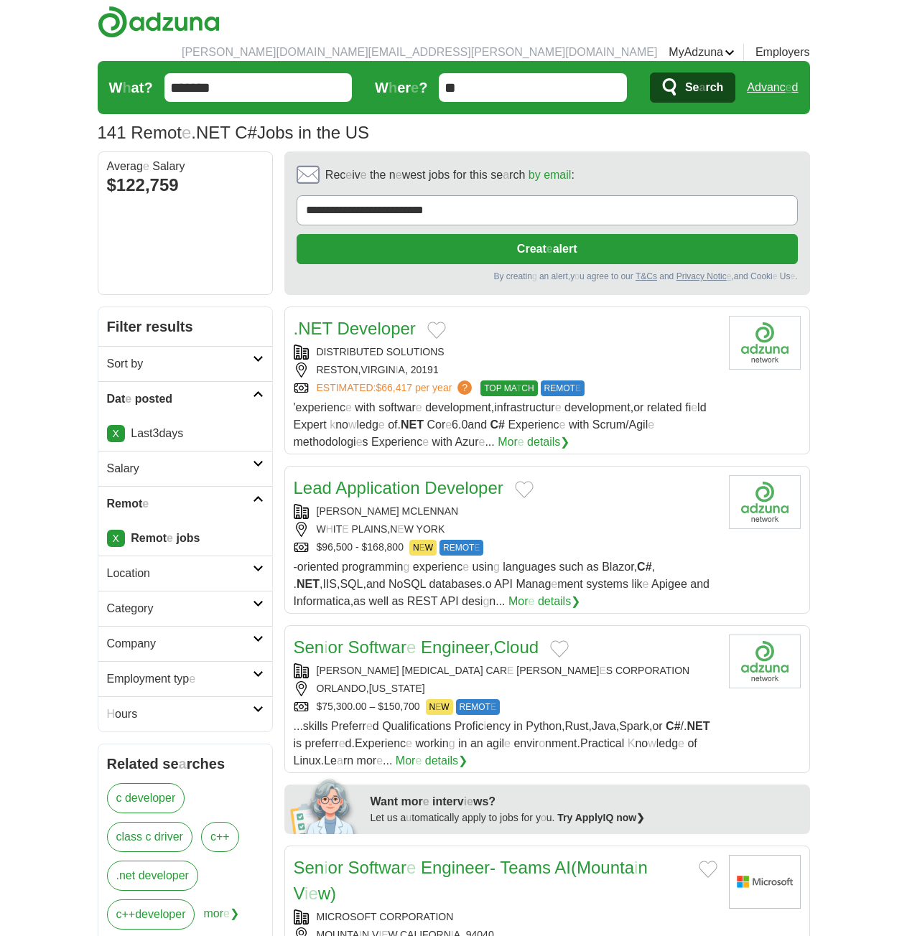
click at [442, 322] on button "Add to favorite jobs" at bounding box center [436, 330] width 19 height 17
click at [363, 319] on readpronunciation-word "Developer" at bounding box center [376, 328] width 78 height 19
click at [529, 481] on button "Add to favorite jobs" at bounding box center [524, 489] width 19 height 17
click at [388, 478] on readpronunciation-word "Application" at bounding box center [377, 487] width 84 height 19
click at [567, 641] on button "Add to favorite jobs" at bounding box center [559, 649] width 19 height 17
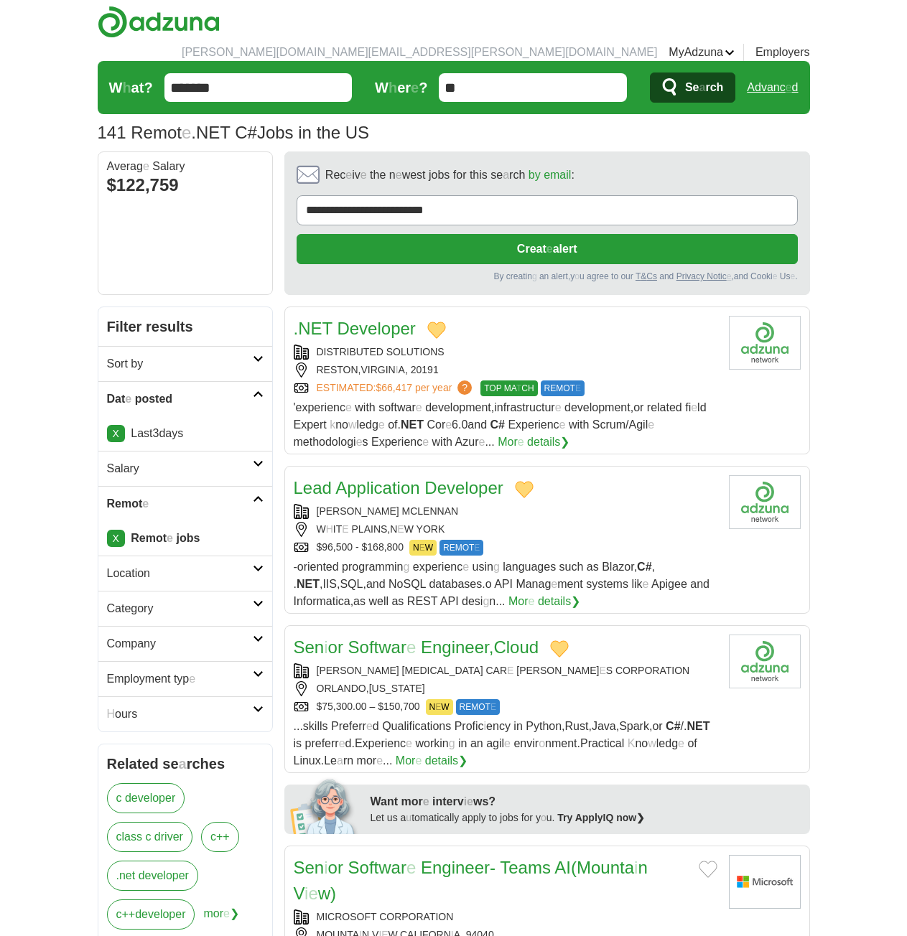
click at [392, 638] on readpronunciation-span "Softwar" at bounding box center [377, 647] width 58 height 19
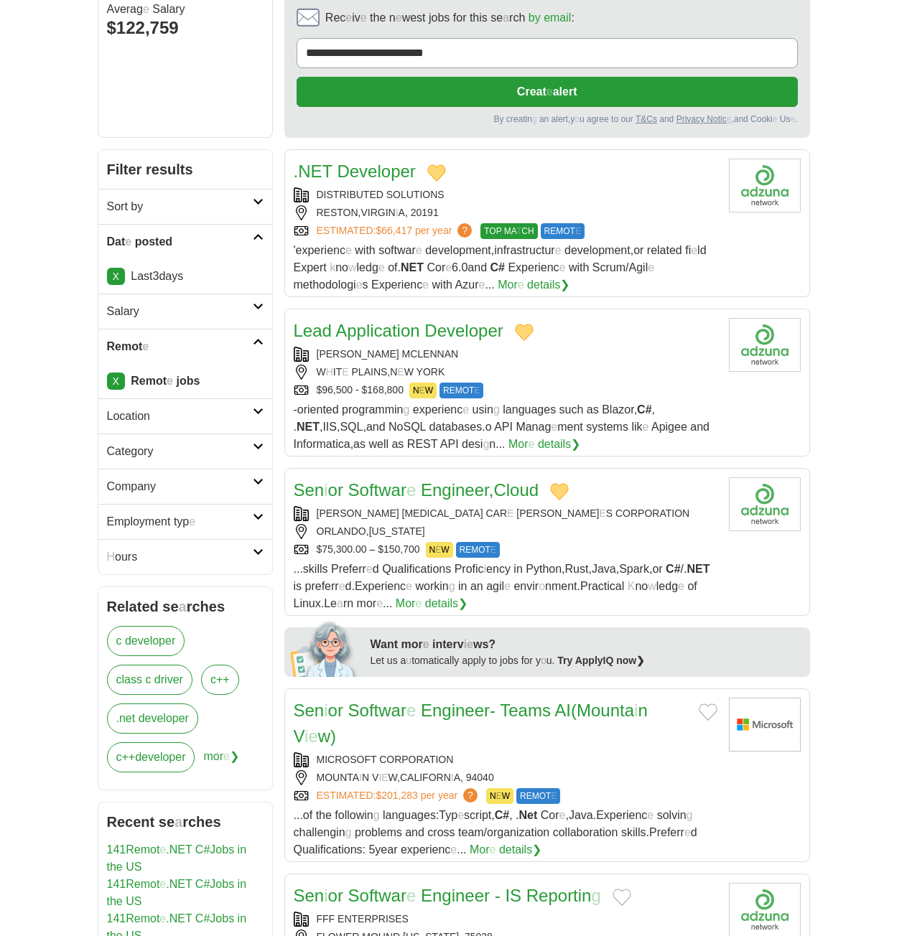
scroll to position [359, 0]
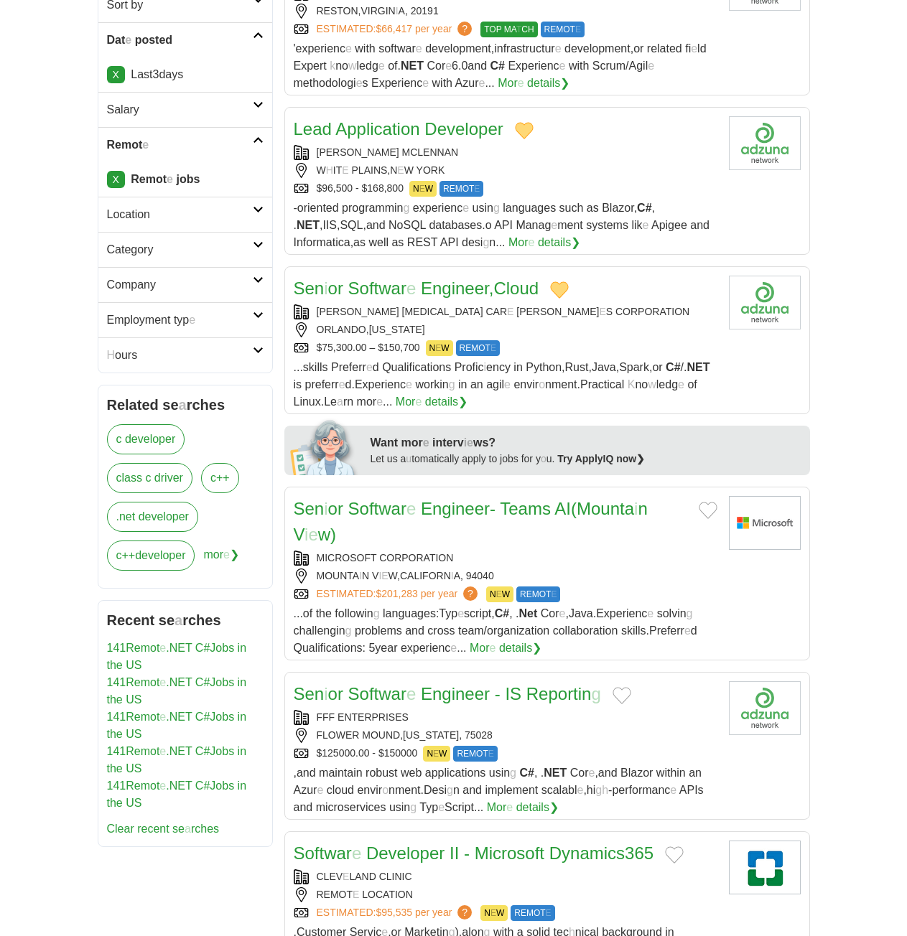
click at [707, 502] on button "Add to favorite jobs" at bounding box center [708, 510] width 19 height 17
click at [621, 687] on button "Add to favorite jobs" at bounding box center [622, 695] width 19 height 17
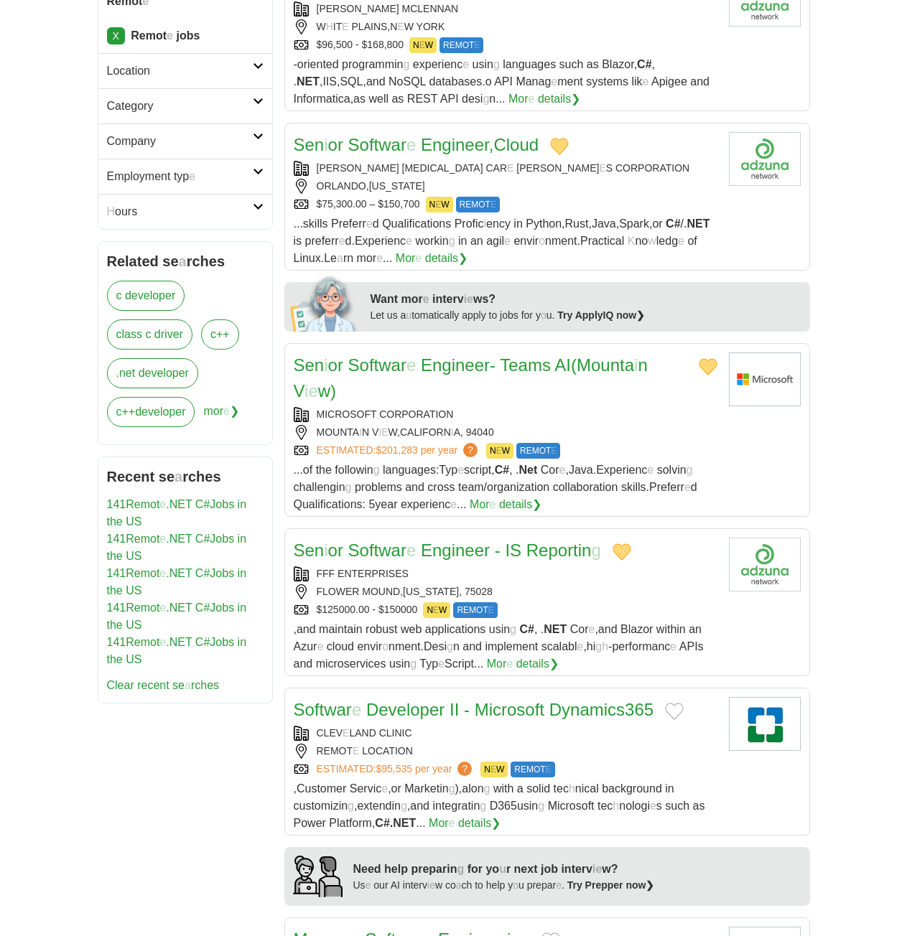
scroll to position [646, 0]
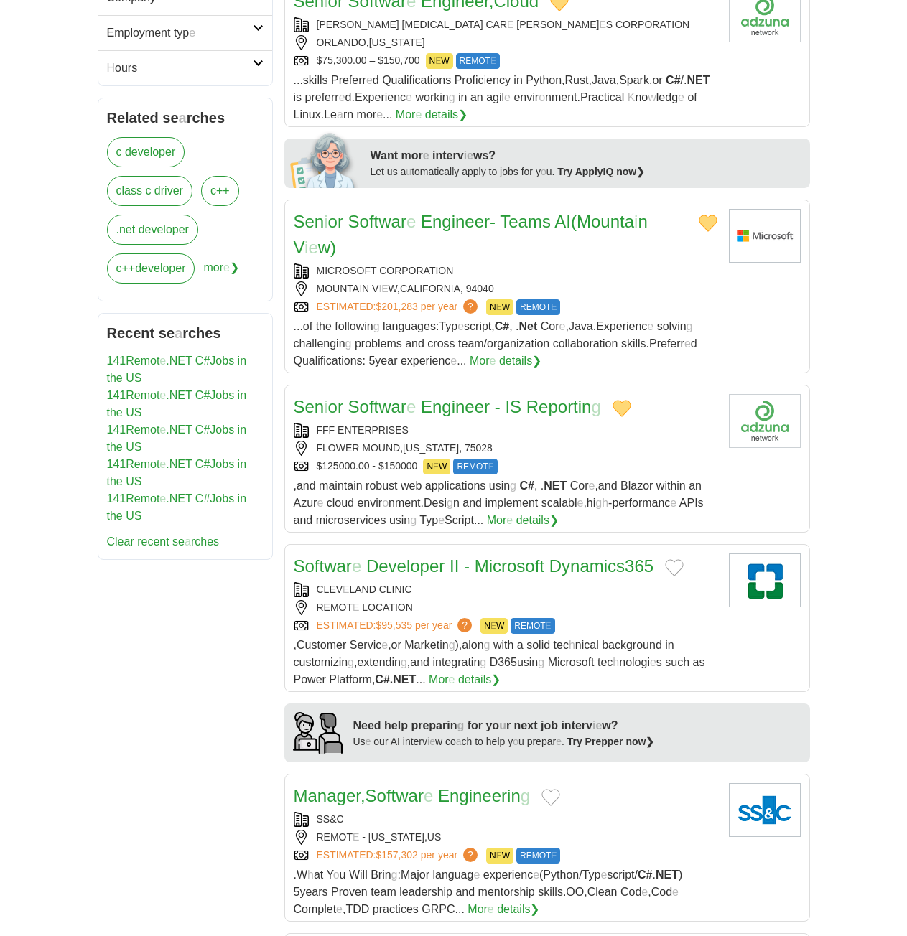
click at [678, 559] on button "Add to favorite jobs" at bounding box center [674, 567] width 19 height 17
click at [518, 557] on readpronunciation-word "Microsoft" at bounding box center [510, 566] width 70 height 19
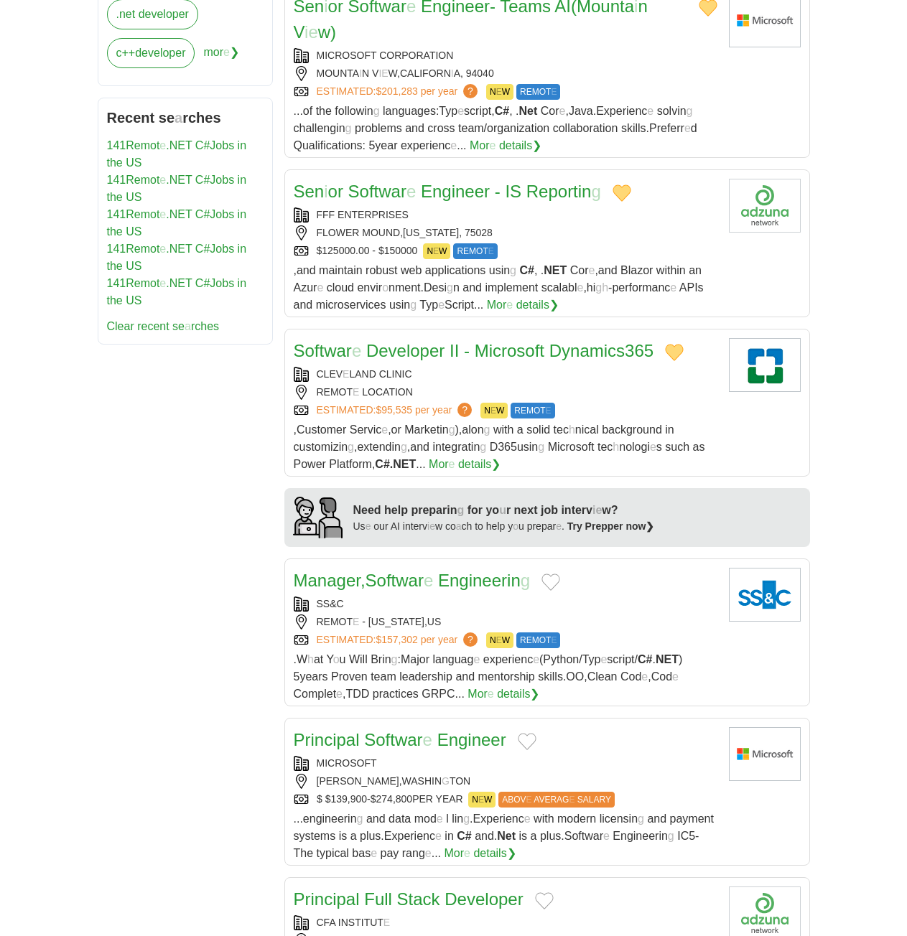
click at [558, 574] on button "Add to favorite jobs" at bounding box center [550, 582] width 19 height 17
click at [353, 571] on readpronunciation-word "Manager" at bounding box center [327, 580] width 67 height 19
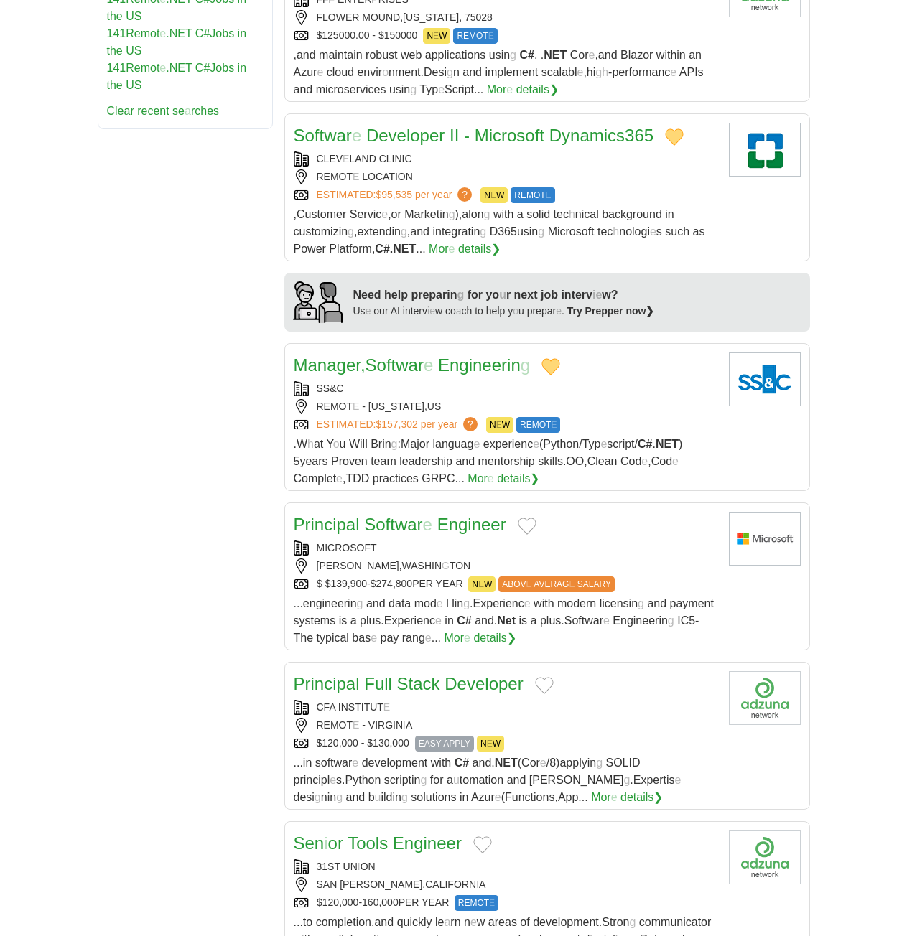
click at [541, 512] on div "Principal Softwar e Engineer" at bounding box center [506, 525] width 424 height 26
click at [529, 518] on button "Add to favorite jobs" at bounding box center [527, 526] width 19 height 17
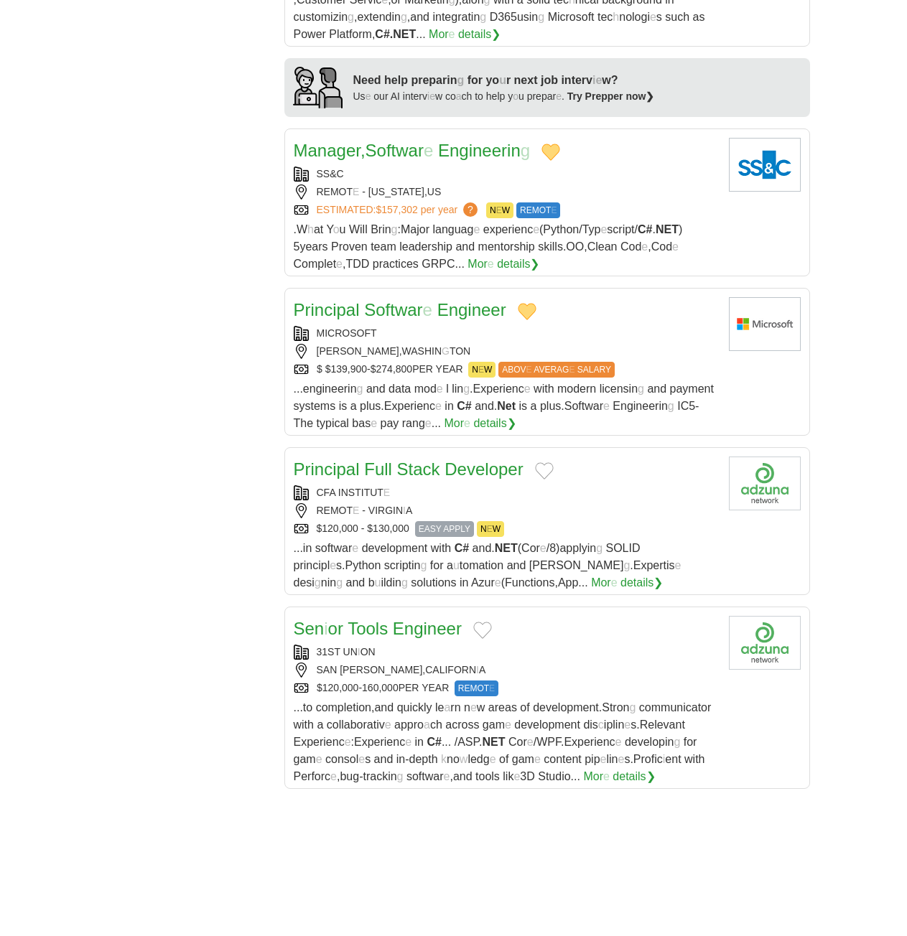
scroll to position [1293, 0]
click at [540, 462] on button "Add to favorite jobs" at bounding box center [544, 470] width 19 height 17
click at [435, 459] on readpronunciation-word "Stack" at bounding box center [418, 468] width 43 height 19
click at [483, 621] on button "Add to favorite jobs" at bounding box center [482, 629] width 19 height 17
click at [387, 618] on readpronunciation-word "Tools" at bounding box center [368, 627] width 40 height 19
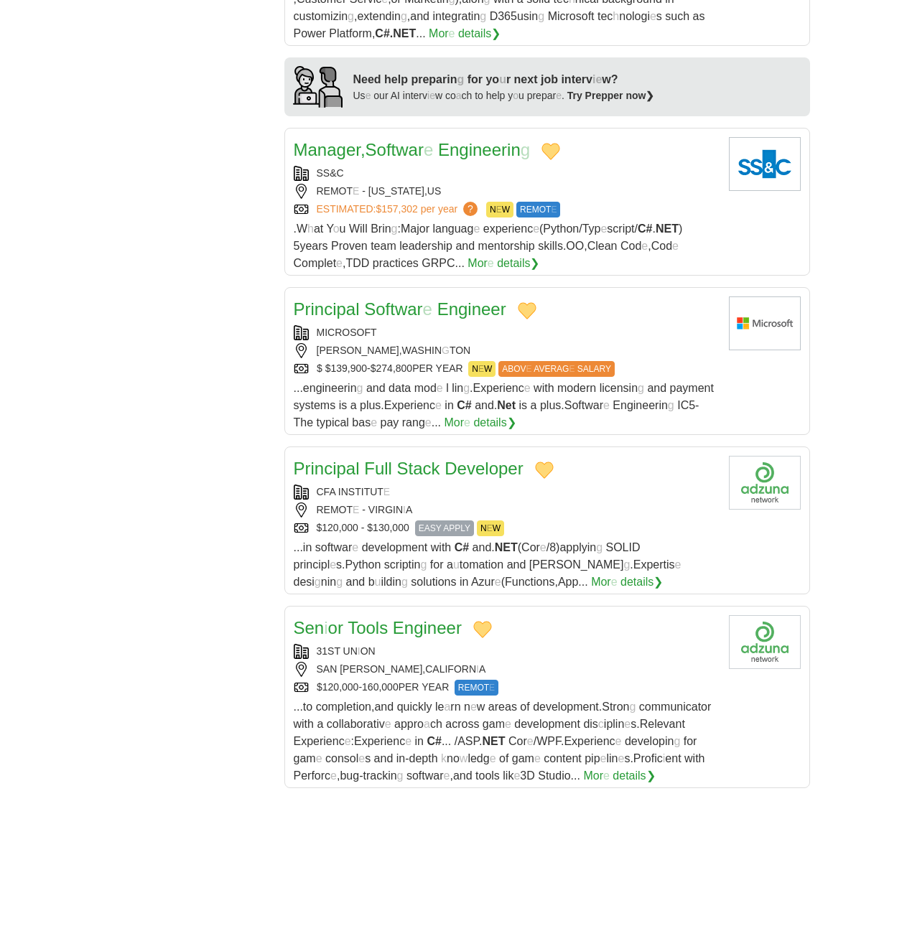
click at [826, 597] on body "cameron.brown.dev@gmail.com MyAdzuna Alerts Favorit e s Resum e s Apply IQ Pref…" at bounding box center [453, 169] width 907 height 2925
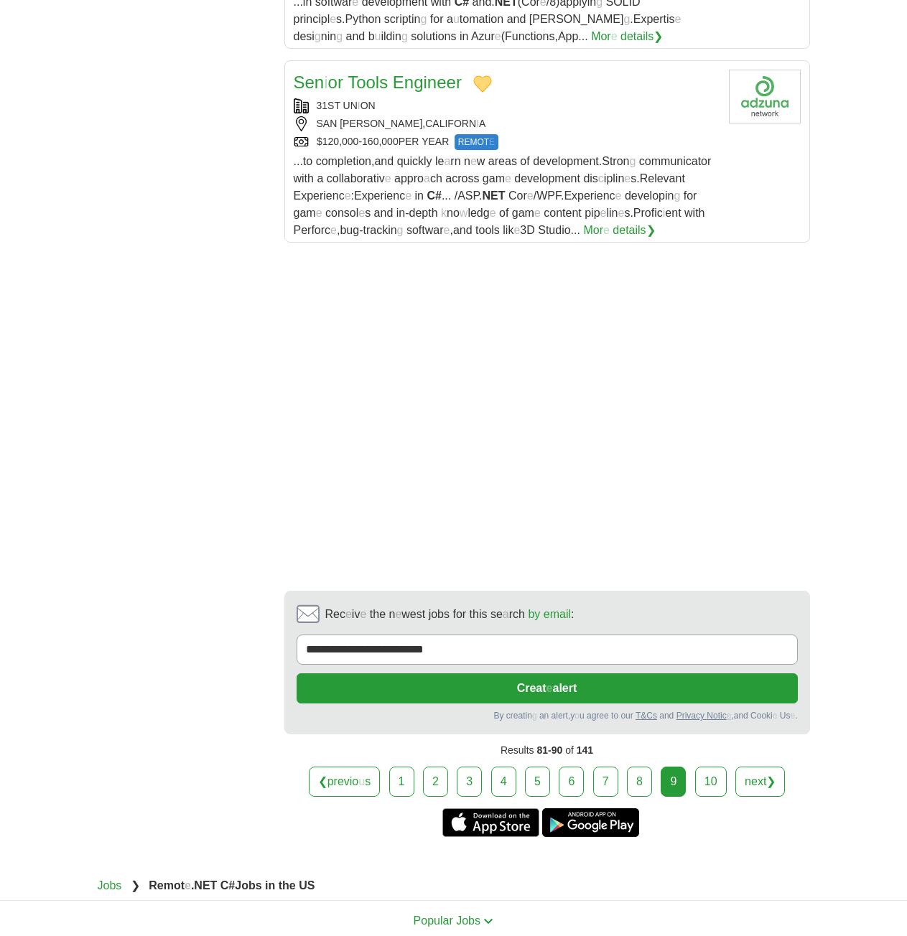
scroll to position [1971, 0]
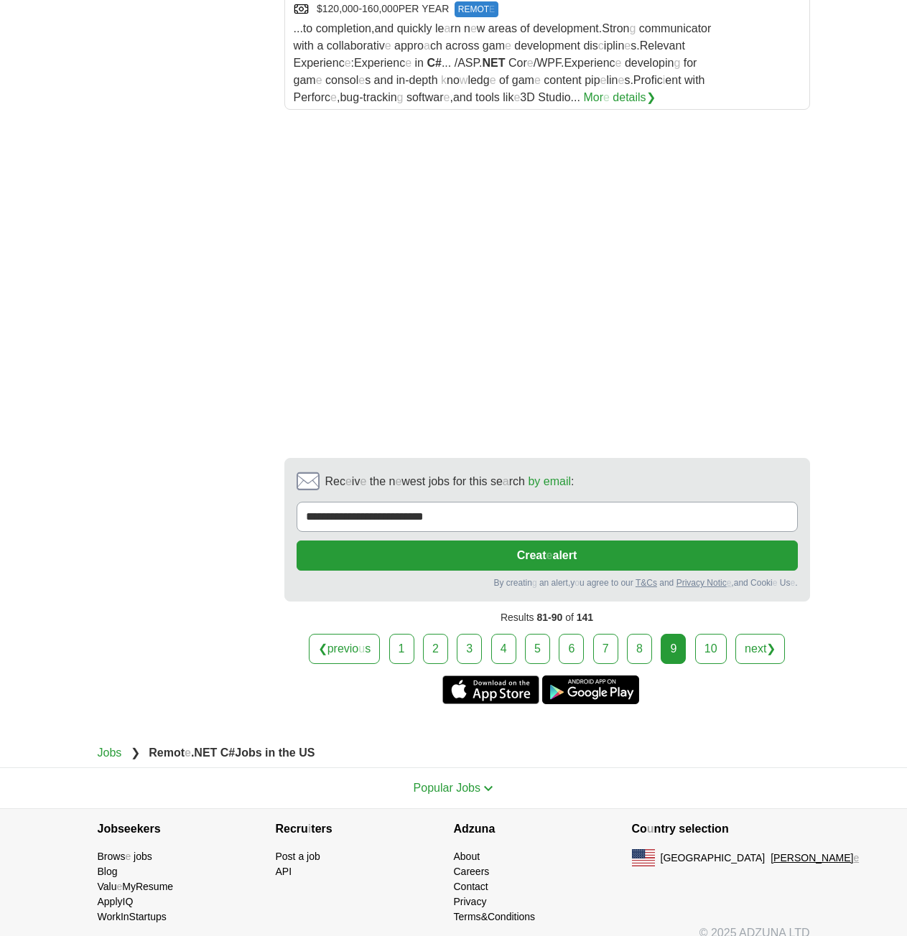
click at [705, 634] on link "10" at bounding box center [711, 649] width 32 height 30
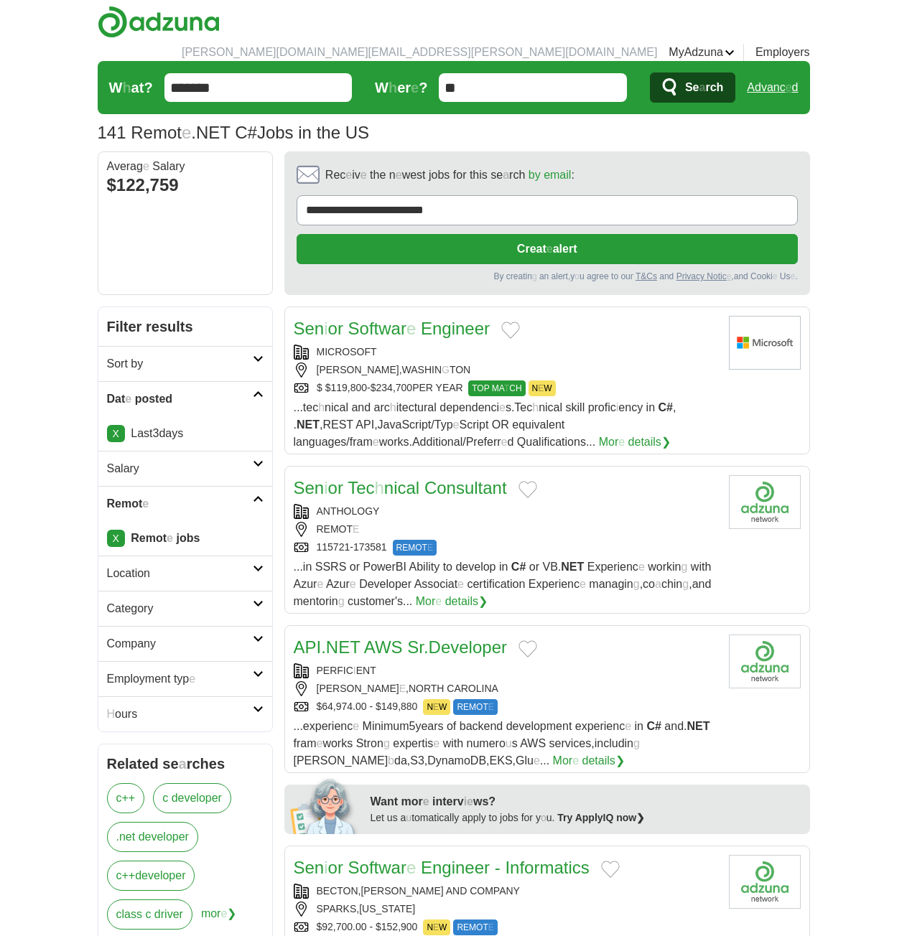
click at [511, 322] on button "Add to favorite jobs" at bounding box center [510, 330] width 19 height 17
click at [348, 319] on readpronunciation-span "Softwar" at bounding box center [377, 328] width 58 height 19
click at [528, 481] on button "Add to favorite jobs" at bounding box center [527, 489] width 19 height 17
click at [410, 475] on h2 "Sen i or Tec h nical Consultant" at bounding box center [400, 488] width 213 height 26
click at [537, 641] on button "Add to favorite jobs" at bounding box center [527, 649] width 19 height 17
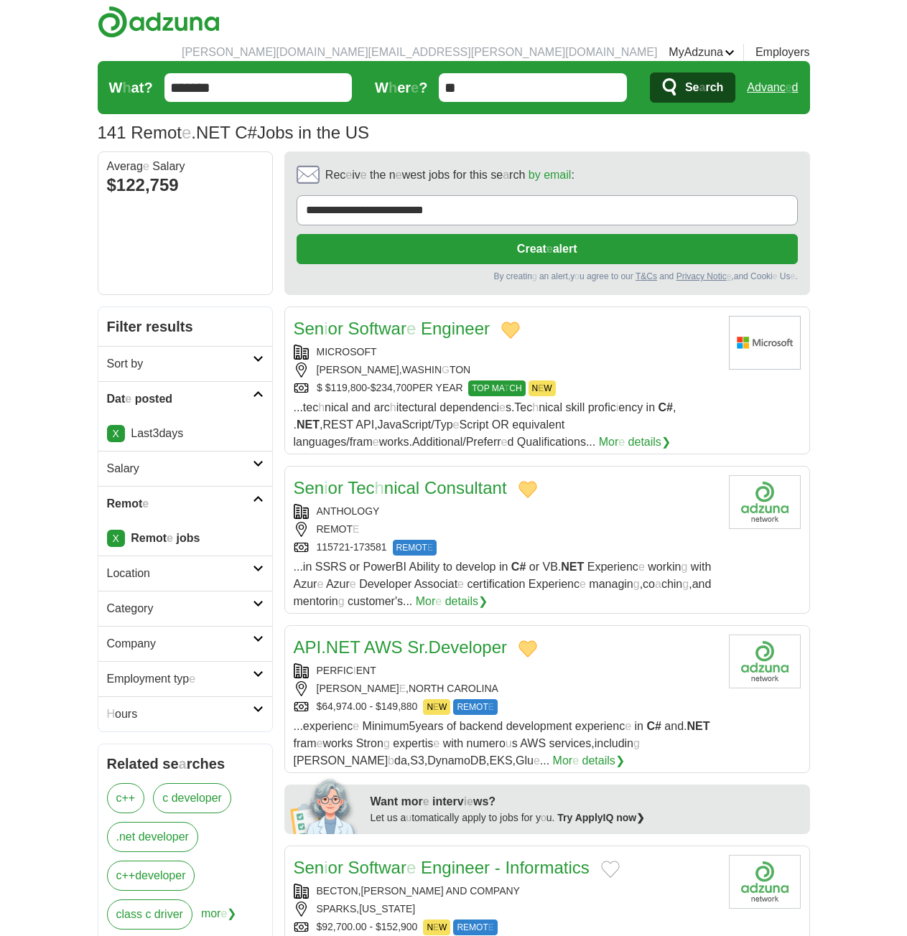
click at [429, 639] on readpronunciation-span "." at bounding box center [426, 647] width 5 height 19
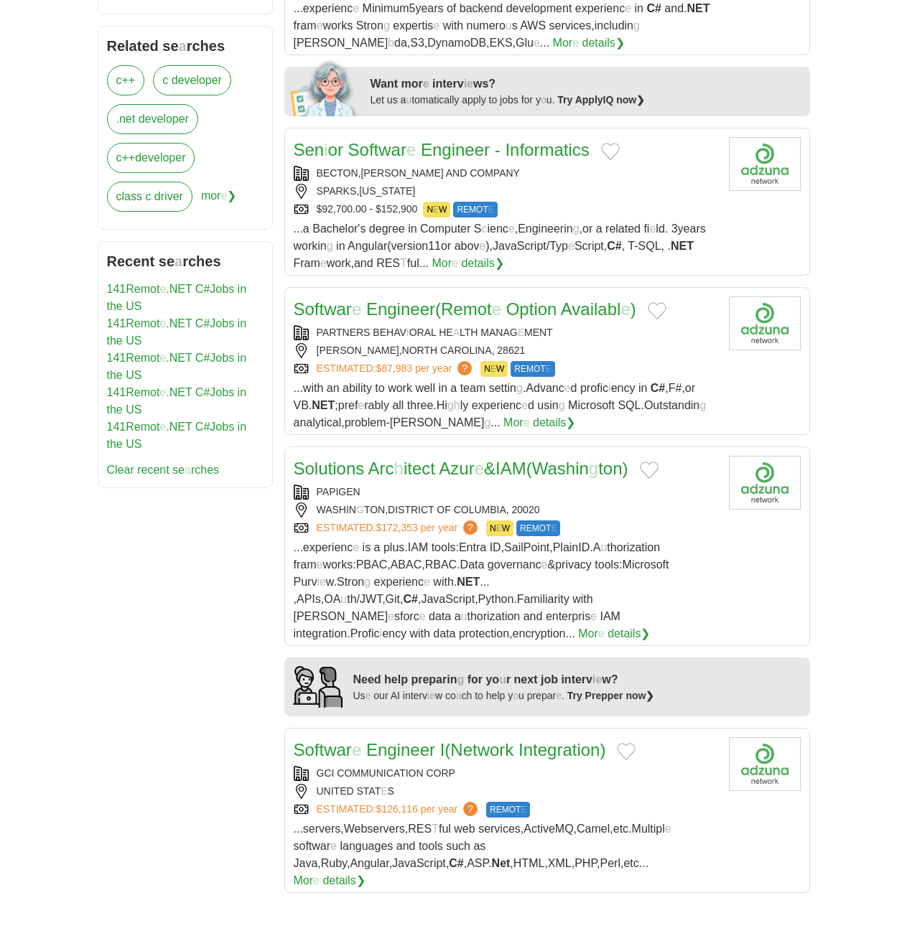
scroll to position [646, 0]
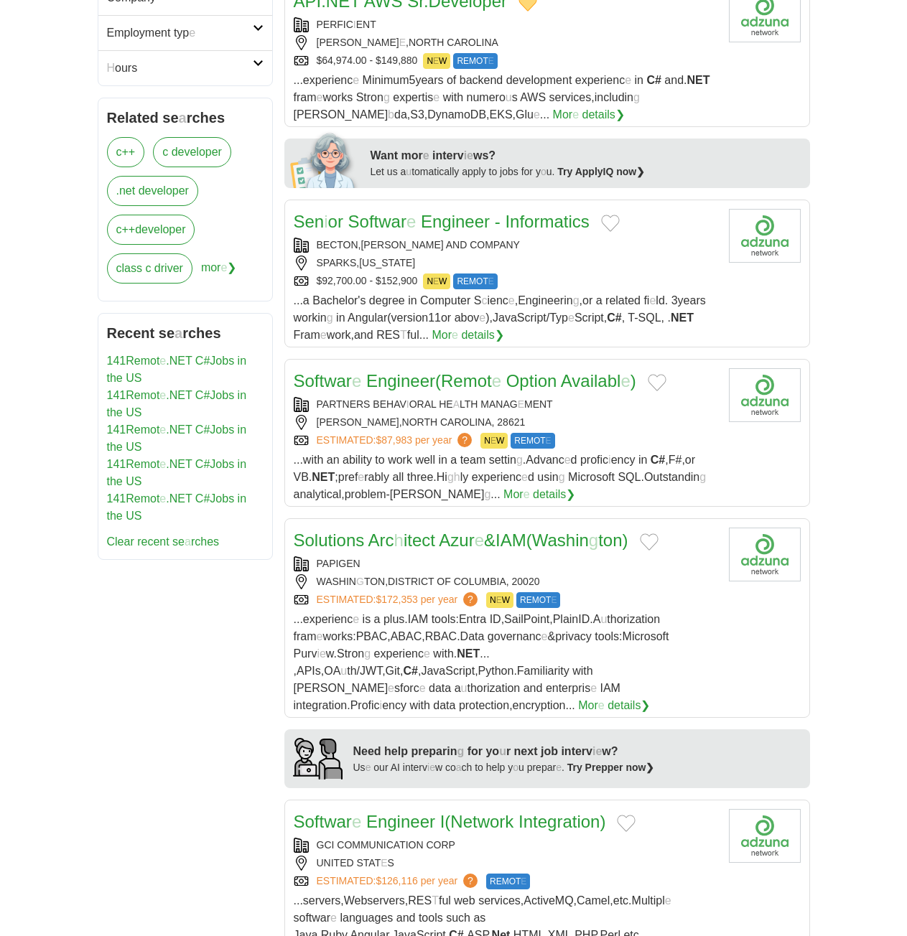
click at [613, 215] on button "Add to favorite jobs" at bounding box center [610, 223] width 19 height 17
click at [391, 212] on readpronunciation-span "Softwar" at bounding box center [377, 221] width 58 height 19
click at [662, 374] on button "Add to favorite jobs" at bounding box center [657, 382] width 19 height 17
click at [526, 371] on readpronunciation-word "Option" at bounding box center [531, 380] width 51 height 19
click at [658, 534] on button "Add to favorite jobs" at bounding box center [649, 542] width 19 height 17
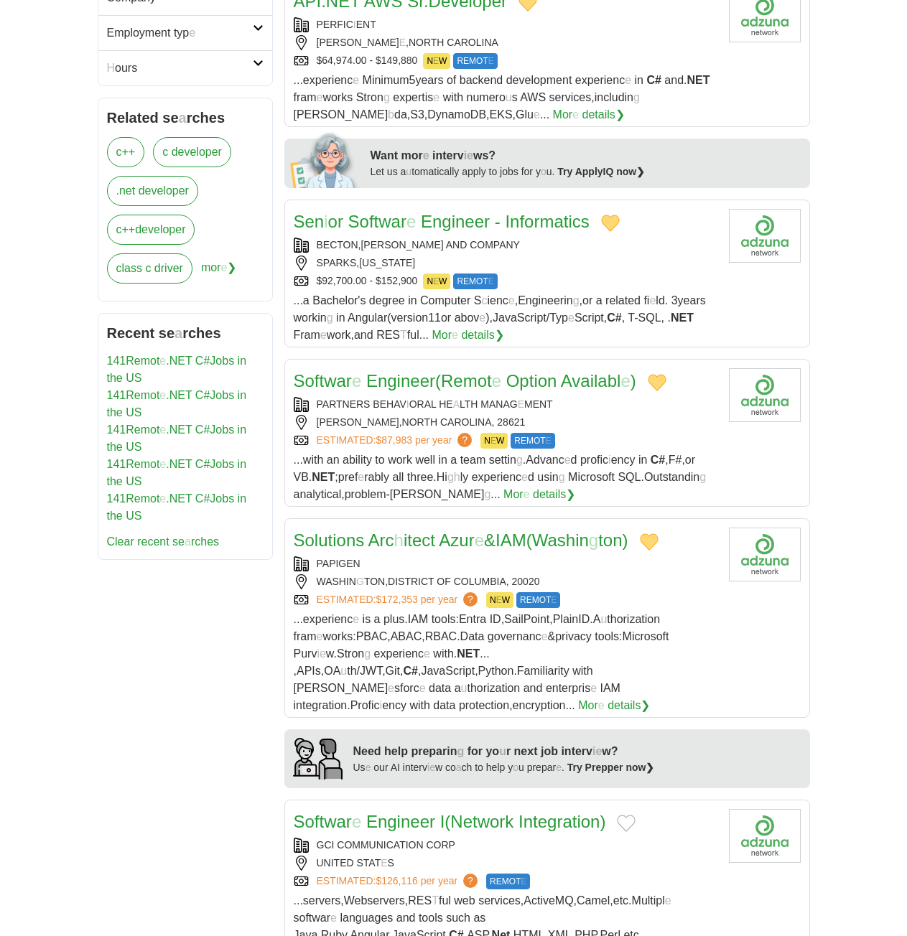
click at [426, 531] on readpronunciation-span "itect" at bounding box center [420, 540] width 32 height 19
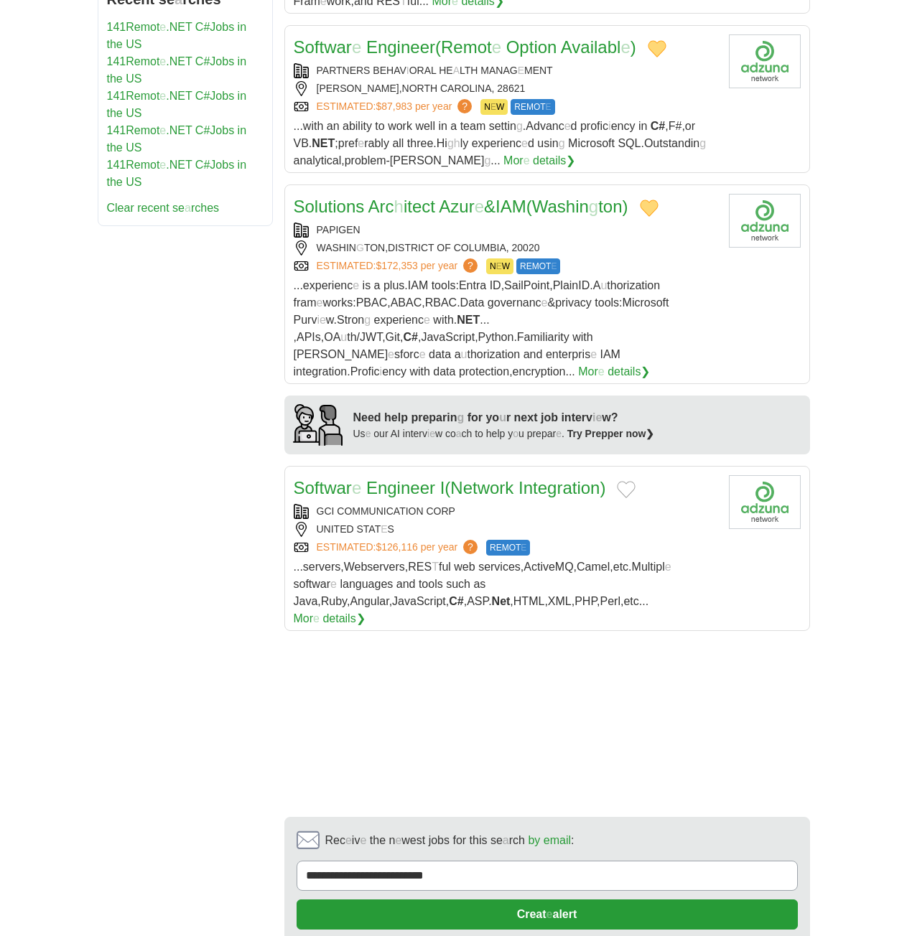
scroll to position [1005, 0]
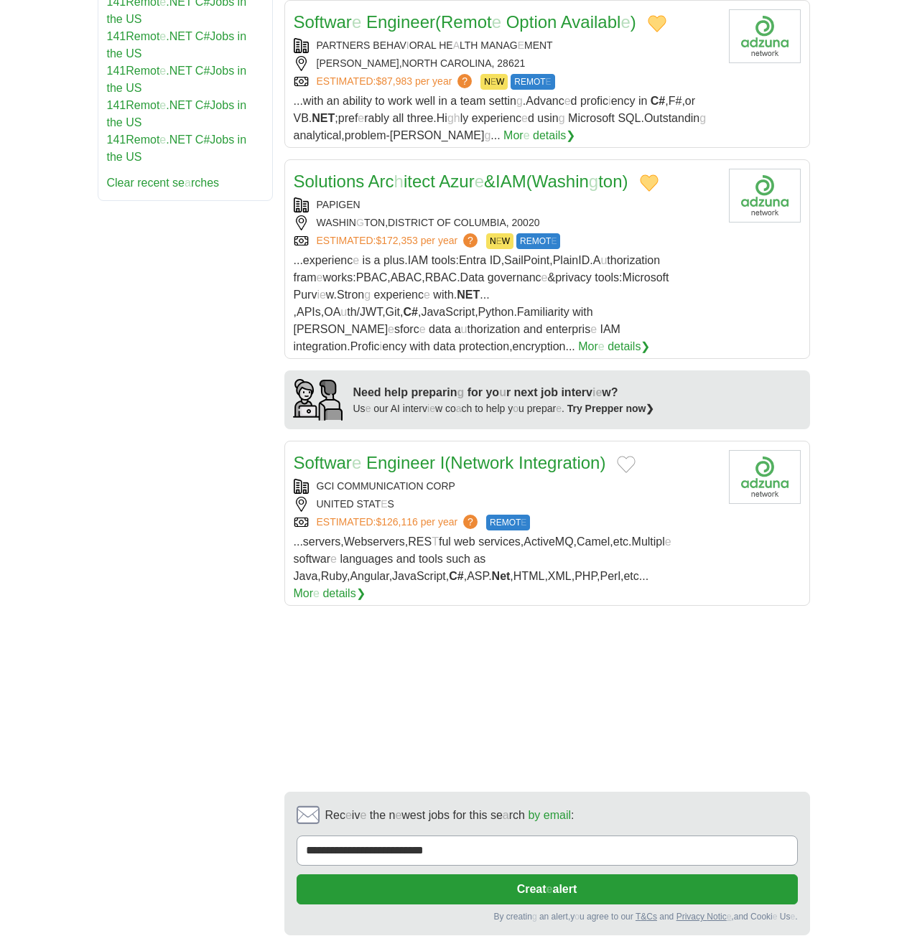
click at [632, 456] on button "Add to favorite jobs" at bounding box center [626, 464] width 19 height 17
click at [449, 453] on readpronunciation-span "(" at bounding box center [448, 462] width 6 height 19
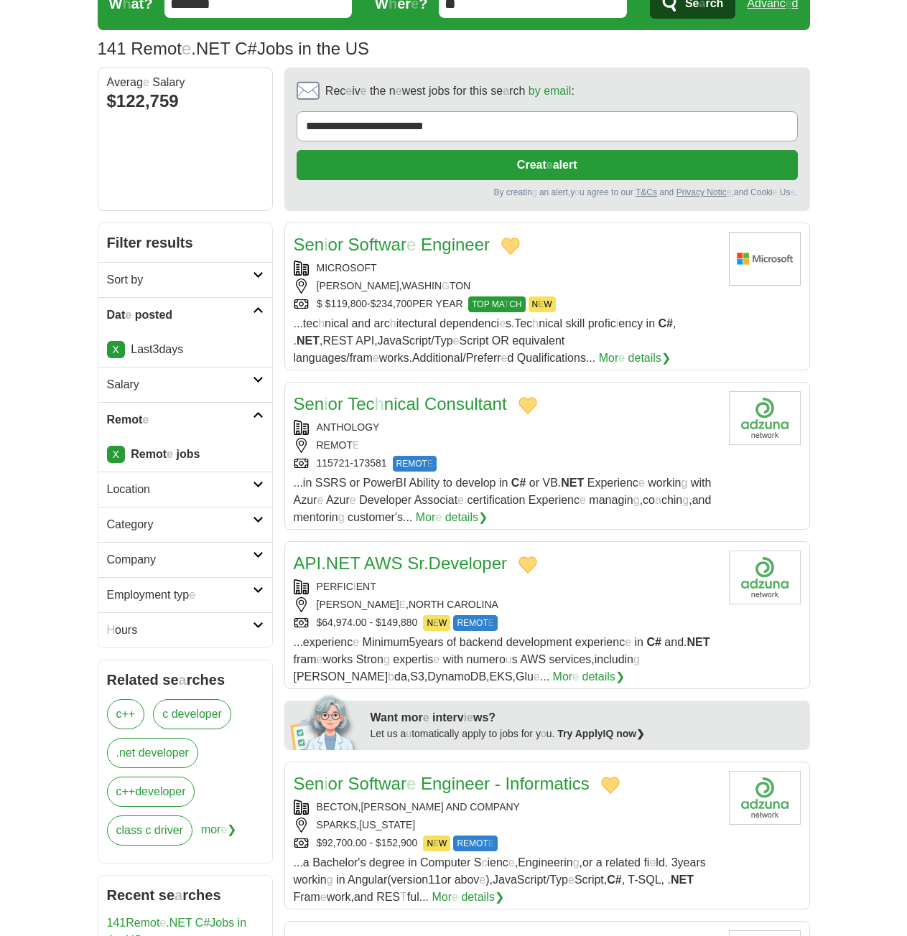
scroll to position [0, 0]
